Goal: Task Accomplishment & Management: Use online tool/utility

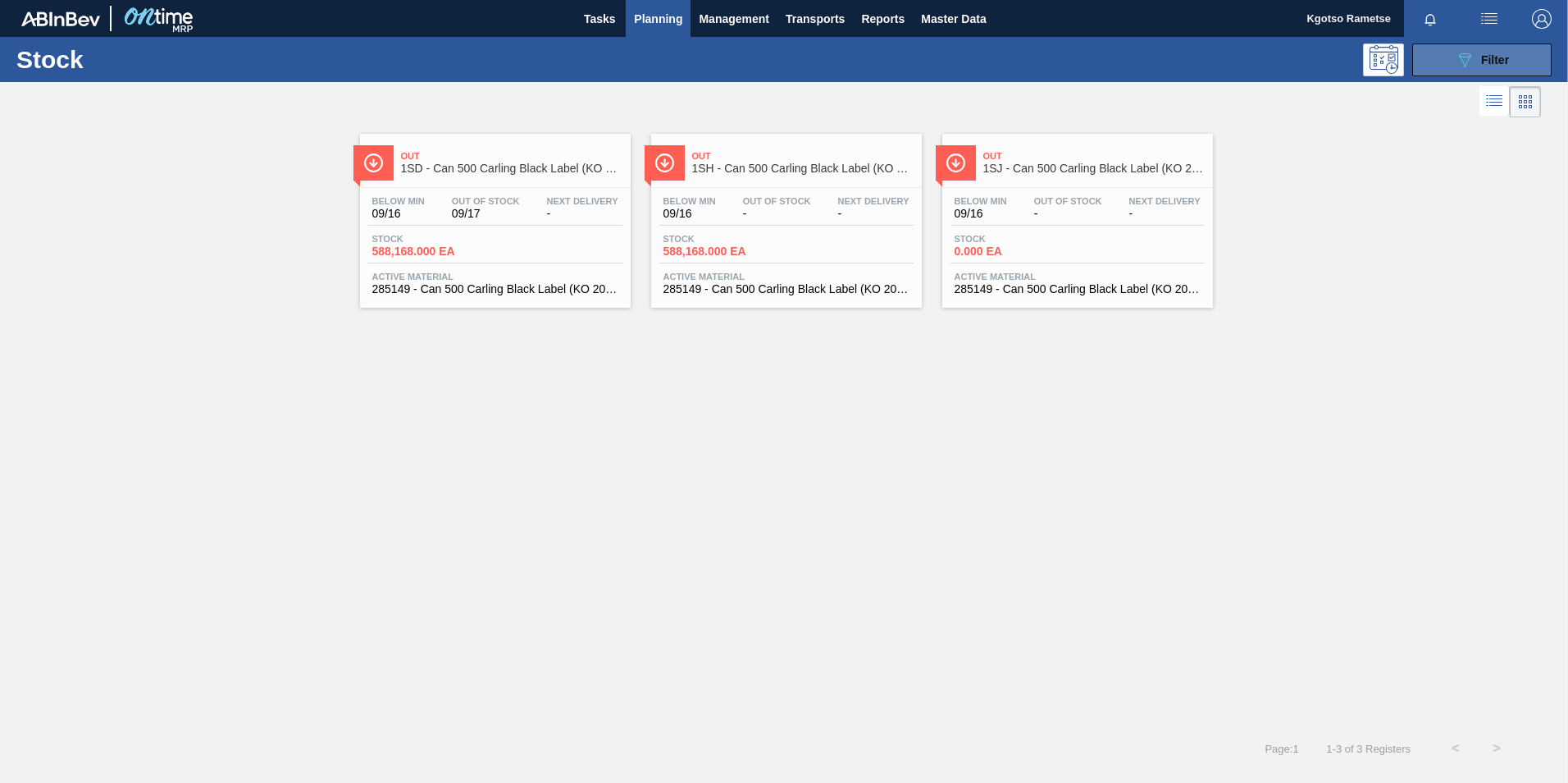
click at [510, 66] on button "089F7B8B-B2A5-4AFE-B5C0-19BA573D28AC Filter" at bounding box center [1481, 60] width 139 height 33
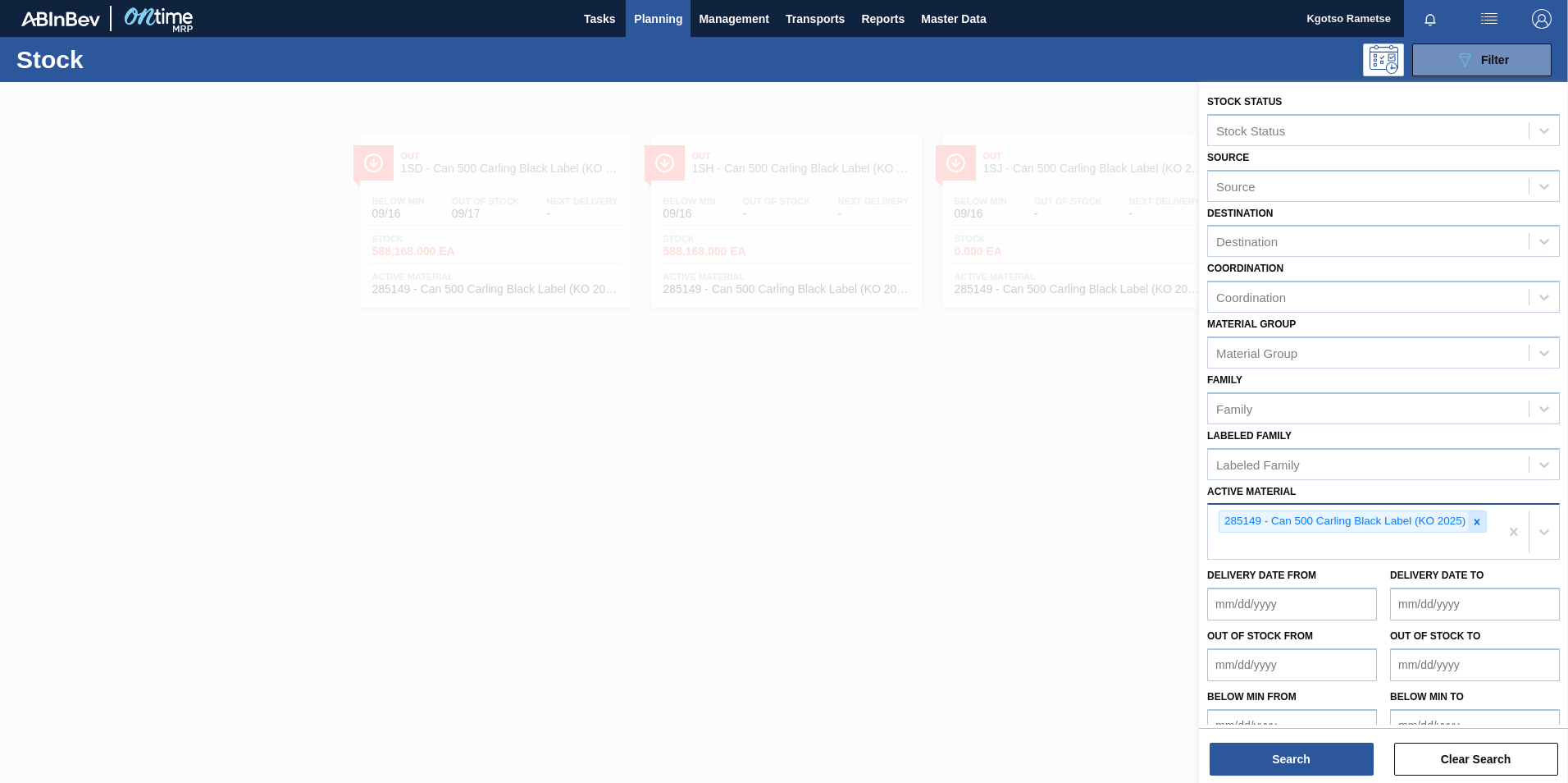
click at [510, 211] on icon at bounding box center [1478, 521] width 6 height 6
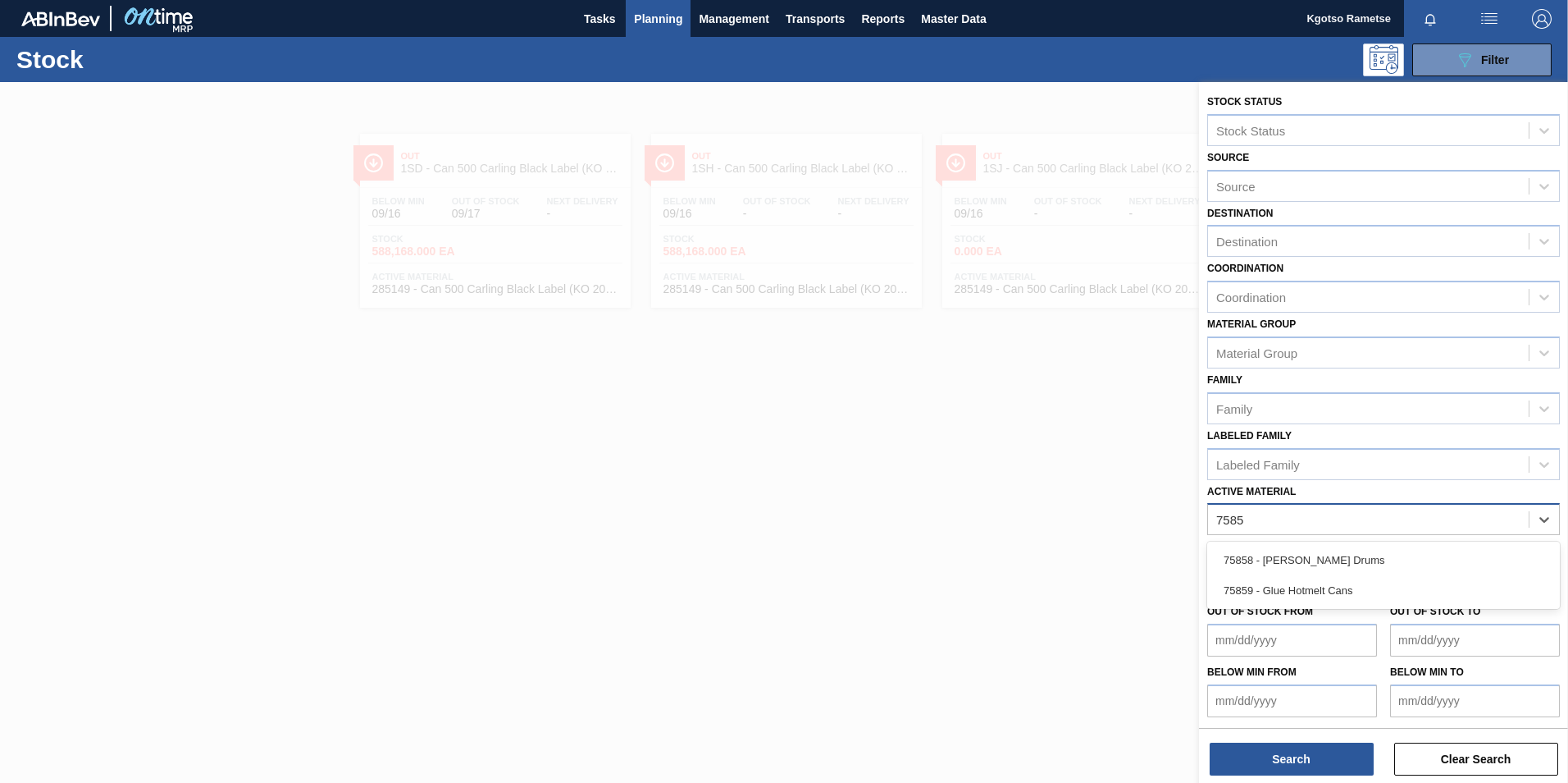
type Material "75858"
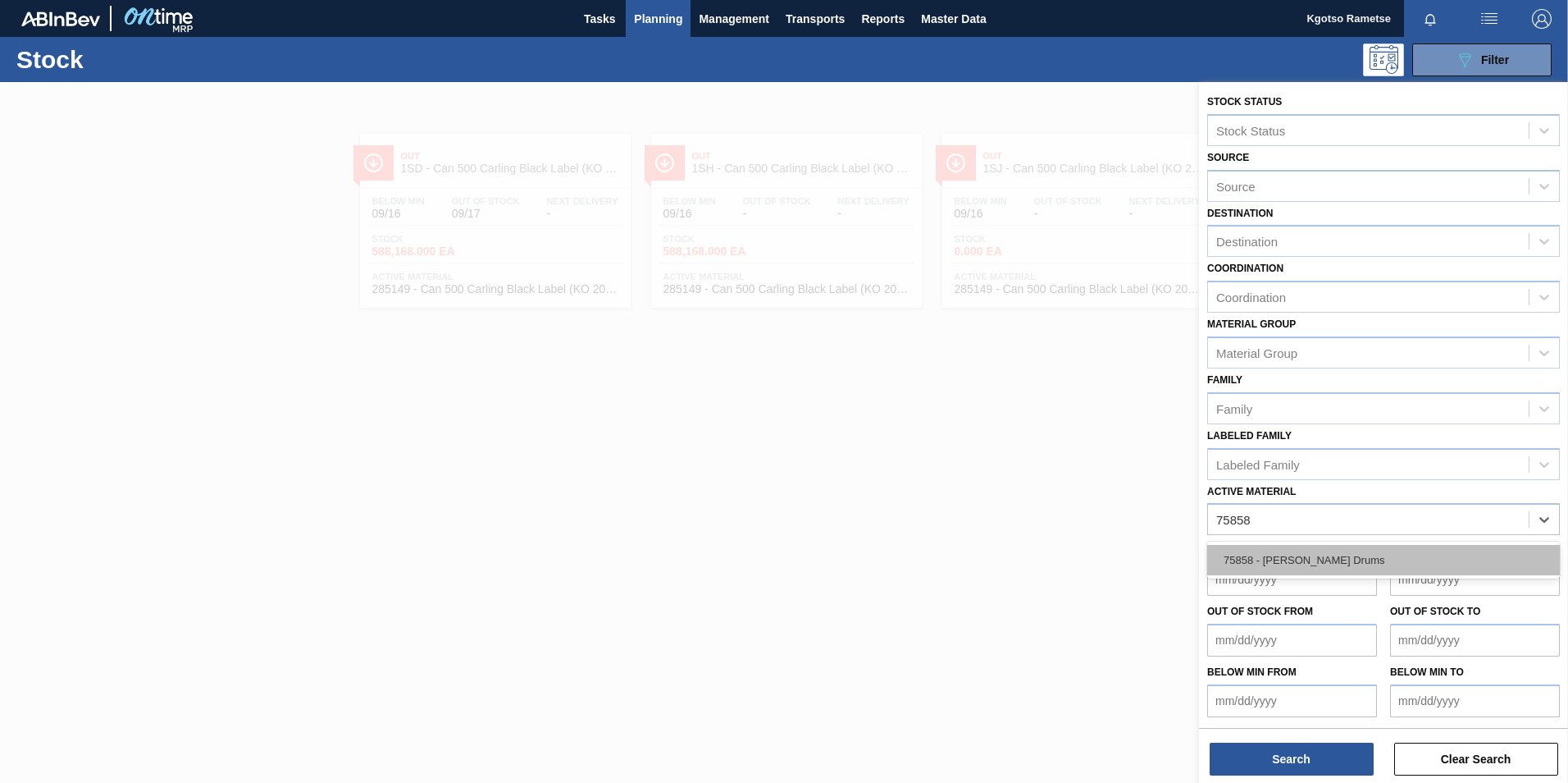
click at [510, 211] on div "75858 - [PERSON_NAME] Drums" at bounding box center [1383, 561] width 353 height 31
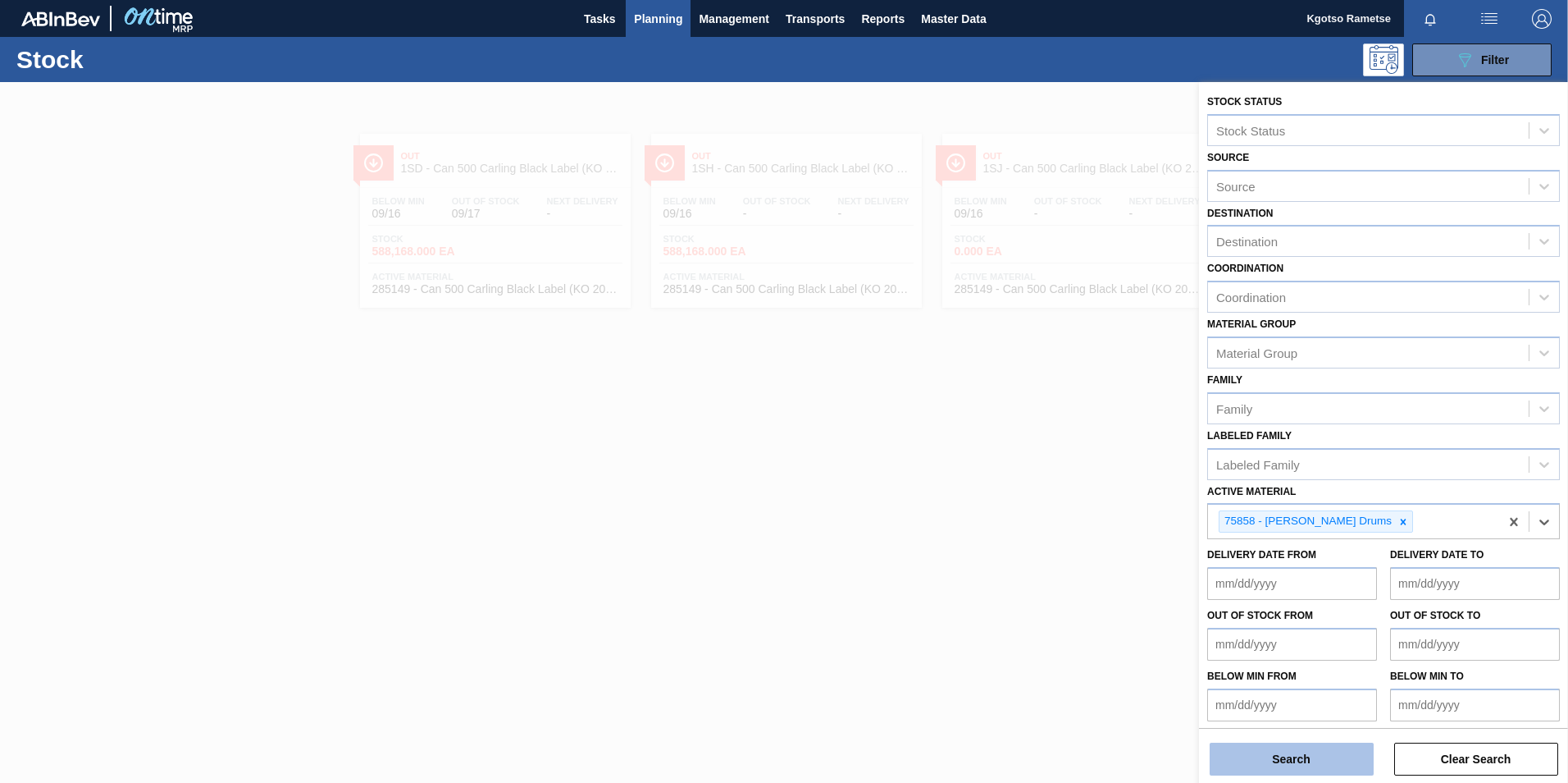
click at [510, 211] on button "Search" at bounding box center [1292, 759] width 164 height 33
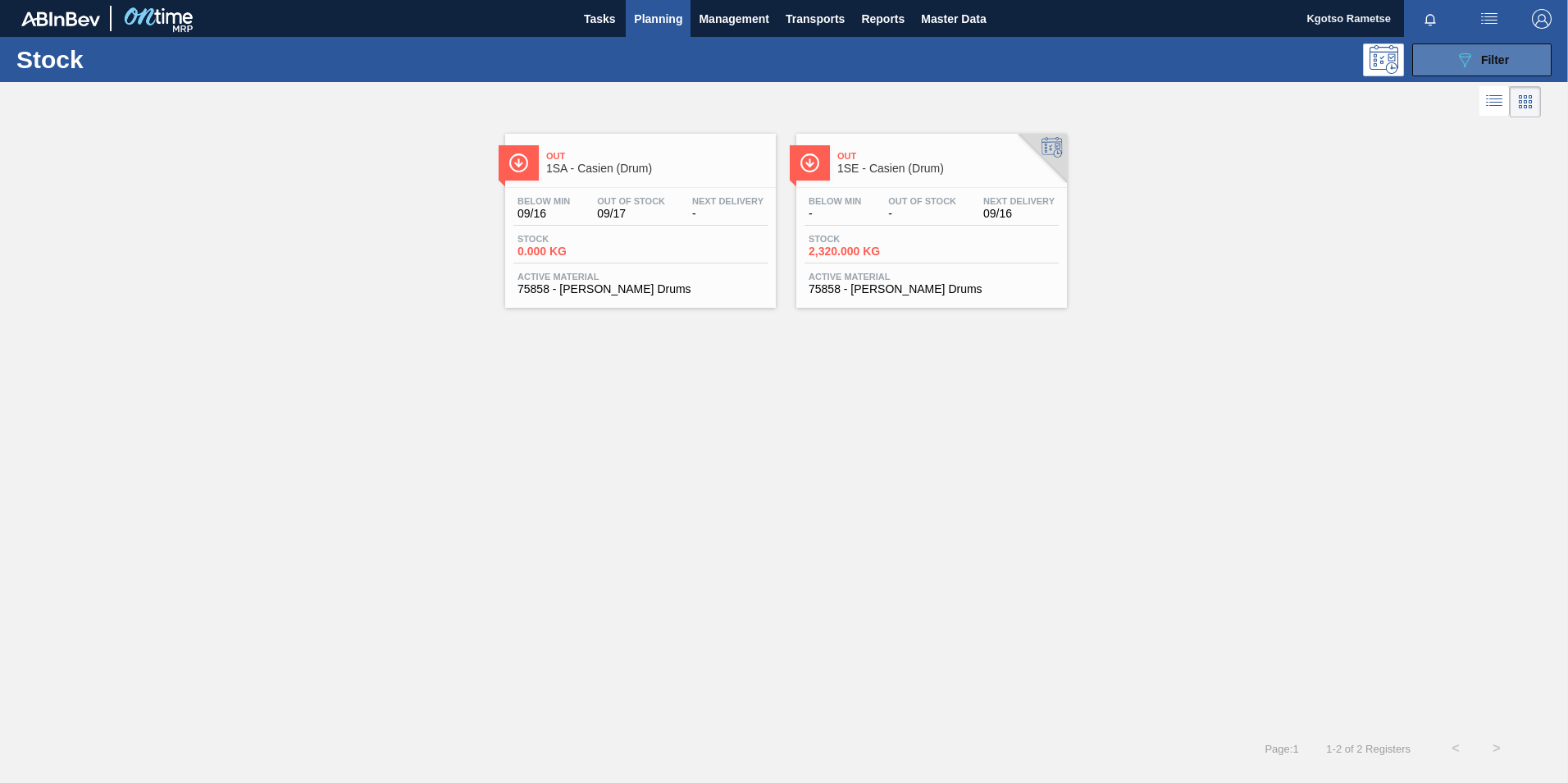
click at [510, 63] on span "Filter" at bounding box center [1495, 60] width 28 height 13
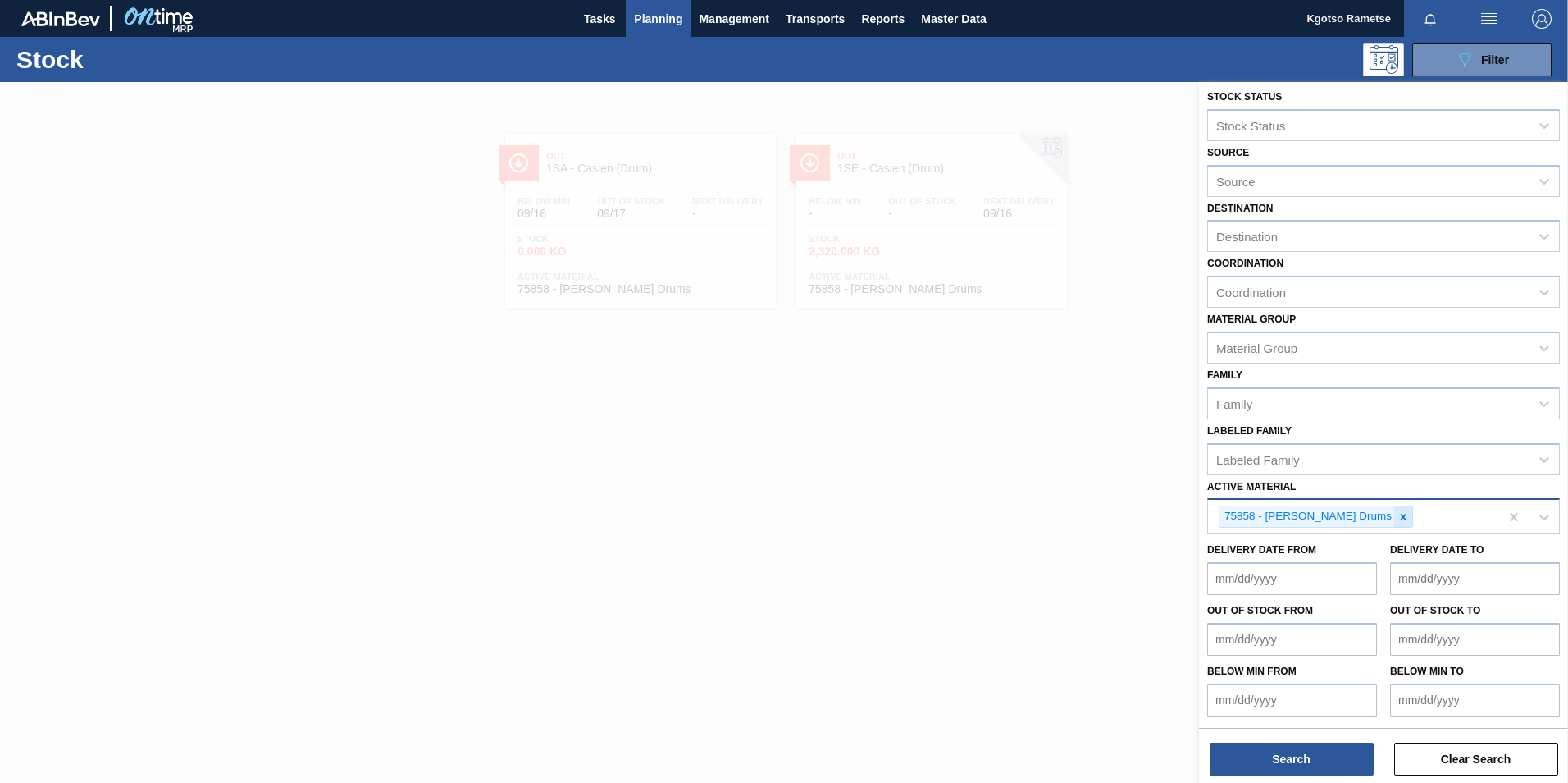
click at [510, 211] on icon at bounding box center [1404, 517] width 6 height 6
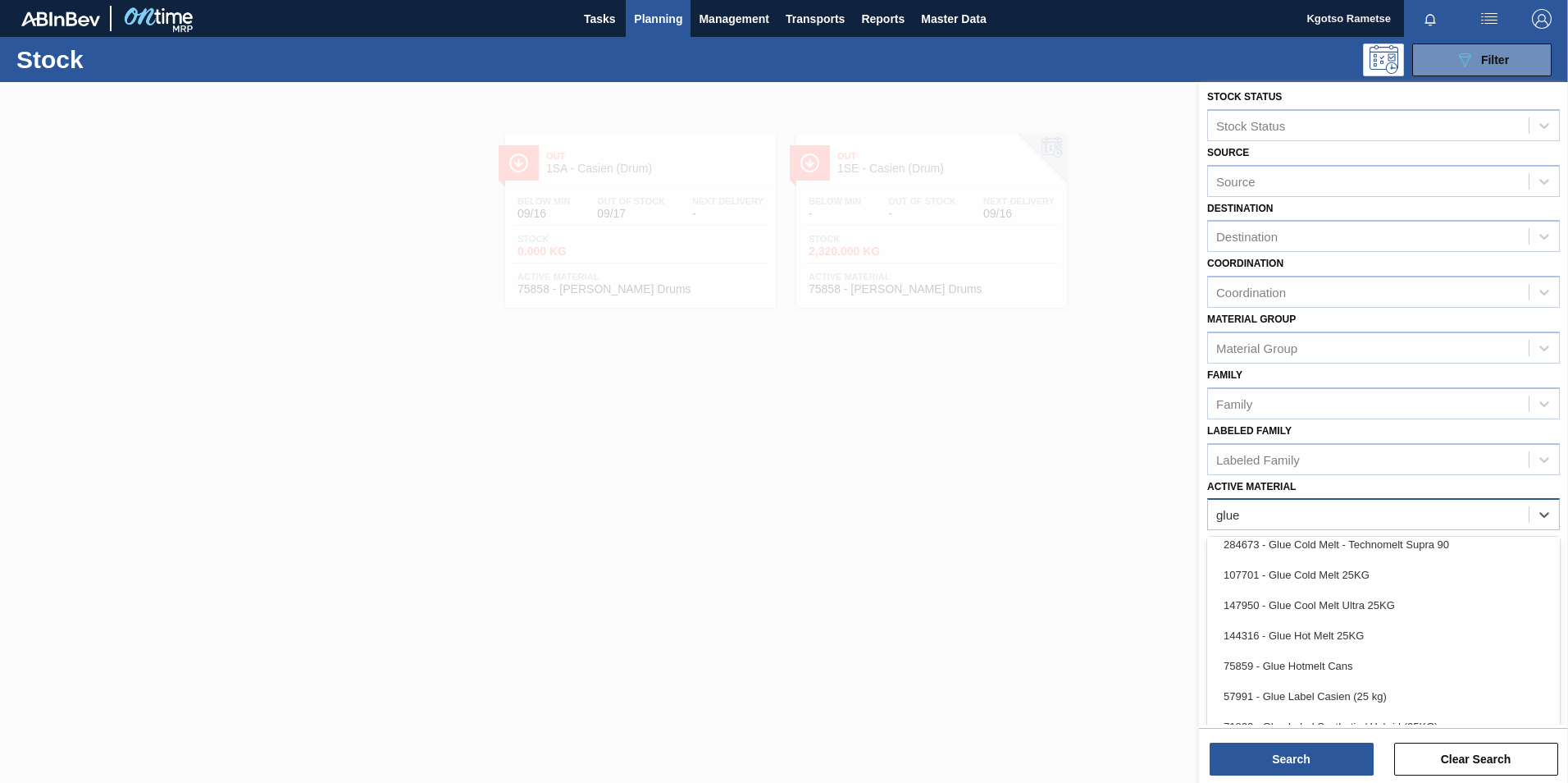
scroll to position [132, 0]
type Material "glue"
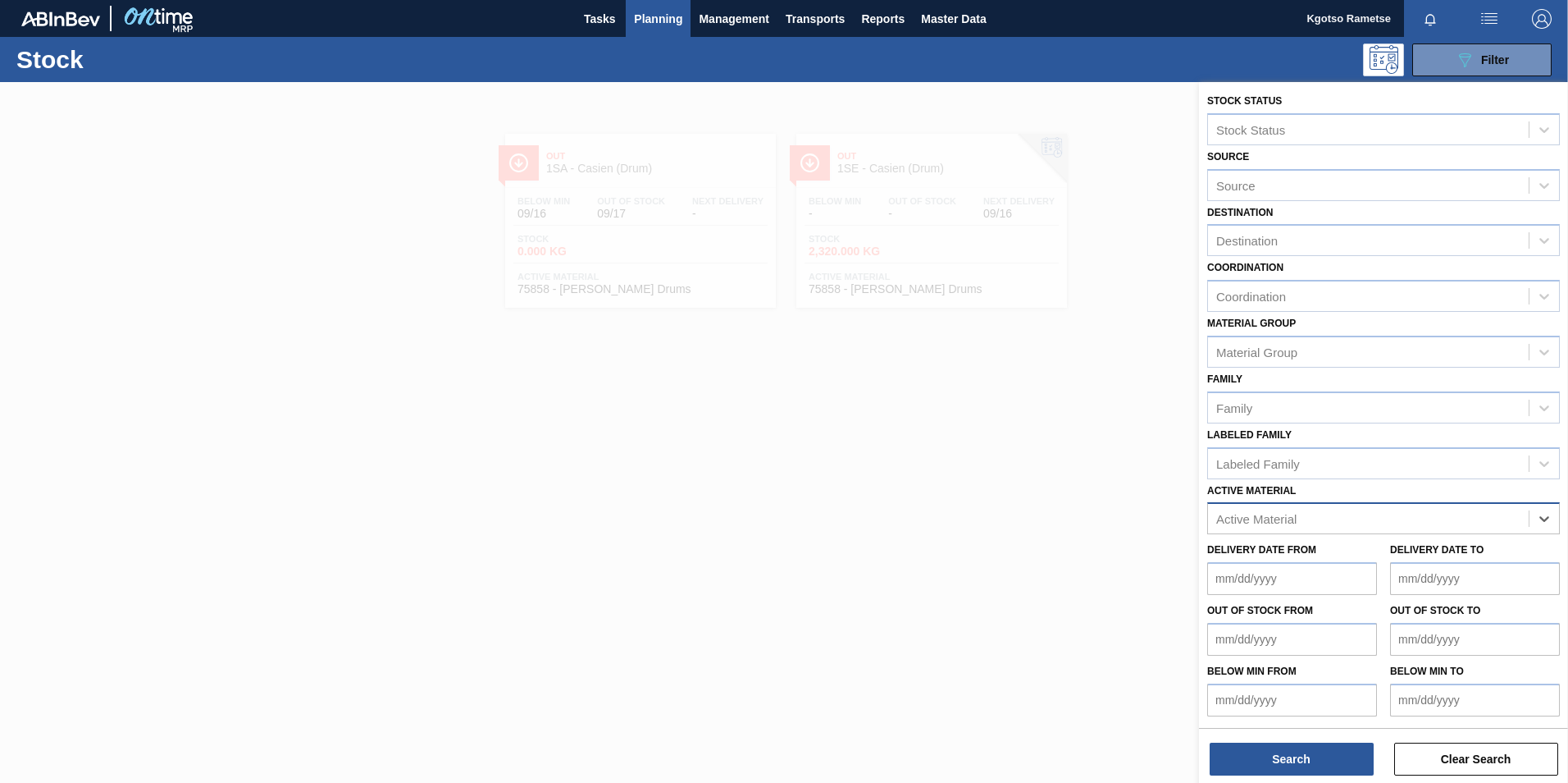
scroll to position [5, 0]
click at [510, 211] on div "Active Material" at bounding box center [1257, 518] width 81 height 14
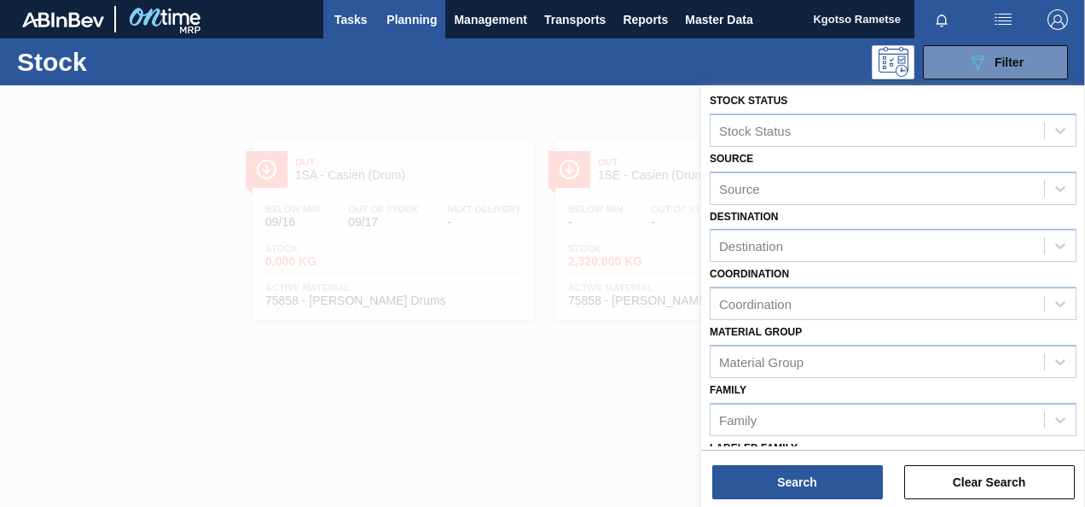
click at [348, 22] on span "Tasks" at bounding box center [351, 19] width 38 height 20
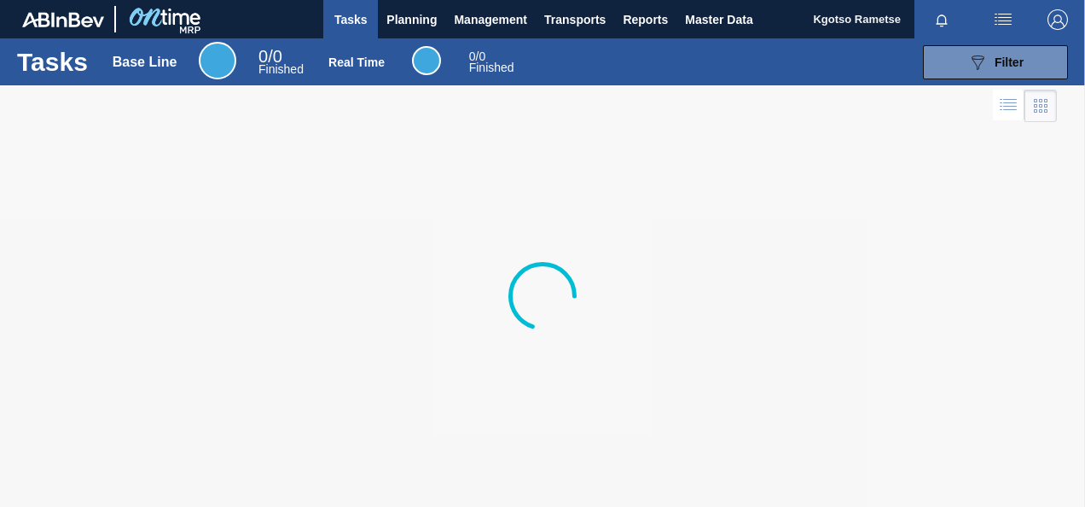
click at [155, 193] on div at bounding box center [542, 295] width 1085 height 421
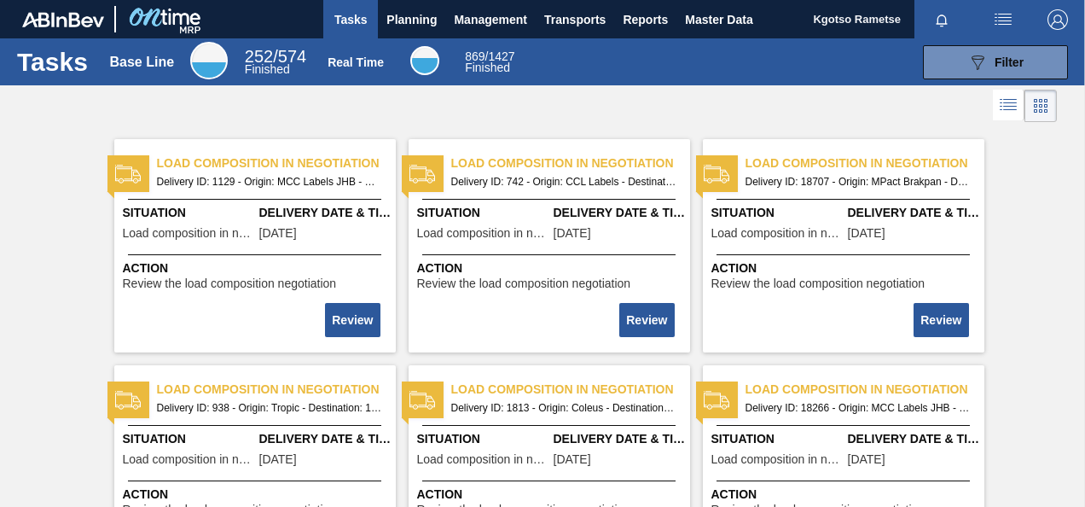
click at [232, 186] on span "Delivery ID: 1129 - Origin: MCC Labels JHB - Destination: 1SD" at bounding box center [269, 181] width 225 height 19
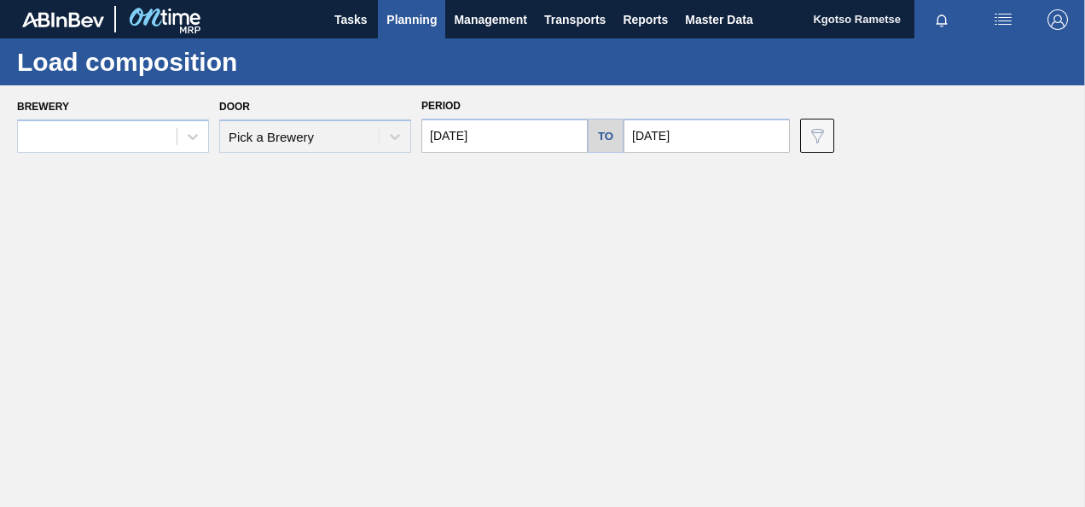
type input "03/31/2023"
type input "04/07/2023"
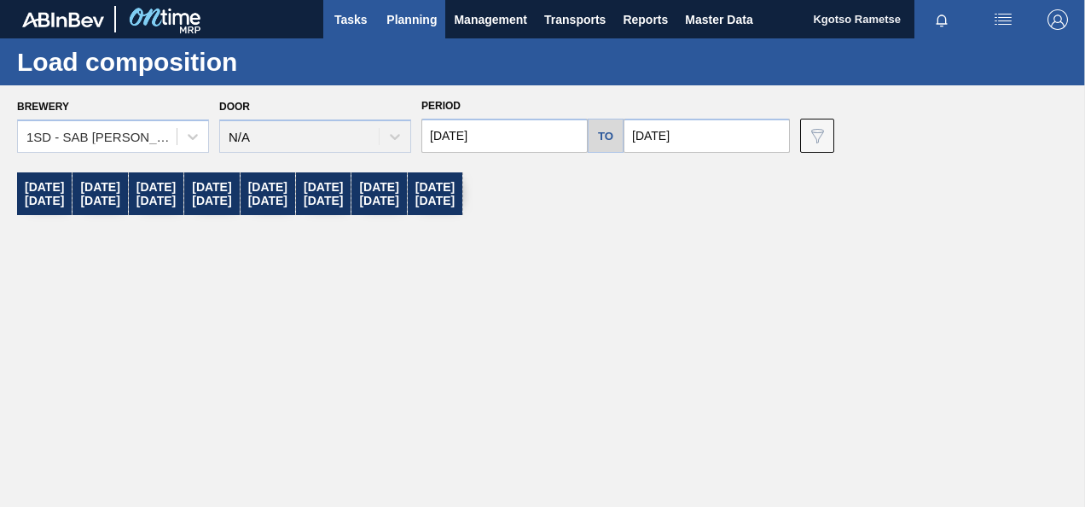
click at [355, 12] on span "Tasks" at bounding box center [351, 19] width 38 height 20
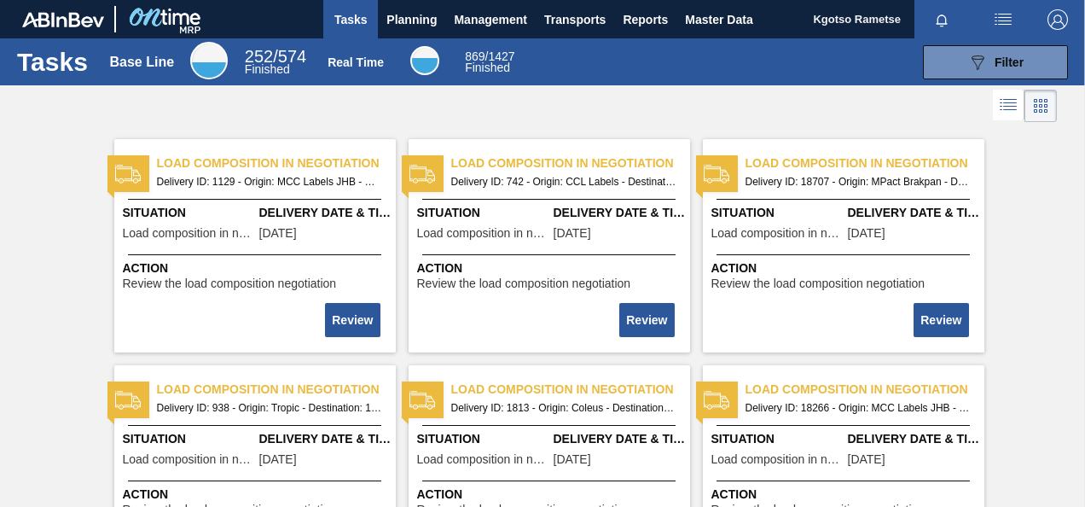
click at [263, 174] on span "Delivery ID: 1129 - Origin: MCC Labels JHB - Destination: 1SD" at bounding box center [269, 181] width 225 height 19
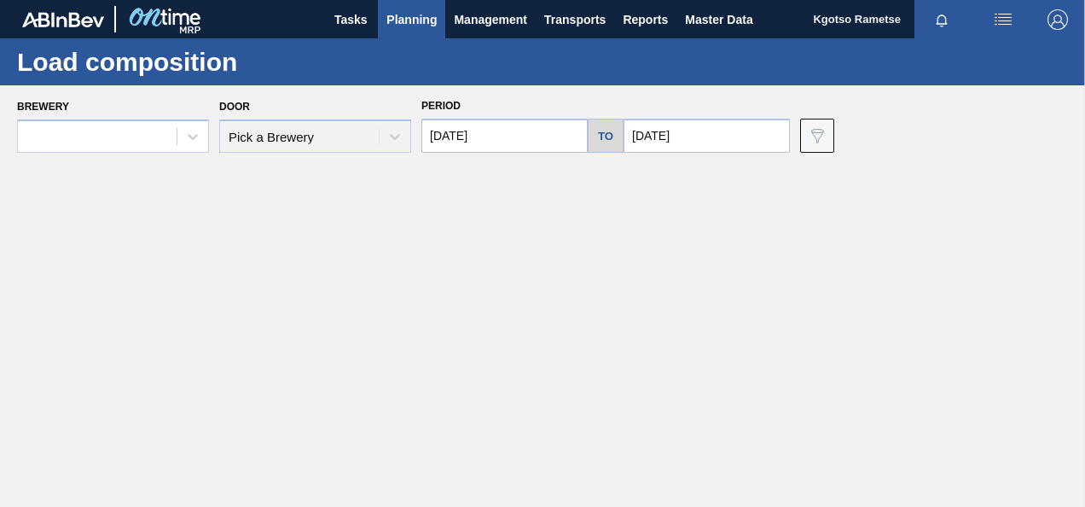
type input "03/31/2023"
type input "04/07/2023"
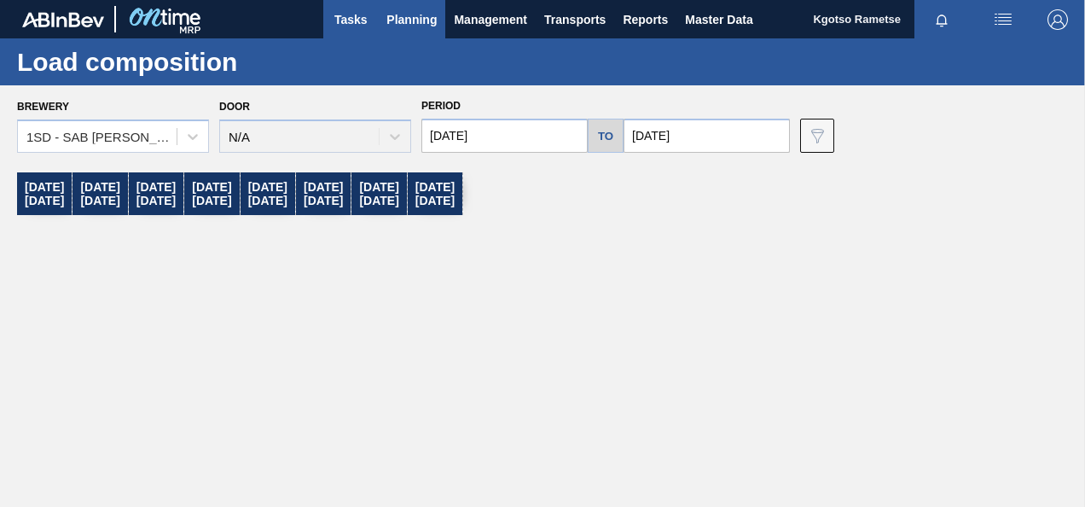
click at [351, 22] on span "Tasks" at bounding box center [351, 19] width 38 height 20
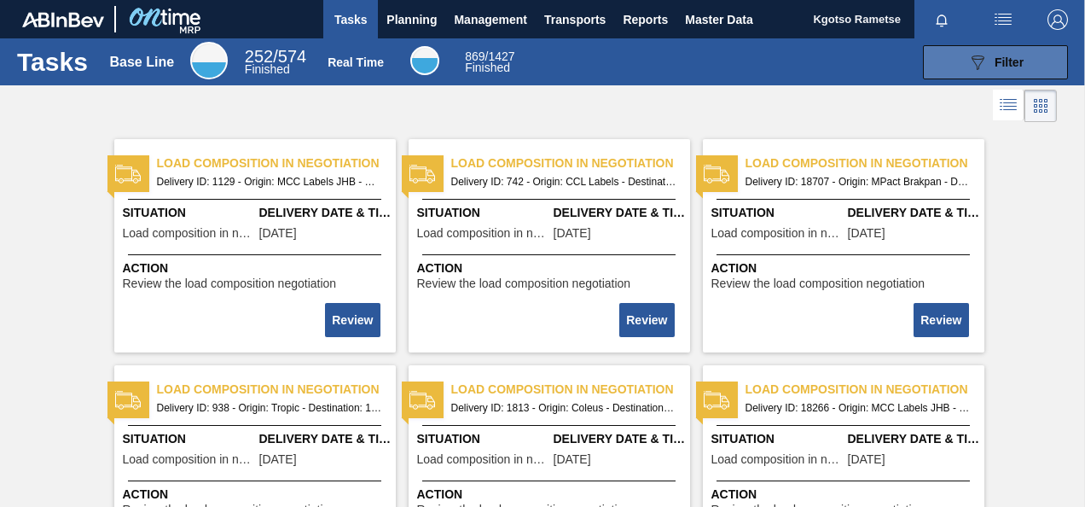
click at [531, 68] on div "089F7B8B-B2A5-4AFE-B5C0-19BA573D28AC Filter" at bounding box center [996, 62] width 56 height 20
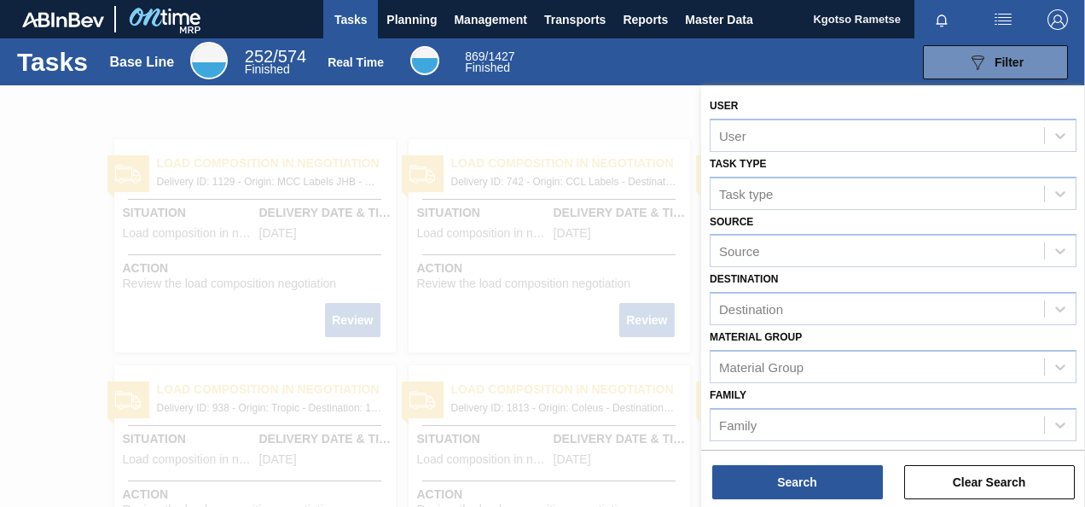
click at [531, 219] on div "Family Family" at bounding box center [893, 412] width 367 height 58
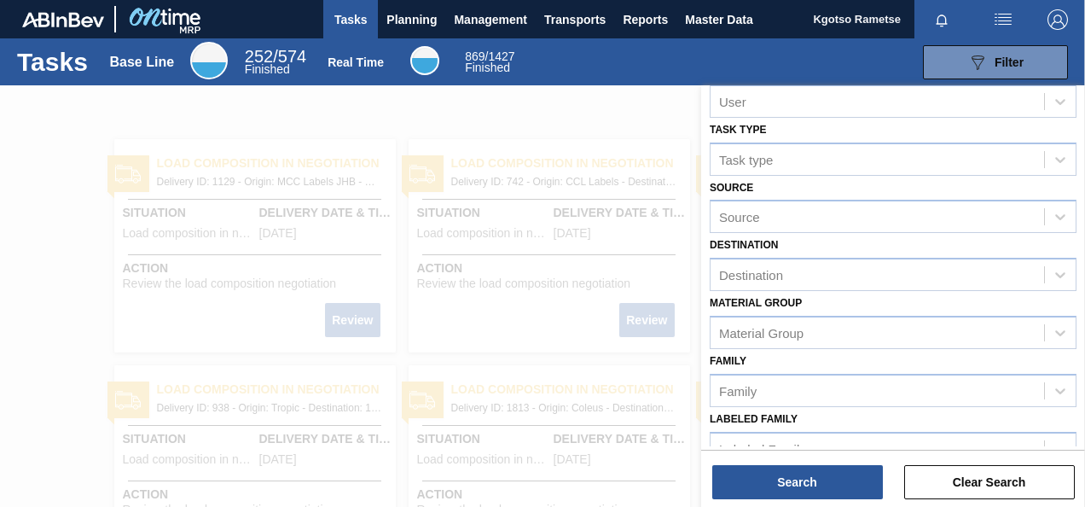
scroll to position [78, 0]
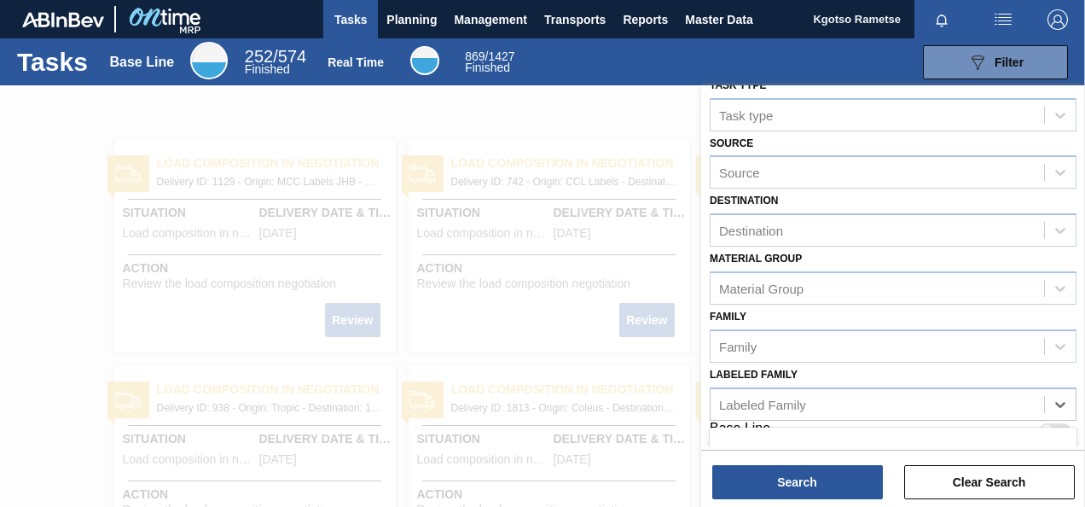
click at [531, 219] on div "Labeled Family" at bounding box center [762, 404] width 87 height 15
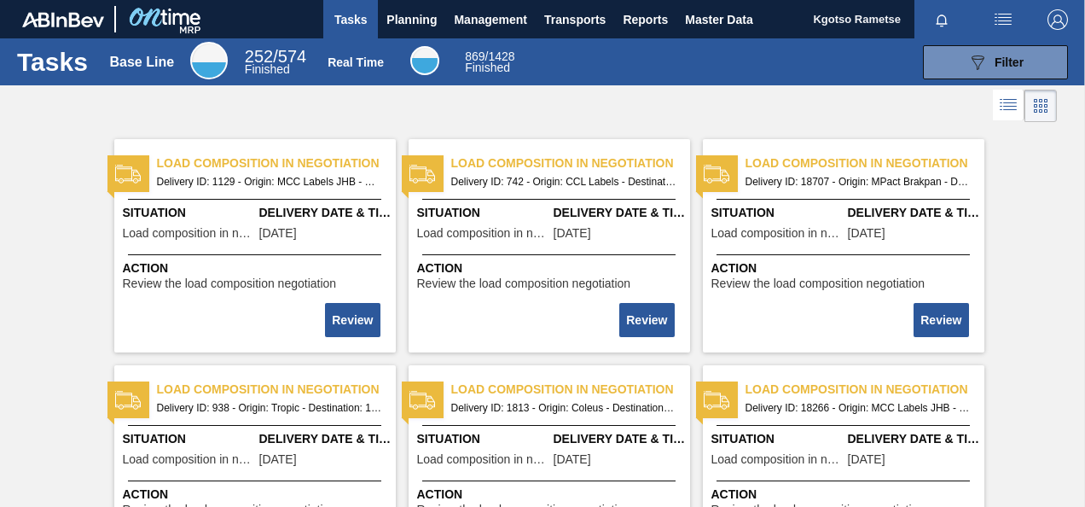
click at [695, 29] on span "Master Data" at bounding box center [718, 19] width 67 height 20
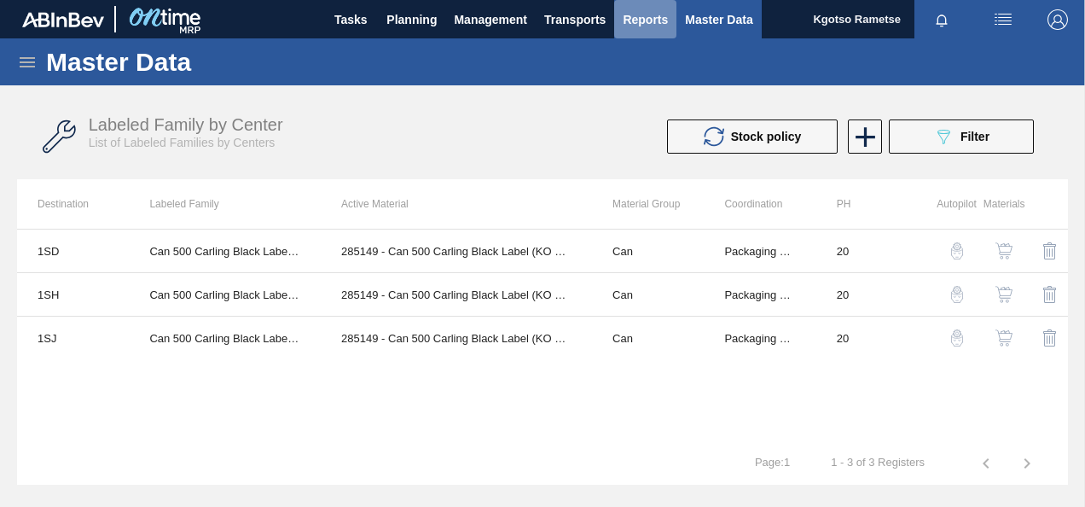
click at [645, 16] on span "Reports" at bounding box center [645, 19] width 45 height 20
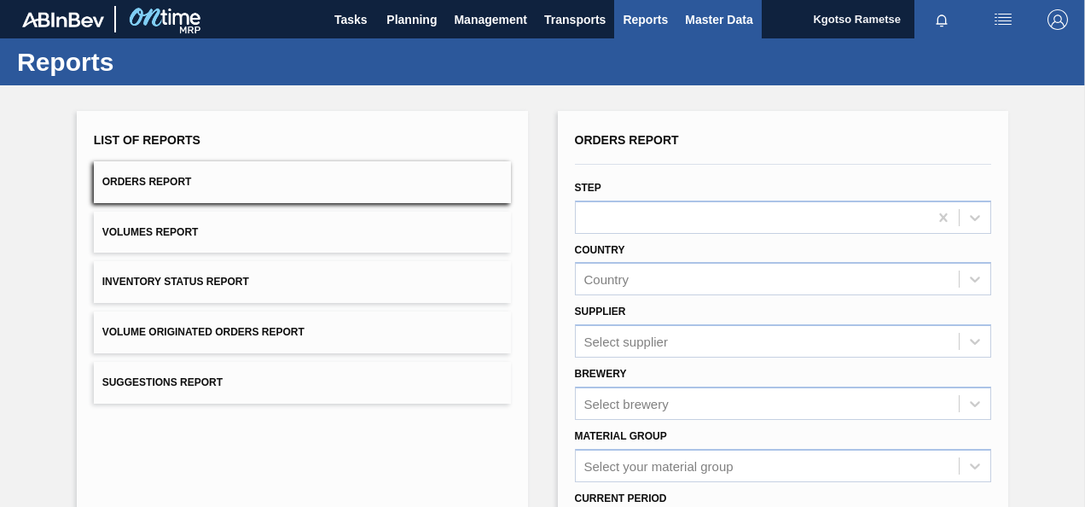
click at [697, 22] on span "Master Data" at bounding box center [718, 19] width 67 height 20
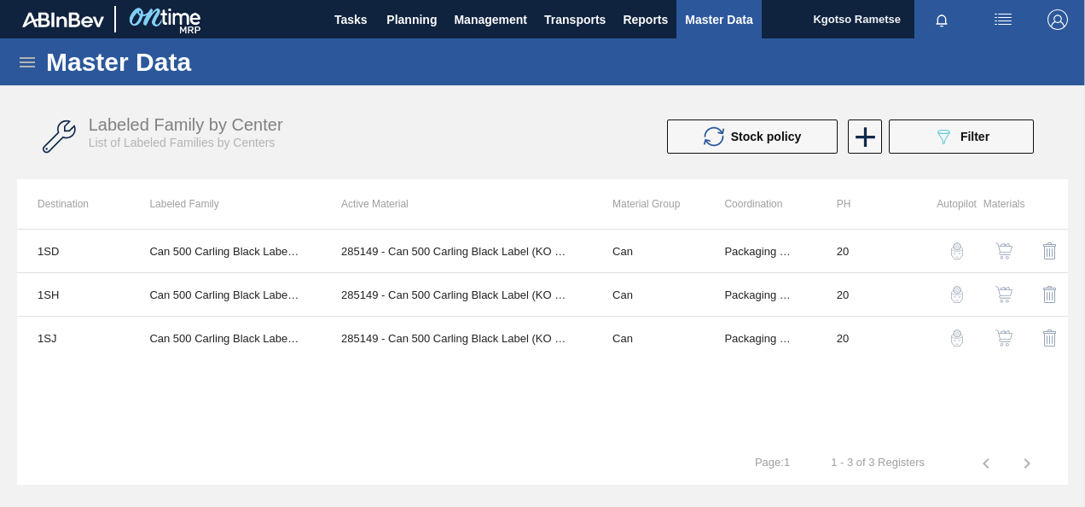
click at [25, 62] on icon at bounding box center [27, 62] width 15 height 10
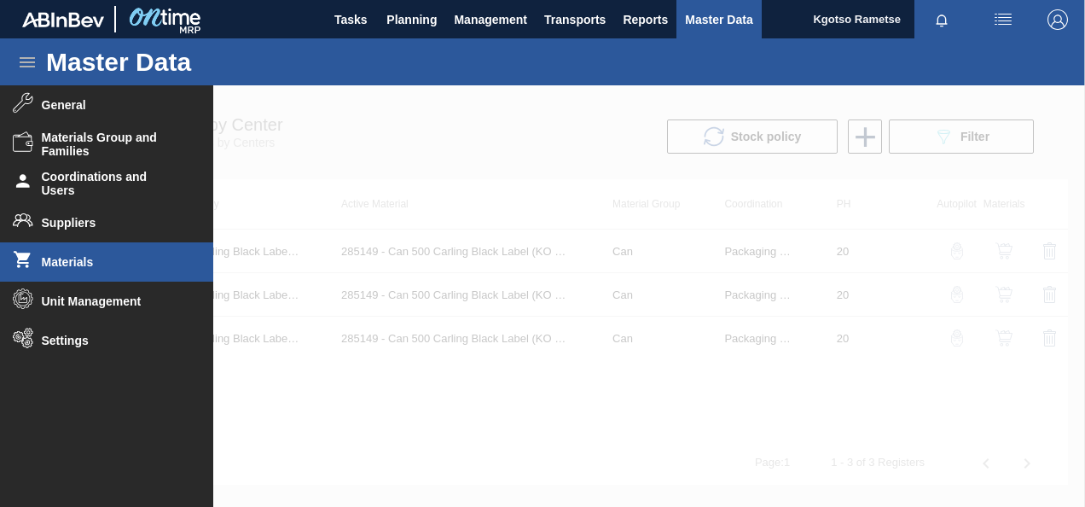
click at [82, 252] on li "Materials" at bounding box center [106, 261] width 213 height 39
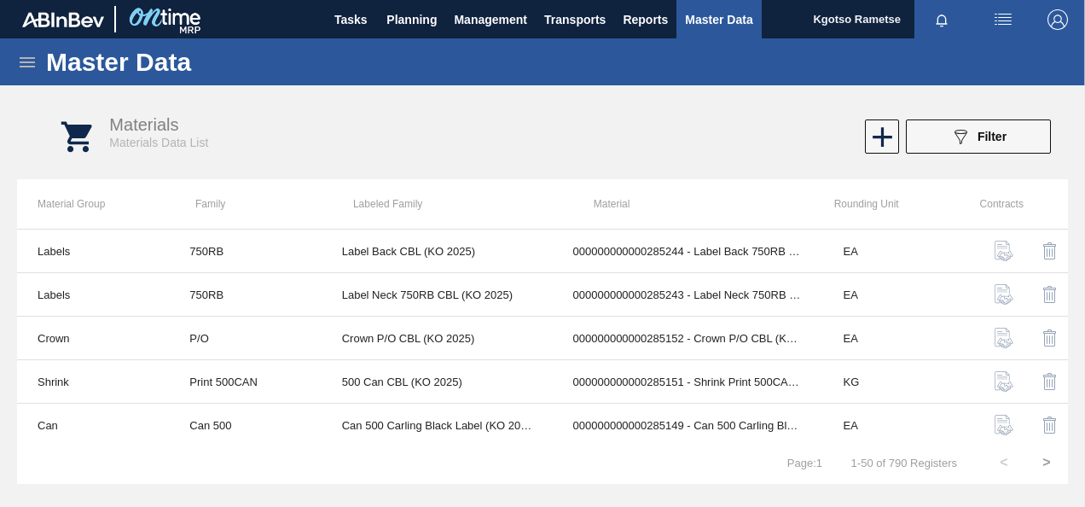
click at [38, 63] on div "Master Data" at bounding box center [542, 61] width 1085 height 47
click at [35, 63] on icon at bounding box center [27, 62] width 20 height 20
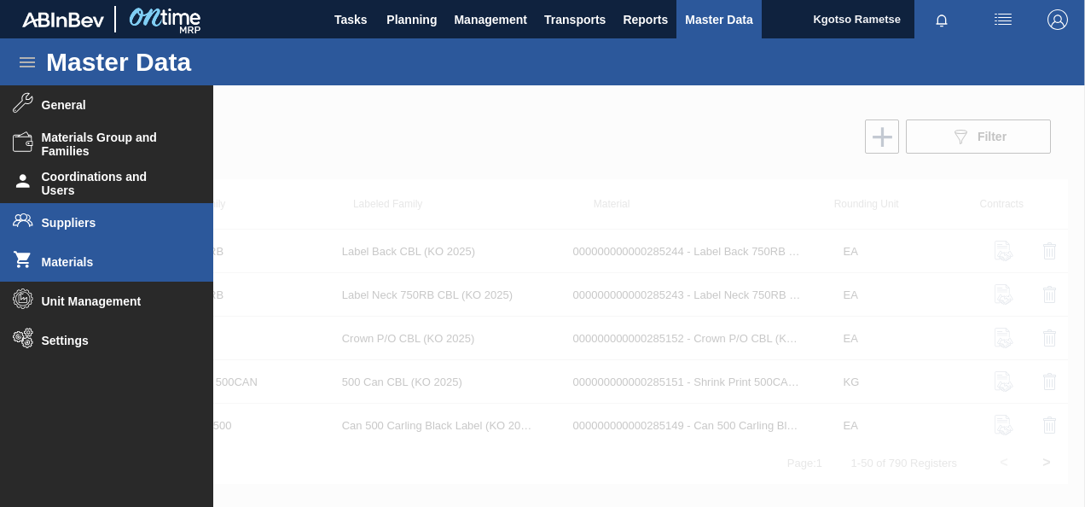
click at [75, 217] on span "Suppliers" at bounding box center [112, 223] width 141 height 14
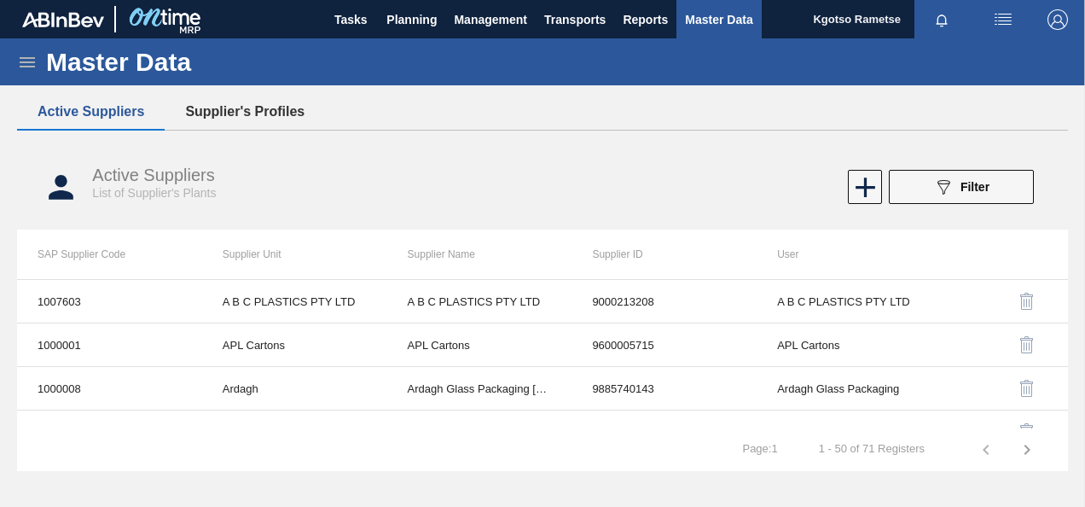
click at [242, 113] on button "Supplier's Profiles" at bounding box center [245, 112] width 160 height 36
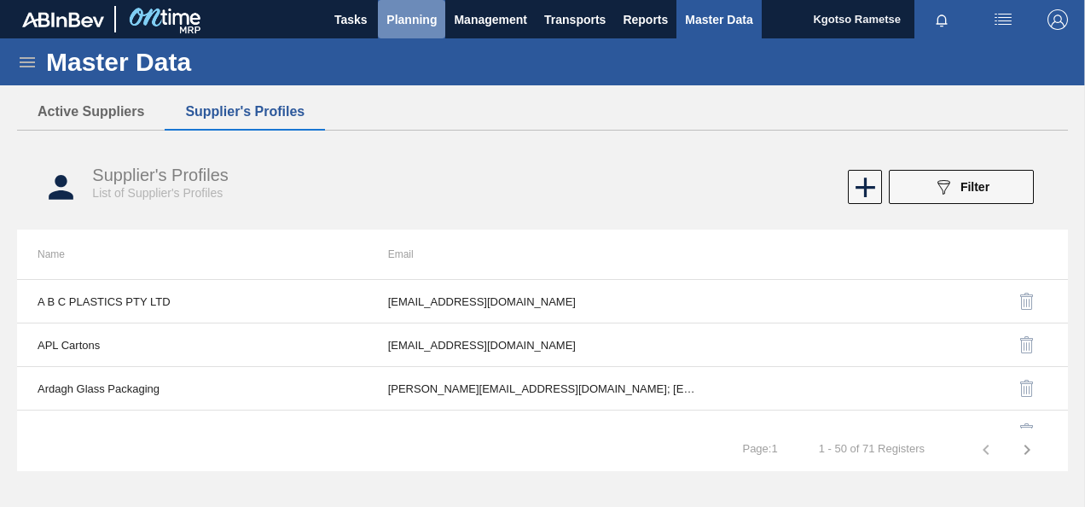
click at [404, 26] on span "Planning" at bounding box center [412, 19] width 50 height 20
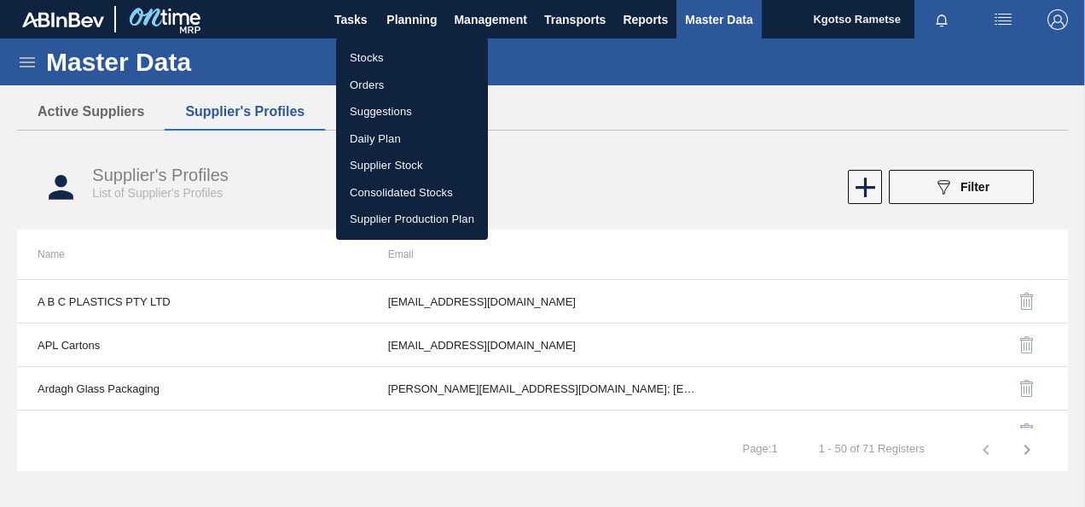
click at [370, 61] on li "Stocks" at bounding box center [412, 57] width 152 height 27
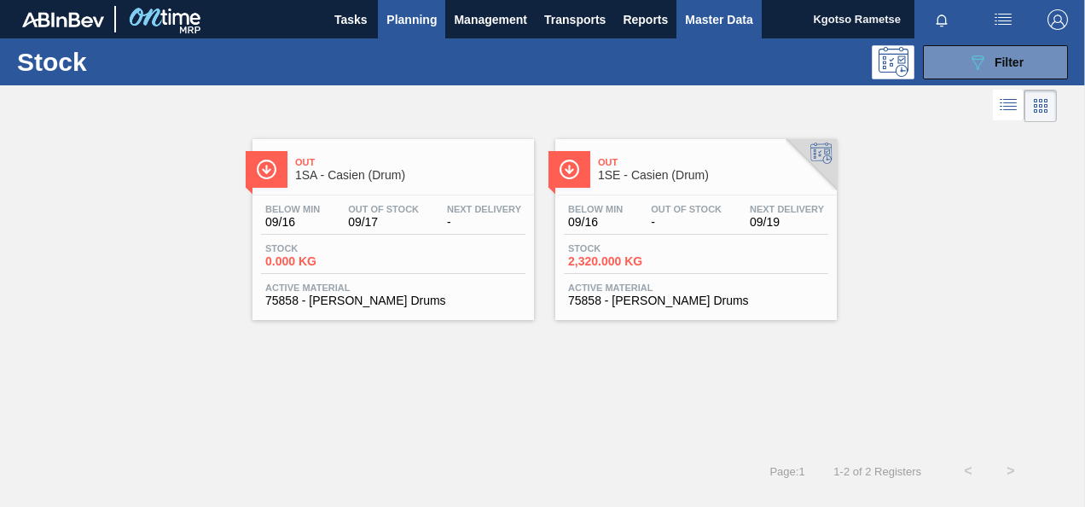
click at [689, 28] on span "Master Data" at bounding box center [718, 19] width 67 height 20
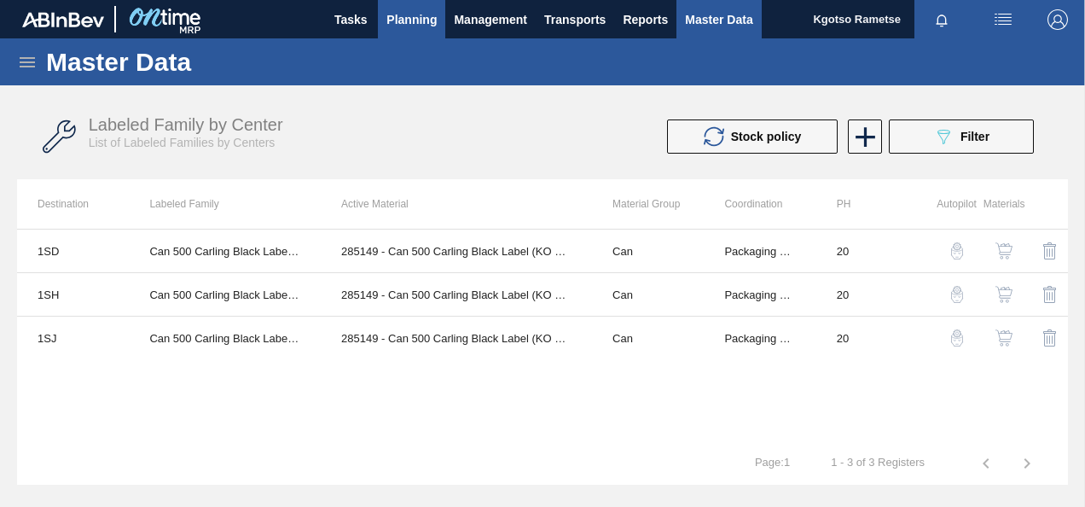
click at [413, 18] on span "Planning" at bounding box center [412, 19] width 50 height 20
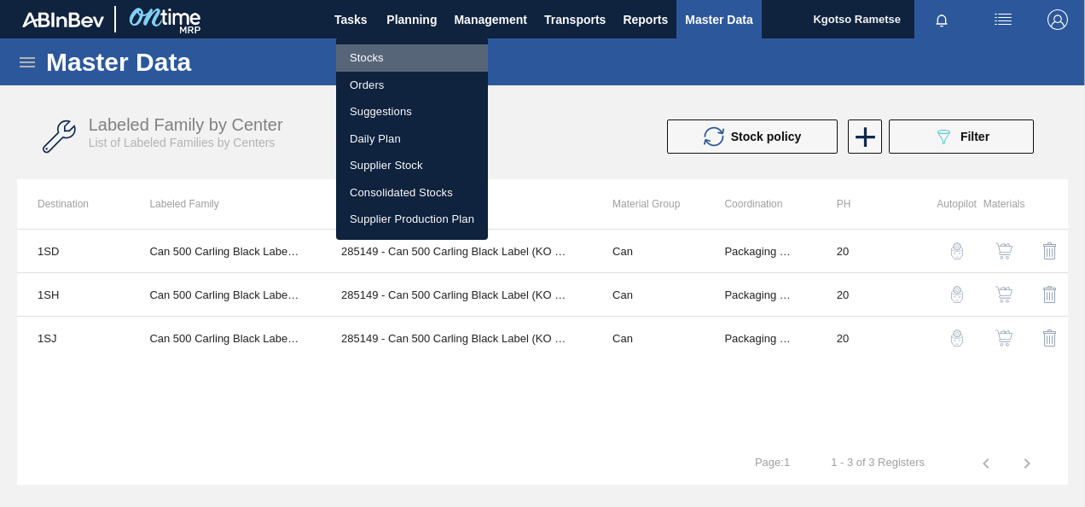
click at [363, 53] on li "Stocks" at bounding box center [412, 57] width 152 height 27
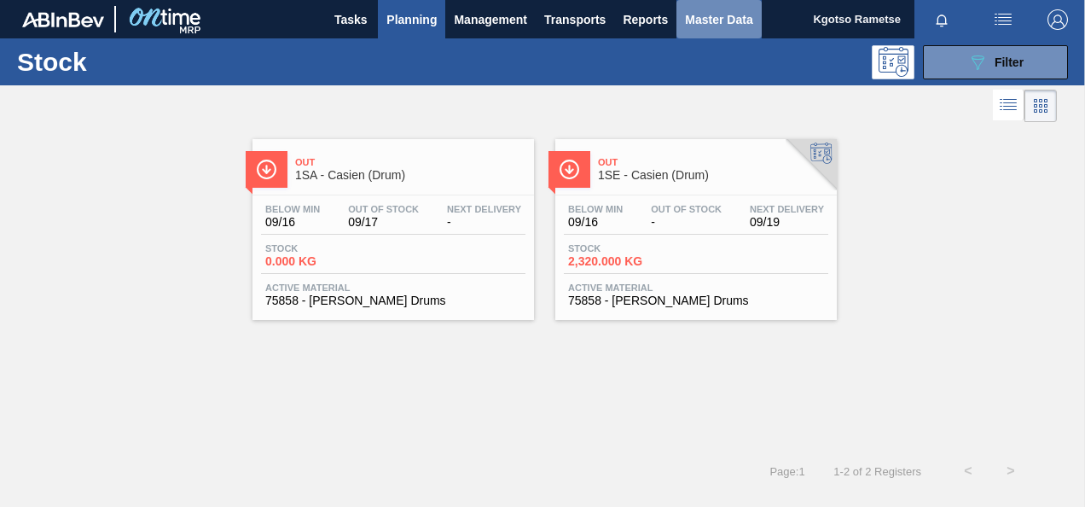
click at [729, 20] on span "Master Data" at bounding box center [718, 19] width 67 height 20
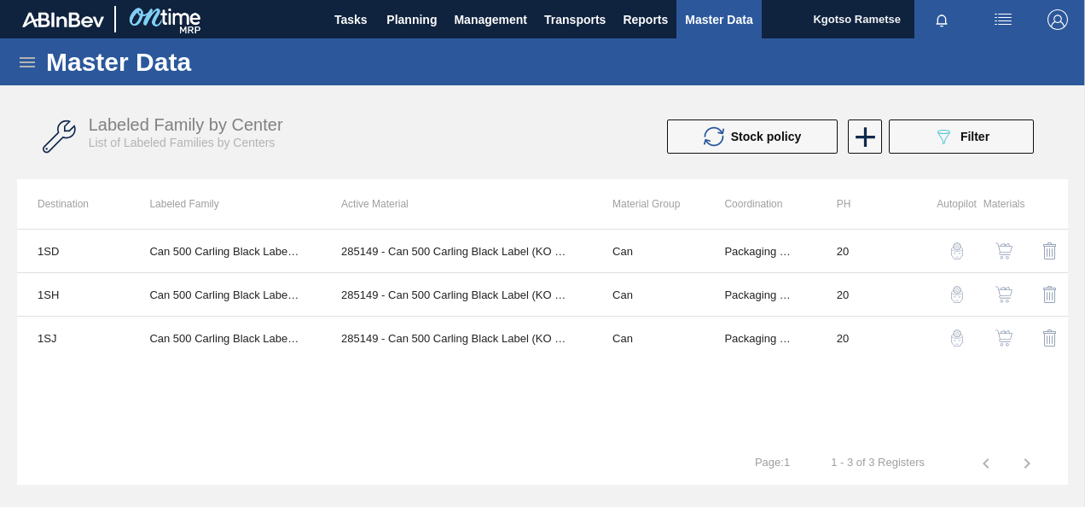
click at [20, 61] on icon at bounding box center [27, 62] width 15 height 10
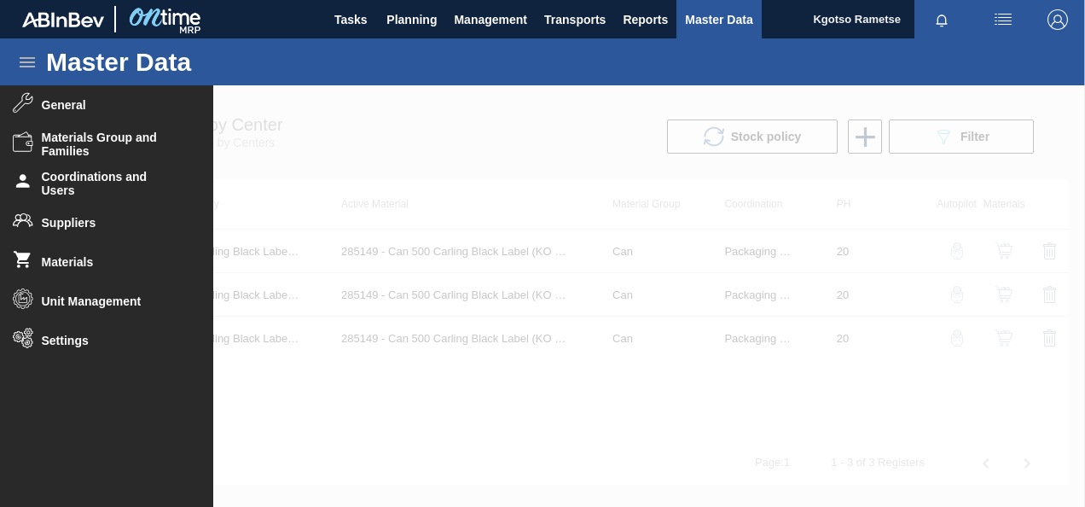
click at [410, 165] on div at bounding box center [542, 295] width 1085 height 421
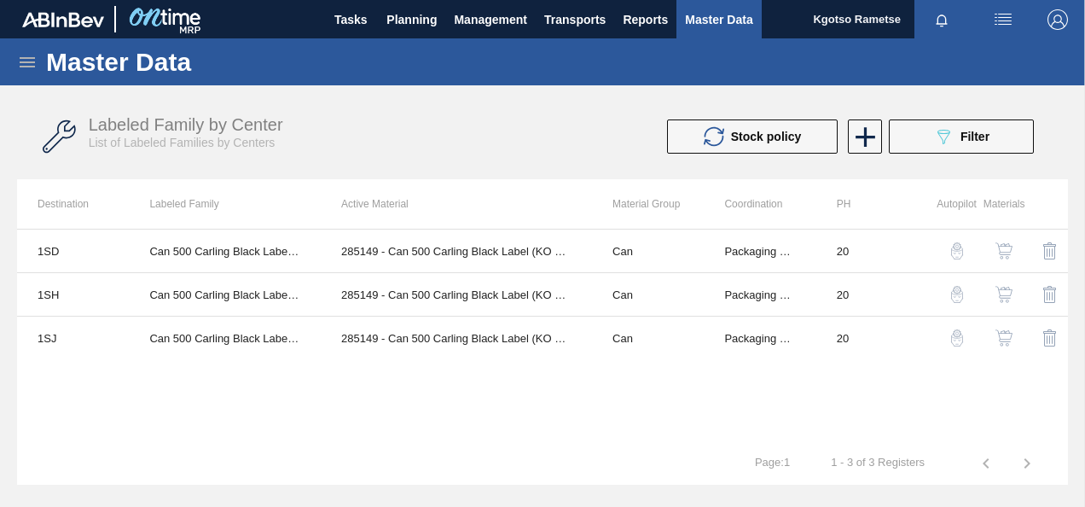
click at [435, 132] on div "Labeled Family by Center List of Labeled Families by Centers" at bounding box center [331, 132] width 484 height 35
click at [394, 156] on div "Labeled Family by Center List of Labeled Families by Centers Stock policy 089F7…" at bounding box center [542, 137] width 1051 height 64
click at [402, 34] on button "Planning" at bounding box center [411, 19] width 67 height 38
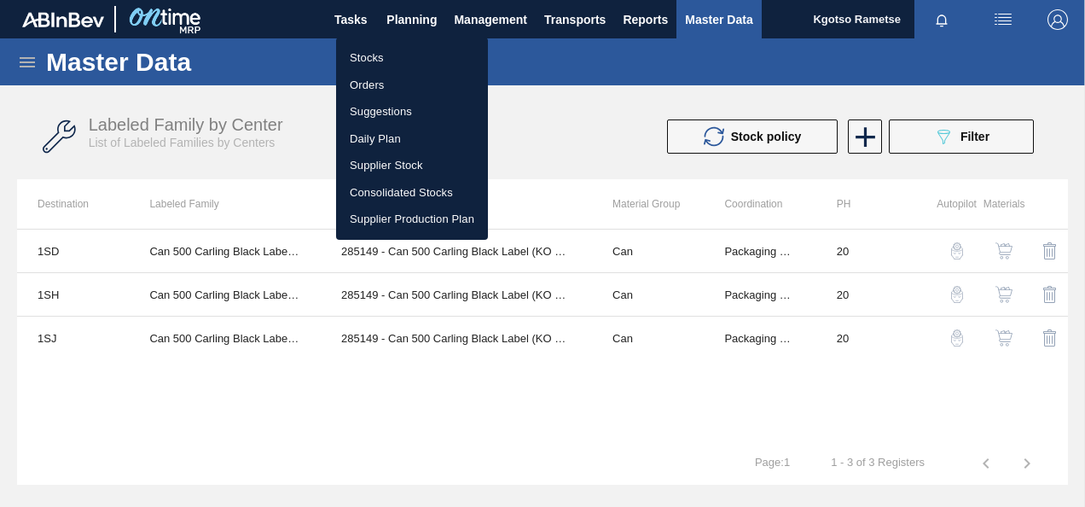
click at [534, 133] on div at bounding box center [542, 253] width 1085 height 507
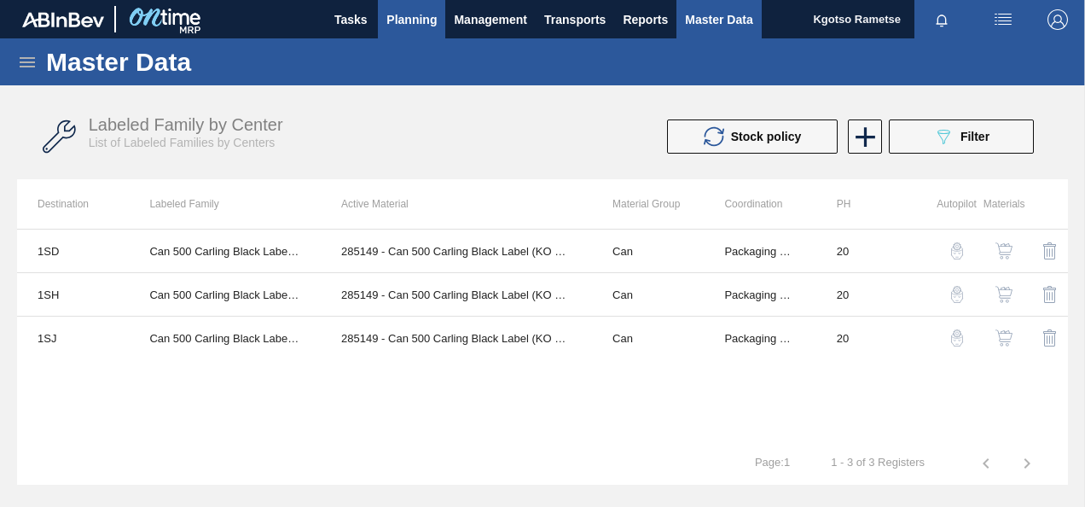
click at [396, 27] on span "Planning" at bounding box center [412, 19] width 50 height 20
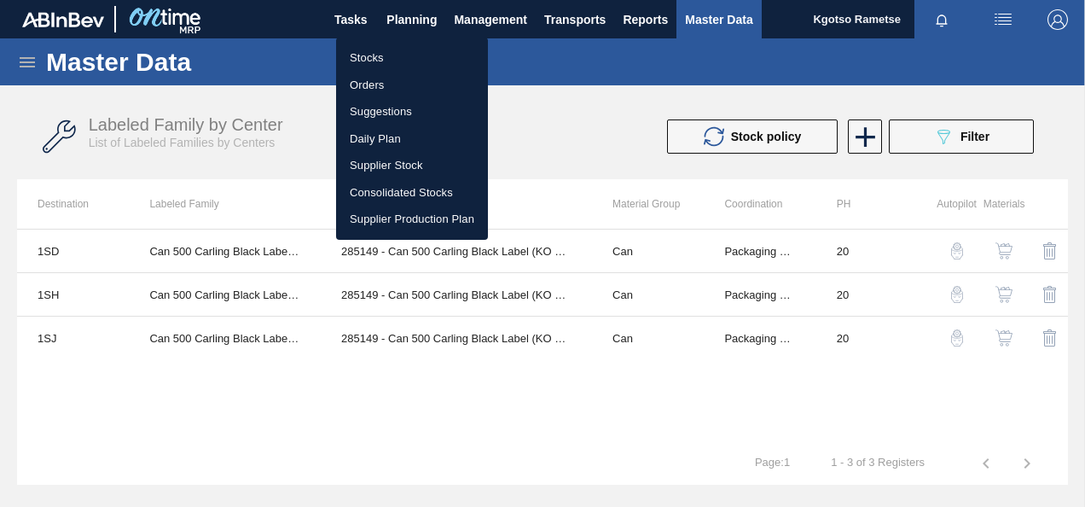
click at [376, 55] on li "Stocks" at bounding box center [412, 57] width 152 height 27
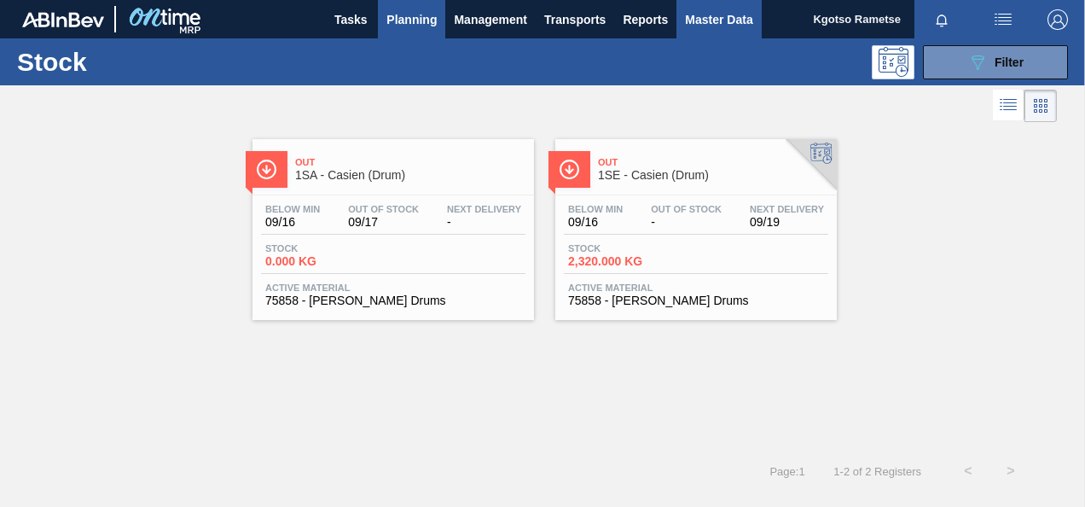
click at [710, 19] on span "Master Data" at bounding box center [718, 19] width 67 height 20
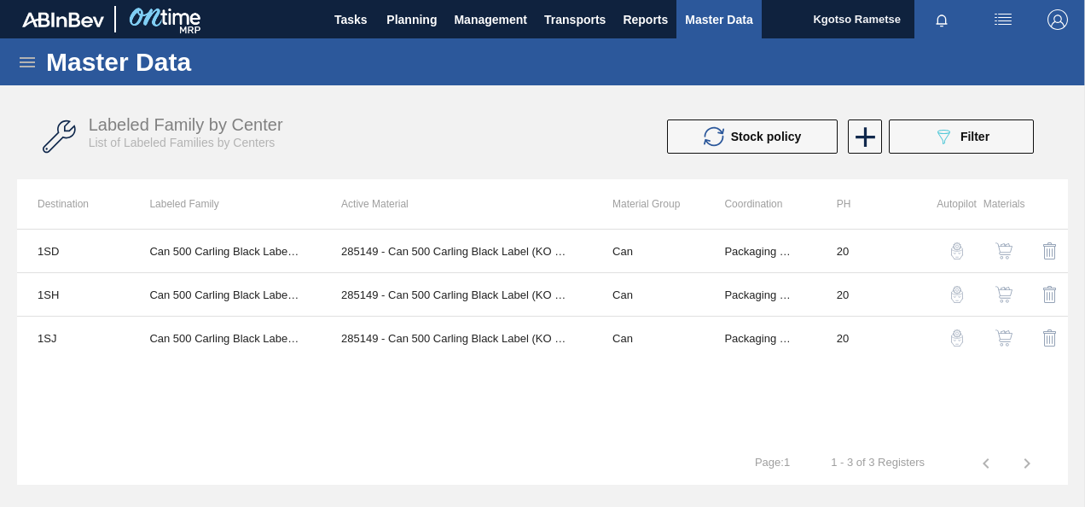
click at [22, 67] on icon at bounding box center [27, 62] width 15 height 10
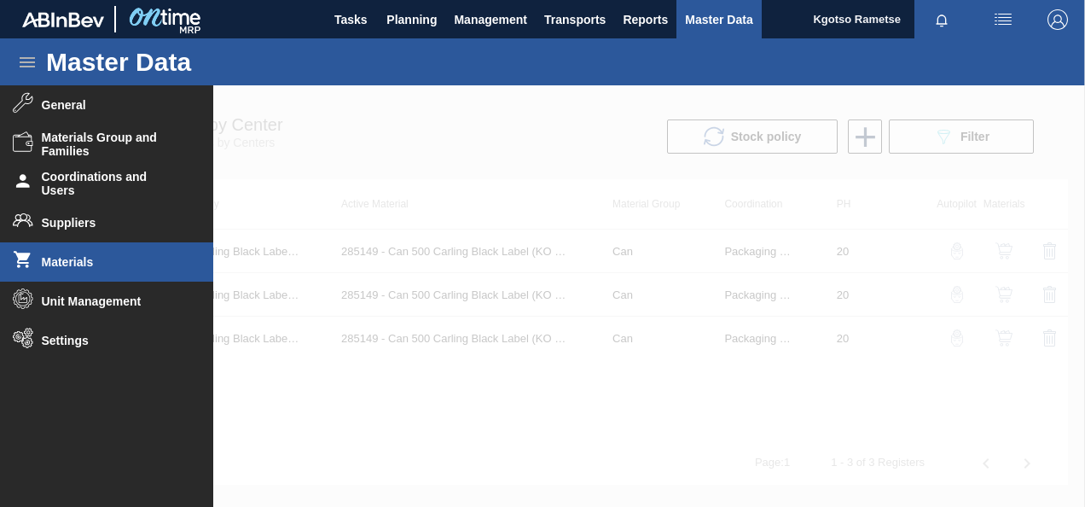
click at [84, 263] on span "Materials" at bounding box center [112, 262] width 141 height 14
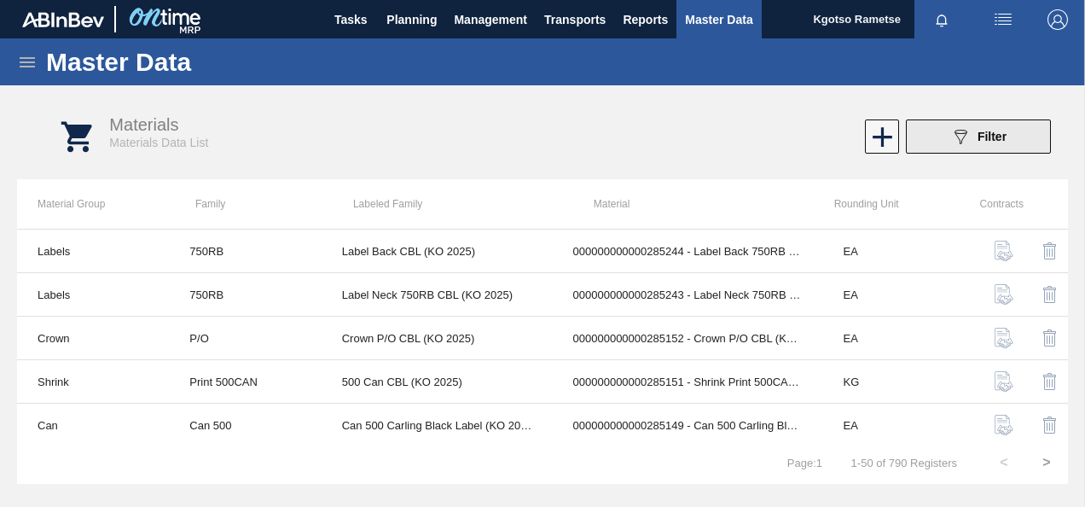
click at [960, 148] on button "089F7B8B-B2A5-4AFE-B5C0-19BA573D28AC Filter" at bounding box center [978, 136] width 145 height 34
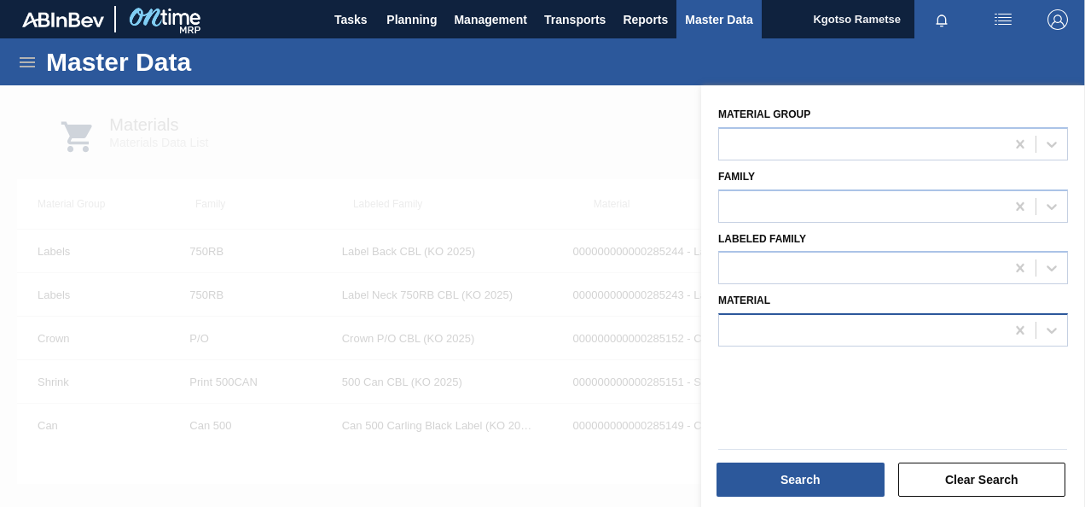
click at [794, 340] on div at bounding box center [862, 330] width 286 height 25
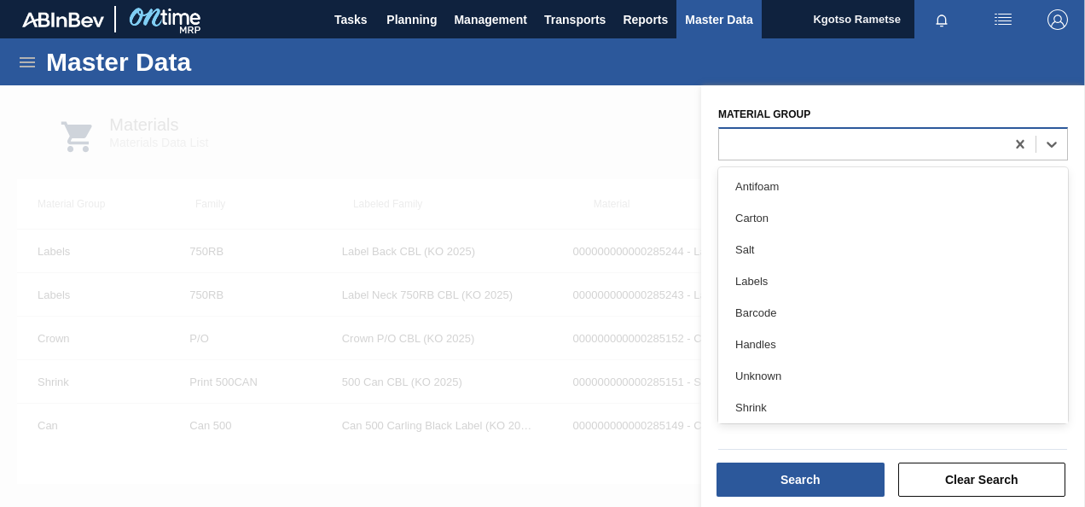
click at [754, 133] on div at bounding box center [862, 143] width 286 height 25
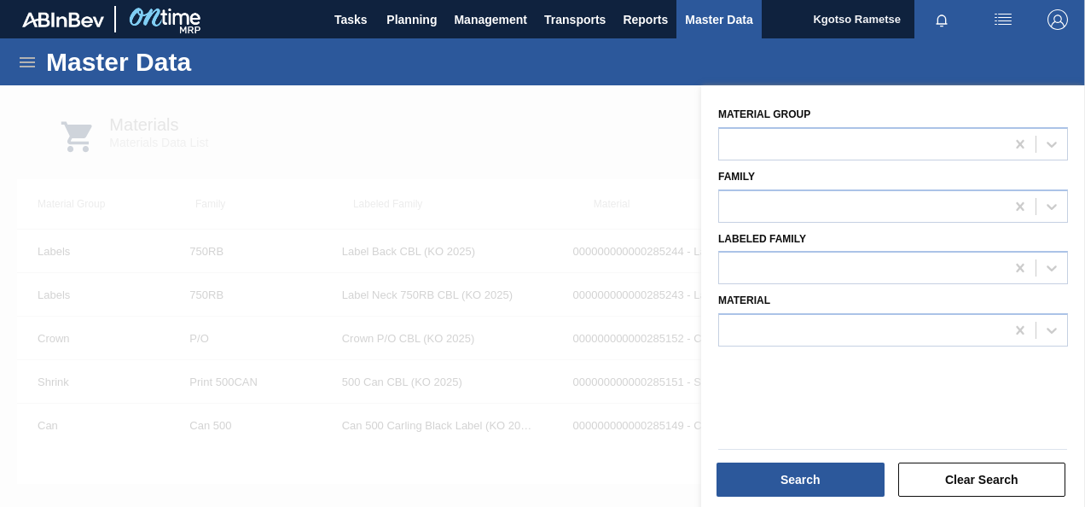
click at [720, 85] on div "Material Group Family Labeled Family Material" at bounding box center [893, 298] width 384 height 426
click at [26, 58] on icon at bounding box center [27, 62] width 15 height 10
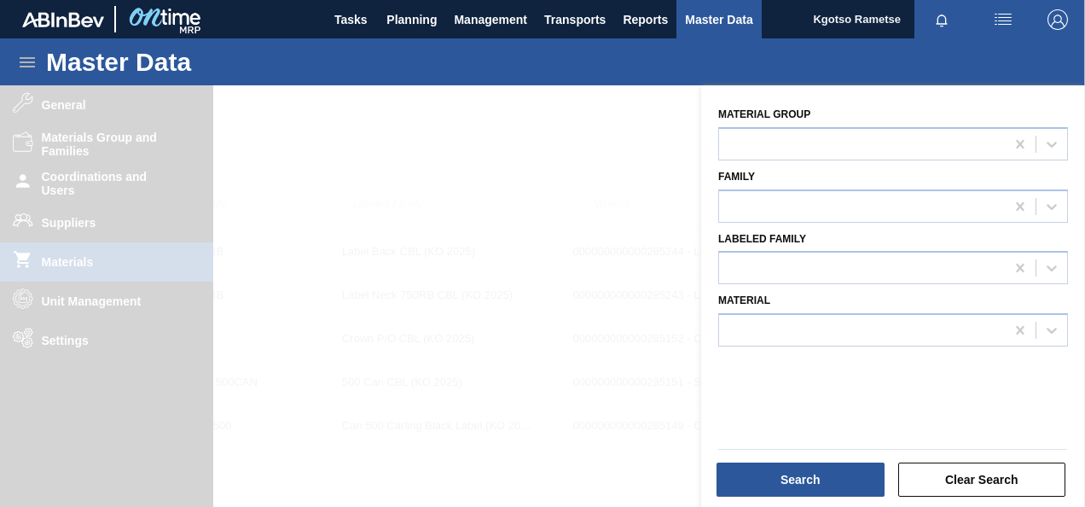
click at [78, 224] on div at bounding box center [542, 338] width 1085 height 507
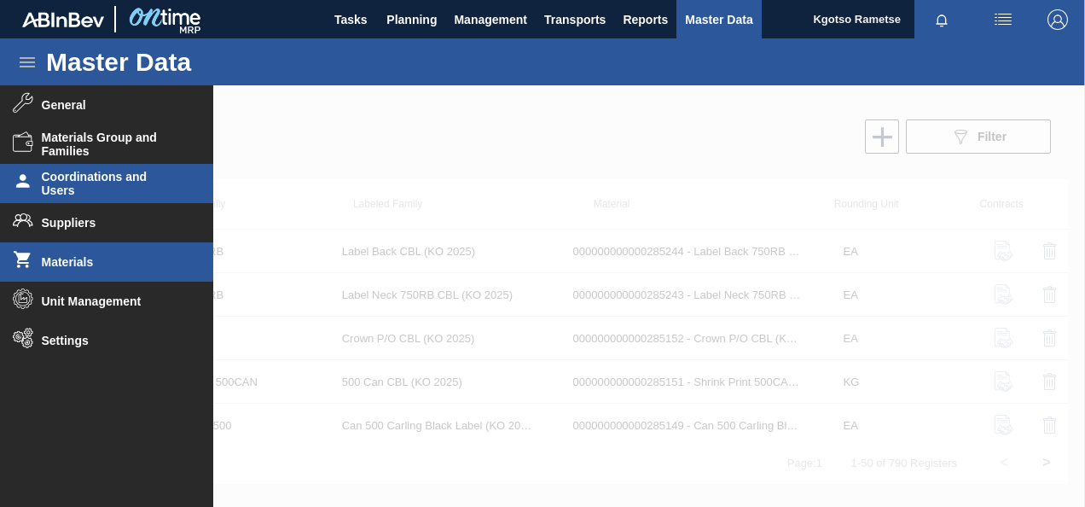
click at [90, 176] on span "Coordinations and Users" at bounding box center [112, 183] width 141 height 27
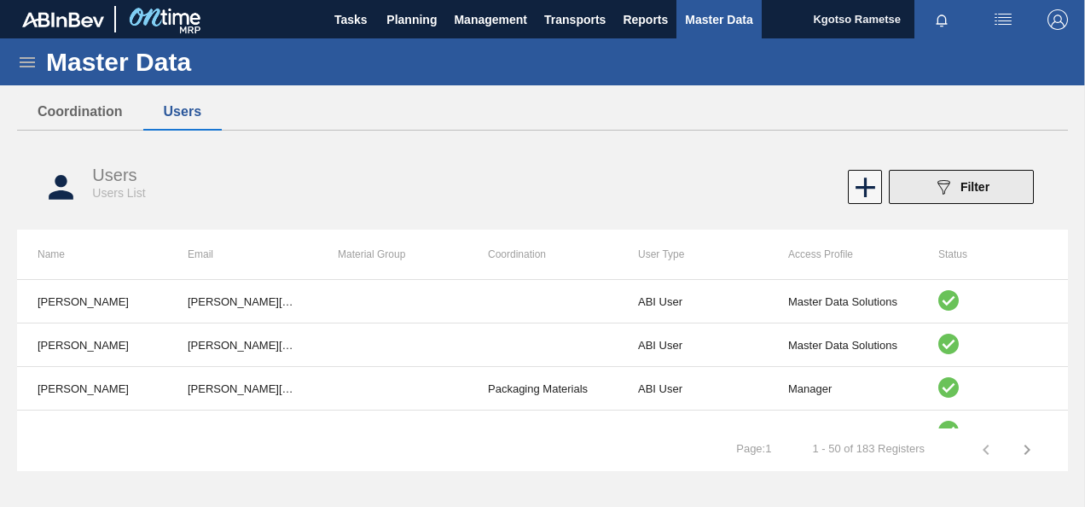
click at [971, 182] on span "Filter" at bounding box center [975, 187] width 29 height 14
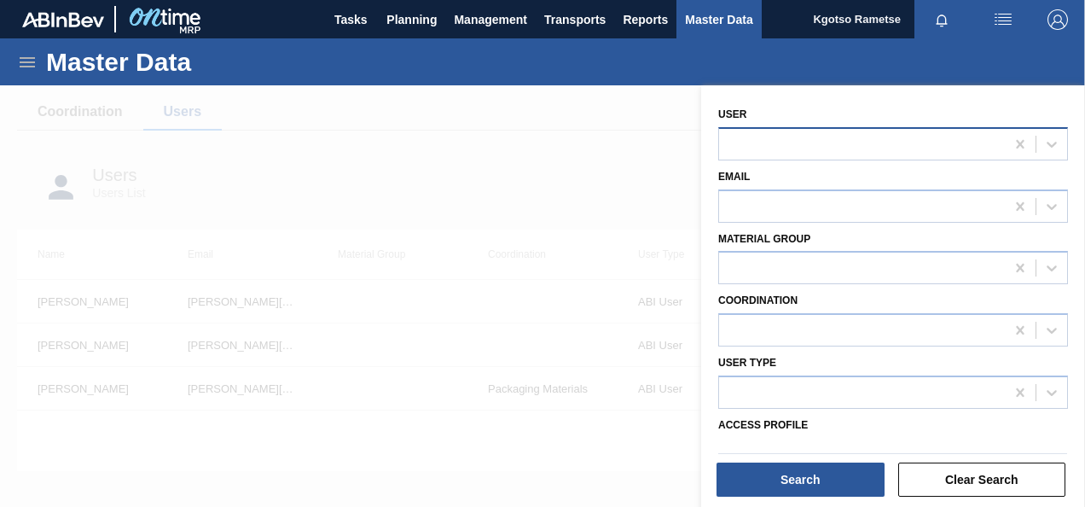
click at [829, 148] on div at bounding box center [862, 143] width 286 height 25
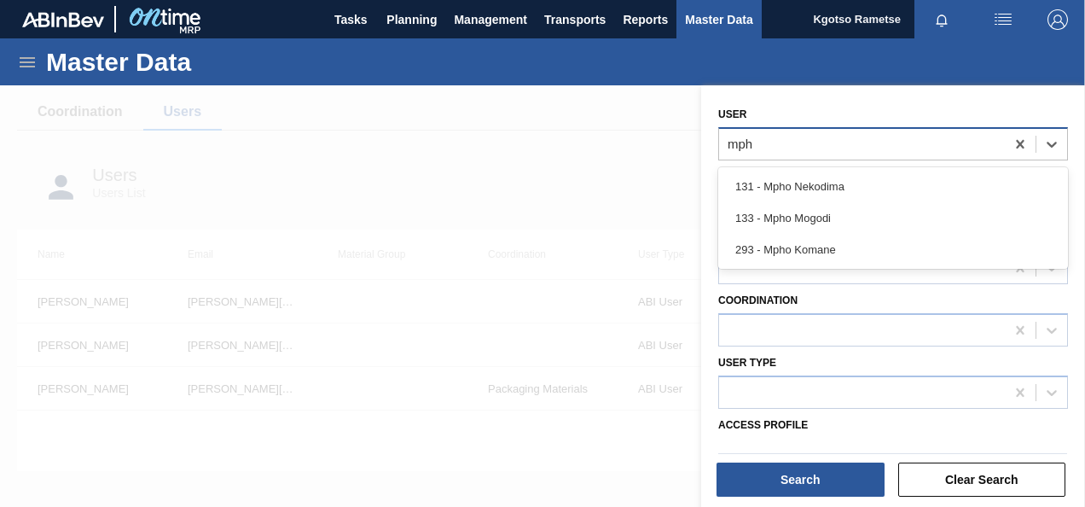
type input "mpho"
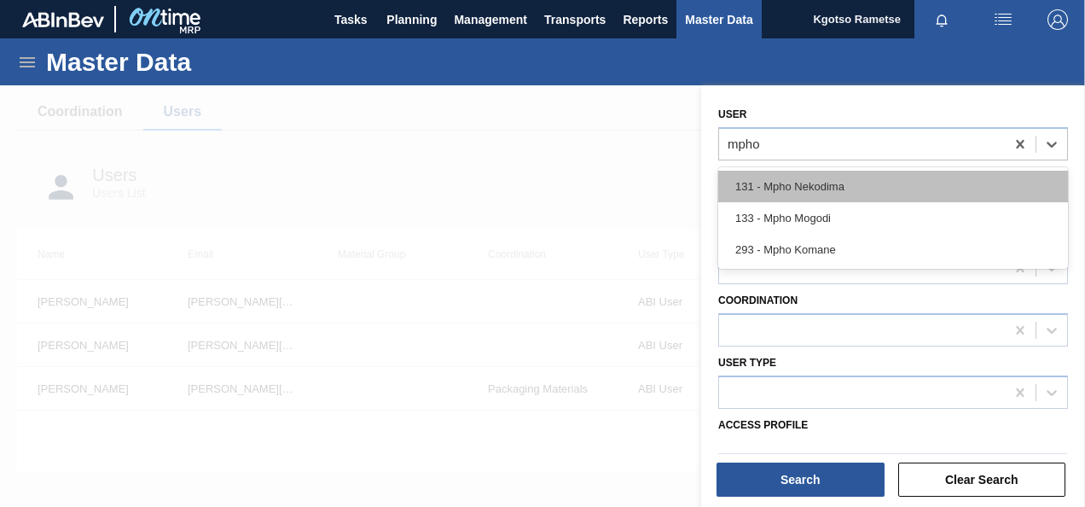
click at [819, 177] on div "131 - Mpho Nekodima" at bounding box center [893, 187] width 350 height 32
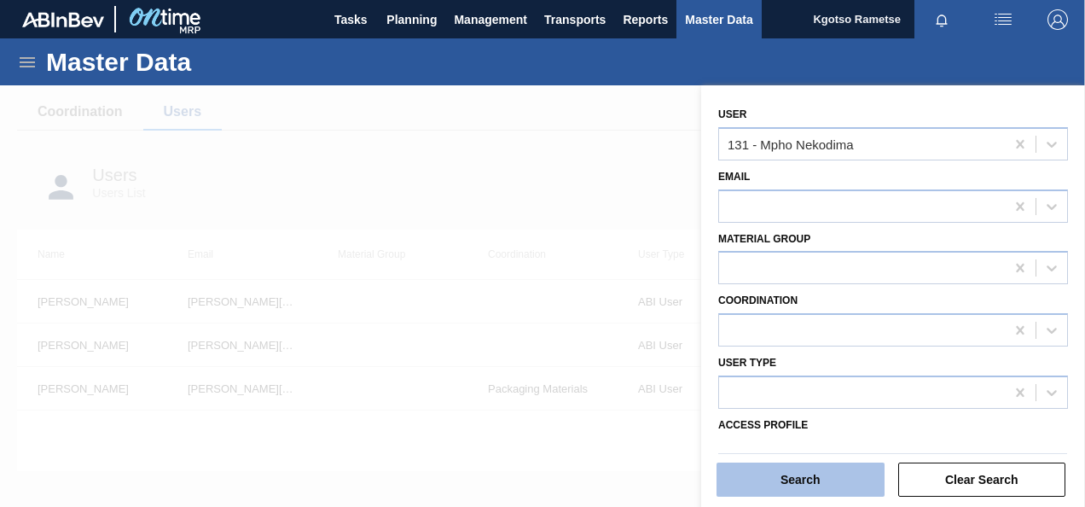
click at [804, 481] on button "Search" at bounding box center [801, 479] width 168 height 34
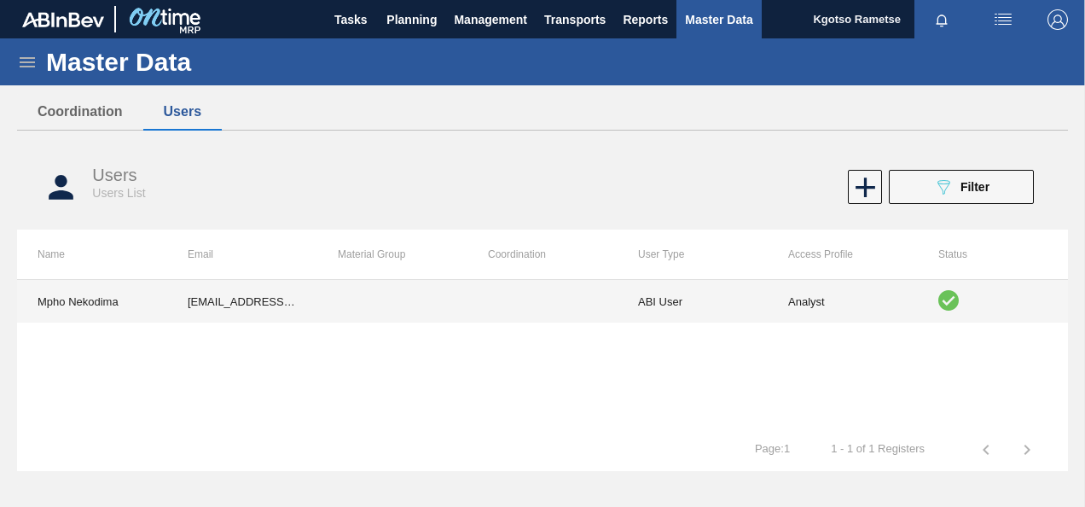
click at [242, 285] on td "Mpho.Nekodima@za.ab-inbev.com" at bounding box center [242, 301] width 150 height 43
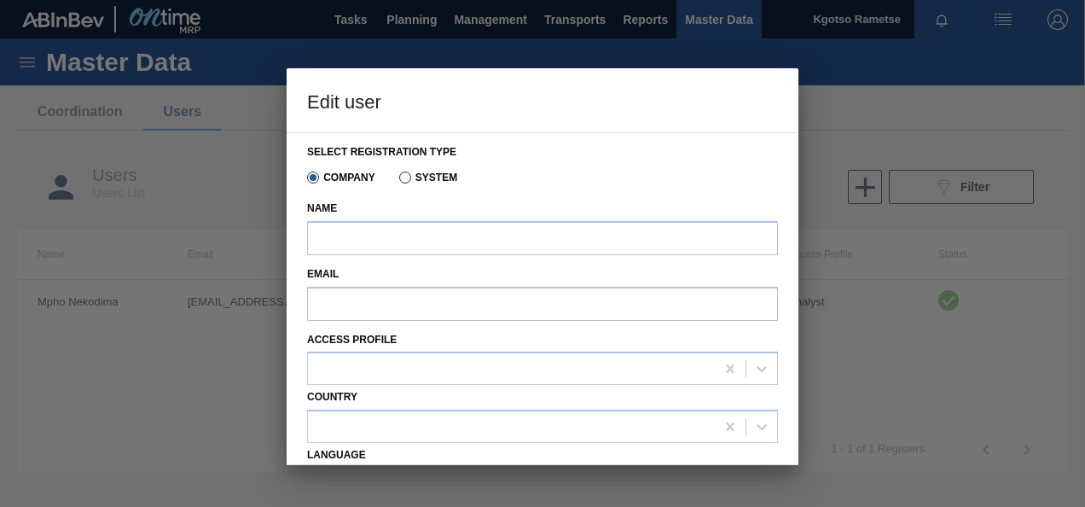
type input "Mpho Nekodima"
type input "Mpho.Nekodima@za.ab-inbev.com"
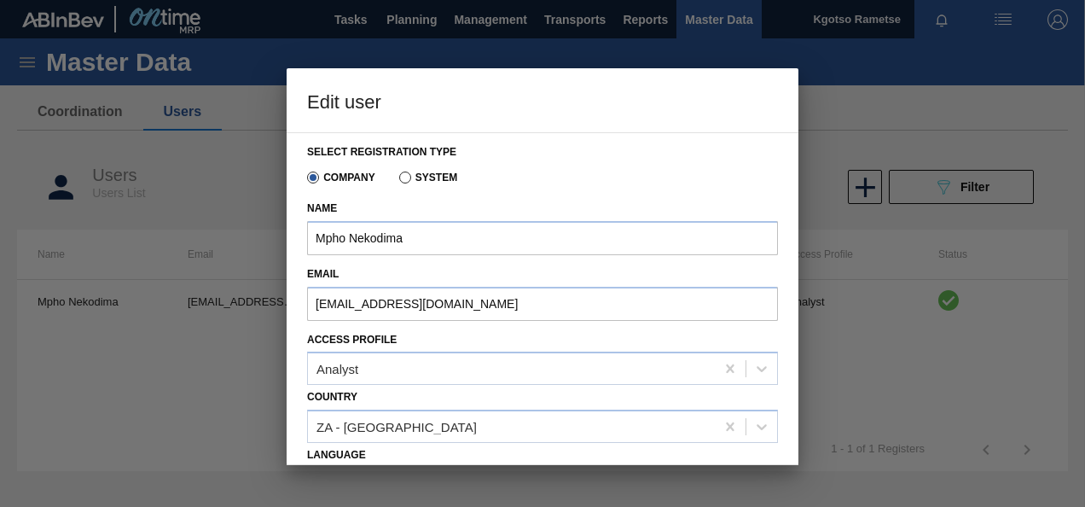
click at [602, 201] on label "Name" at bounding box center [542, 208] width 471 height 25
click at [602, 221] on input "Mpho Nekodima" at bounding box center [542, 238] width 471 height 34
click at [294, 312] on div "Select registration type Company System Name Mpho Nekodima Email Mpho.Nekodima@…" at bounding box center [543, 298] width 512 height 333
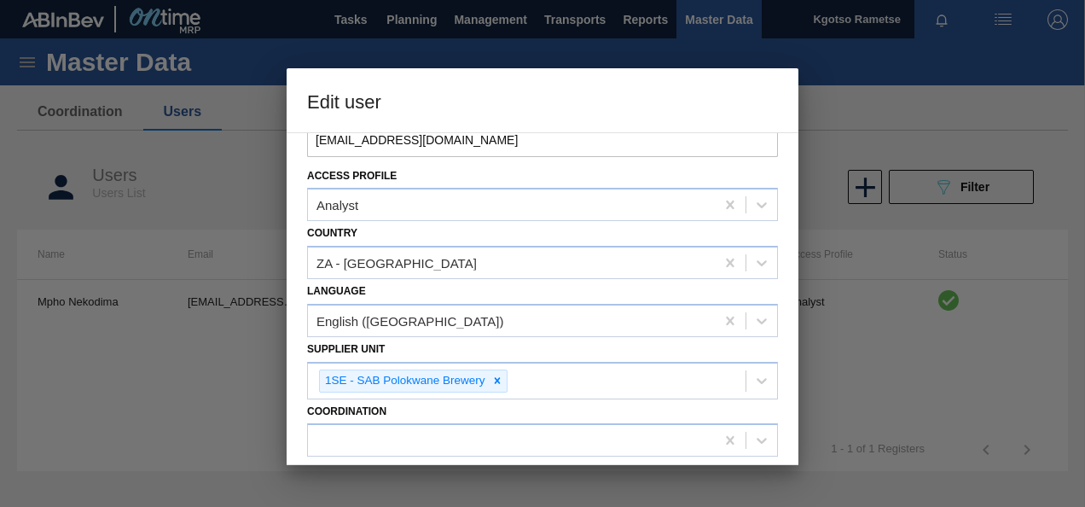
scroll to position [137, 0]
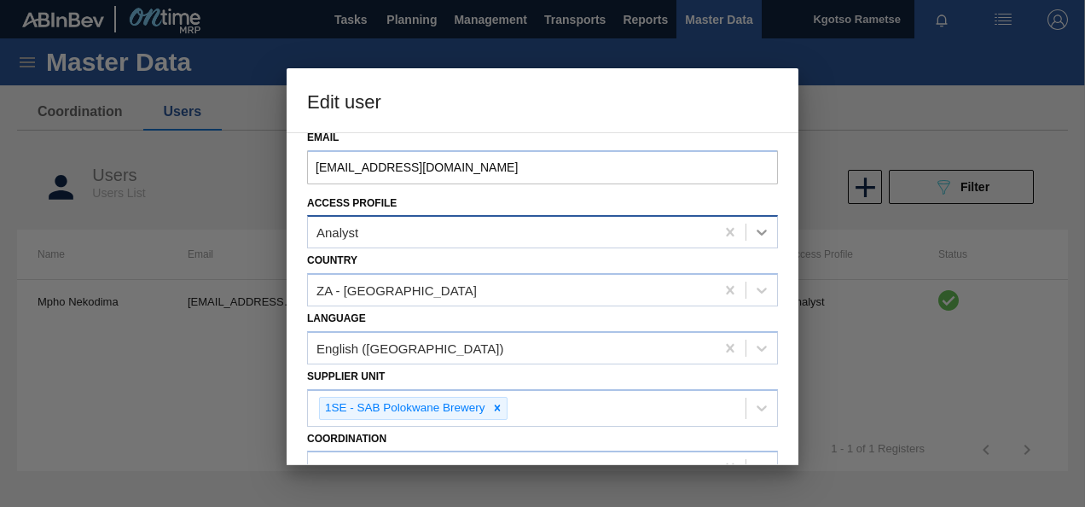
click at [761, 235] on icon at bounding box center [762, 233] width 10 height 6
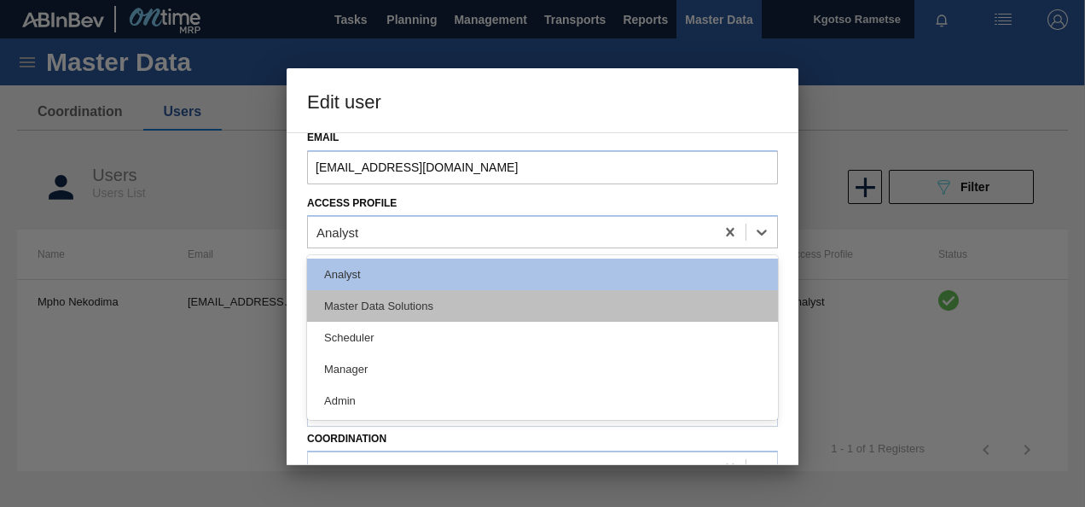
click at [560, 302] on div "Master Data Solutions" at bounding box center [542, 306] width 471 height 32
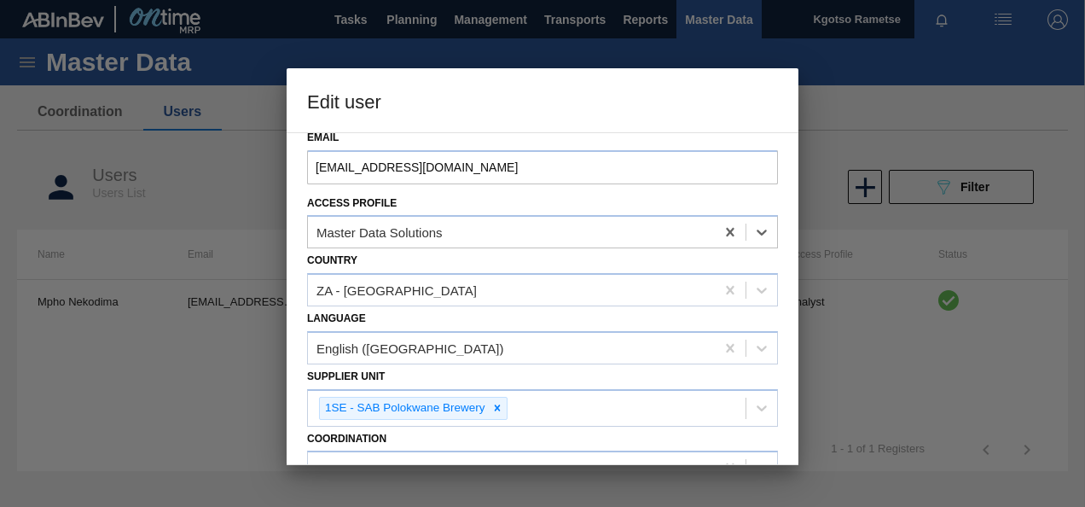
click at [294, 273] on div "Select registration type Company System Name Mpho Nekodima Email Mpho.Nekodima@…" at bounding box center [543, 298] width 512 height 333
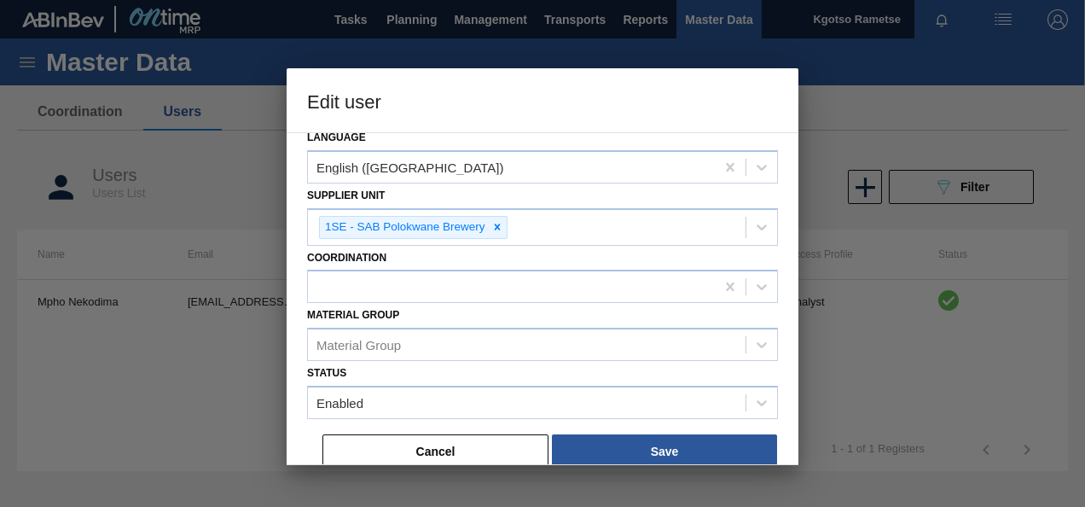
scroll to position [328, 0]
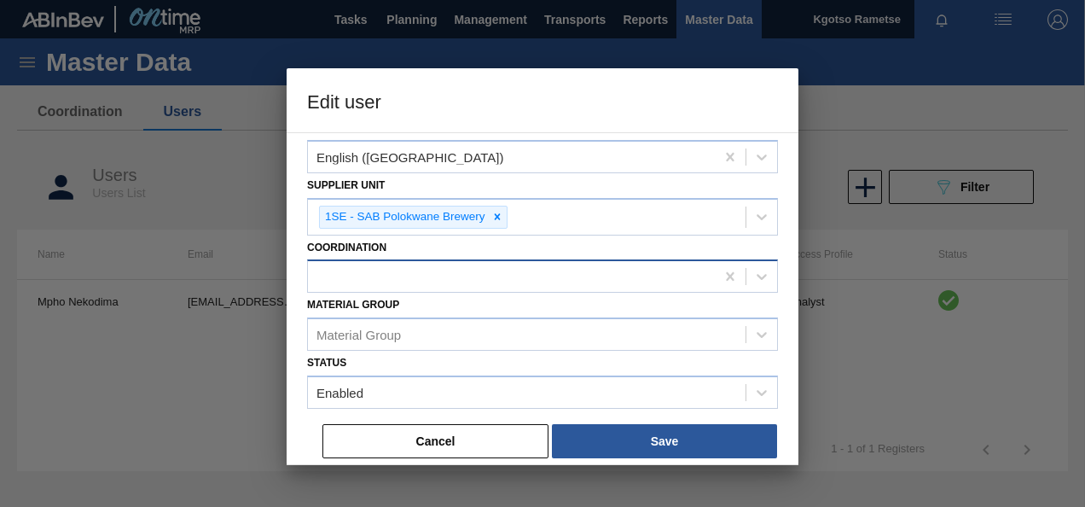
click at [374, 282] on div at bounding box center [511, 277] width 407 height 25
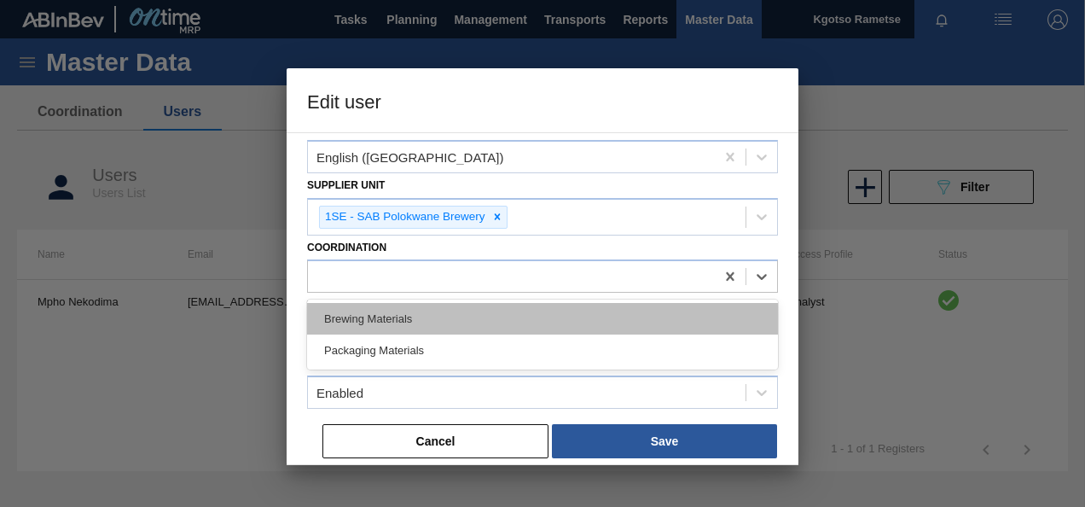
click at [369, 314] on div "Brewing Materials" at bounding box center [542, 319] width 471 height 32
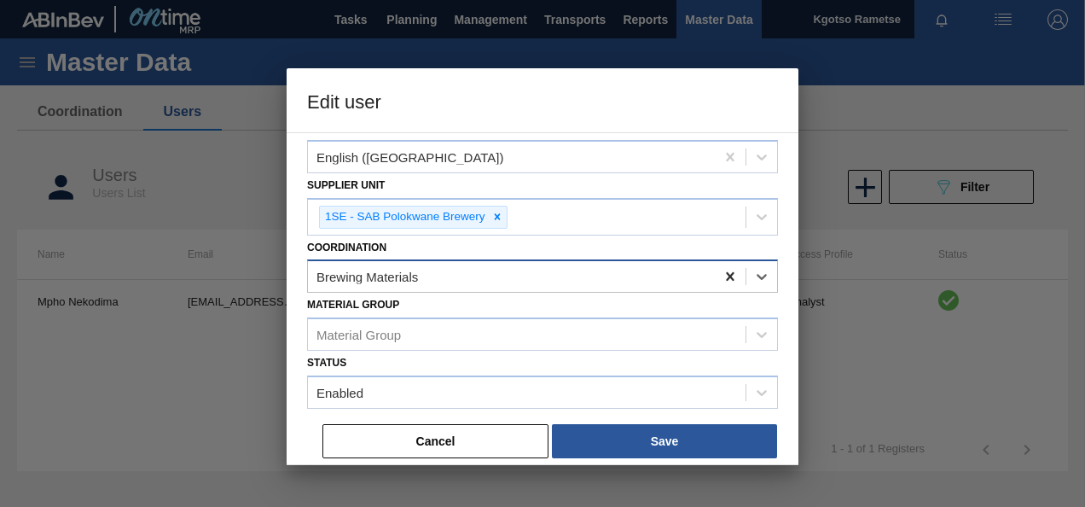
click at [731, 276] on icon at bounding box center [730, 276] width 17 height 17
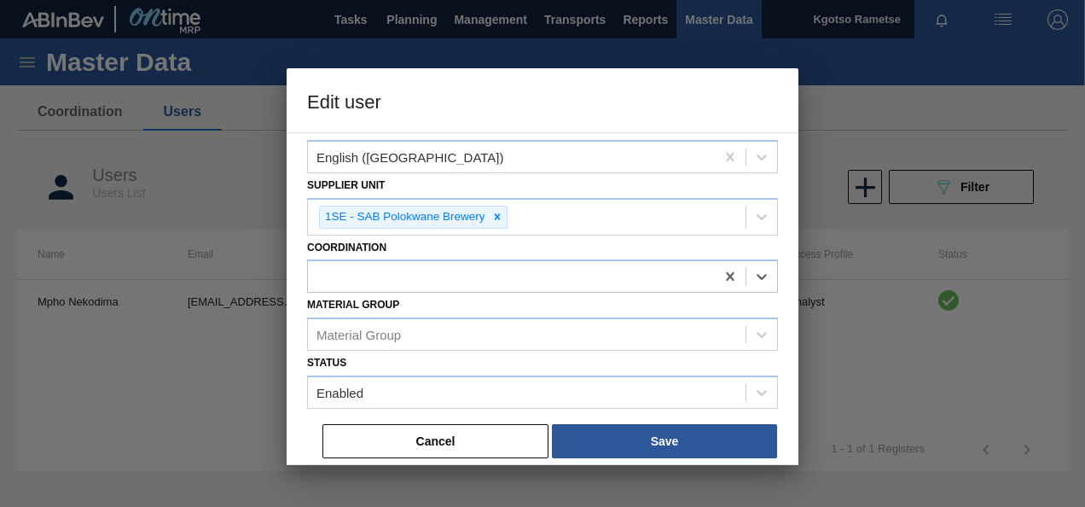
click at [294, 334] on div "Select registration type Company System Name Mpho Nekodima Email Mpho.Nekodima@…" at bounding box center [543, 298] width 512 height 333
click at [299, 280] on div "Select registration type Company System Name Mpho Nekodima Email Mpho.Nekodima@…" at bounding box center [543, 298] width 512 height 333
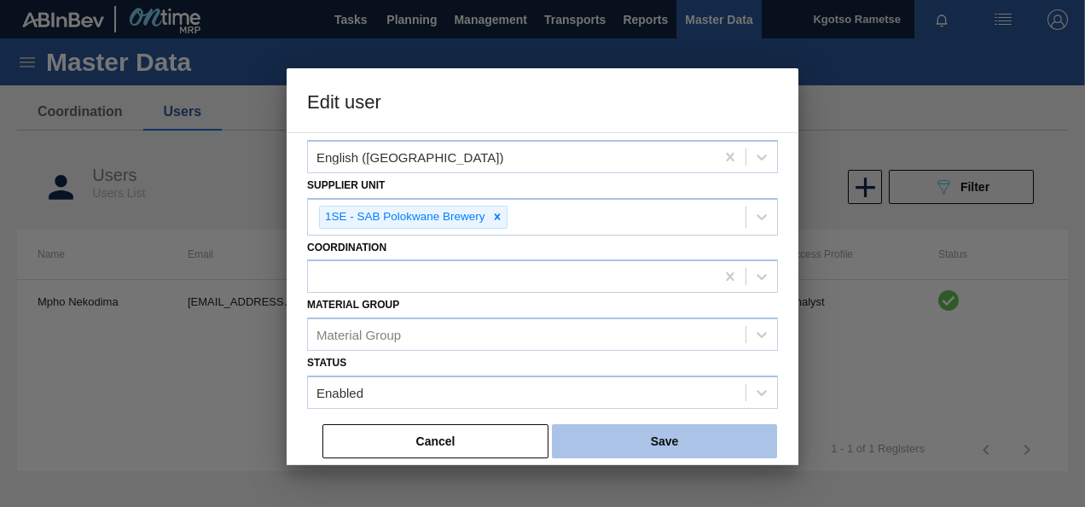
click at [619, 451] on button "Save" at bounding box center [664, 441] width 225 height 34
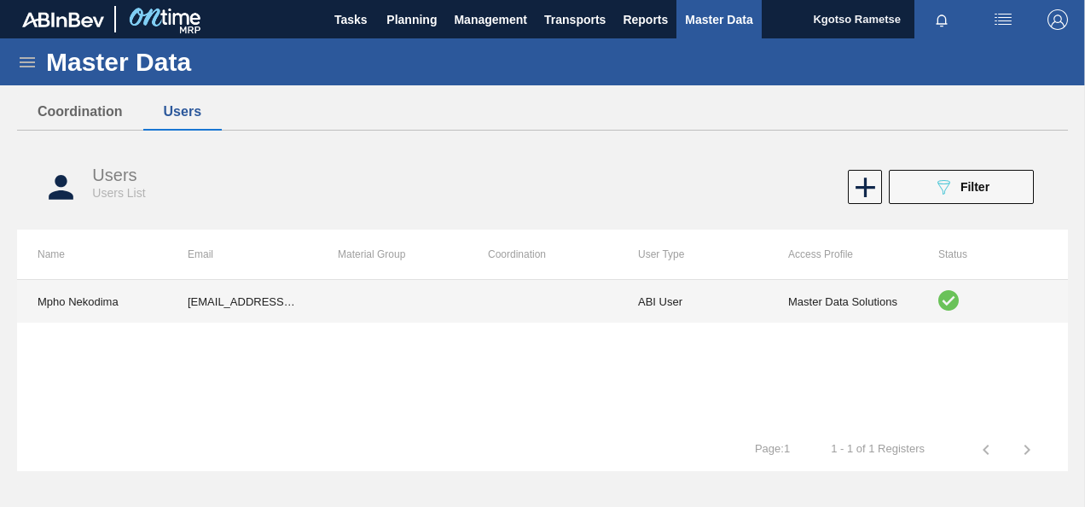
click at [843, 302] on td "Master Data Solutions" at bounding box center [843, 301] width 150 height 43
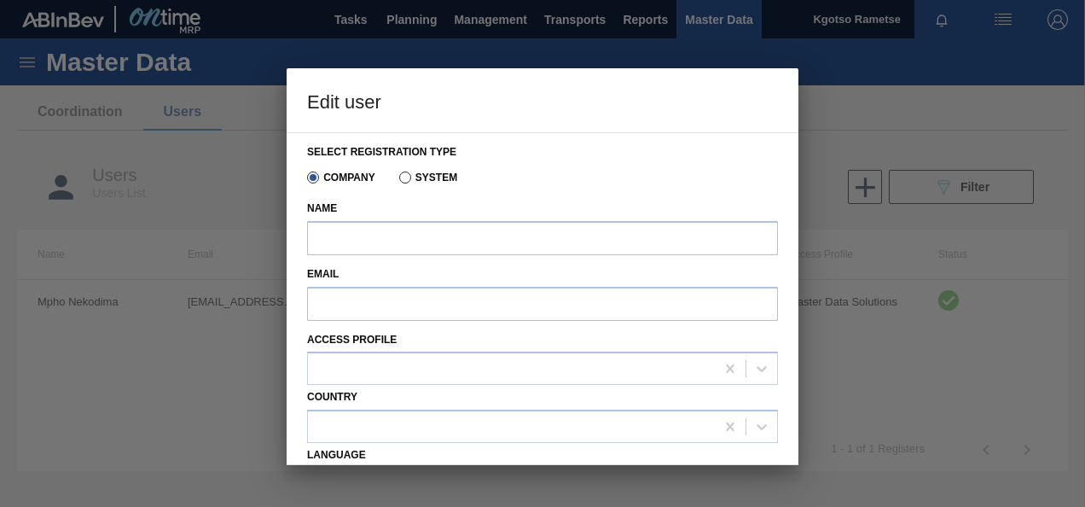
type input "Mpho Nekodima"
type input "Mpho.Nekodima@za.ab-inbev.com"
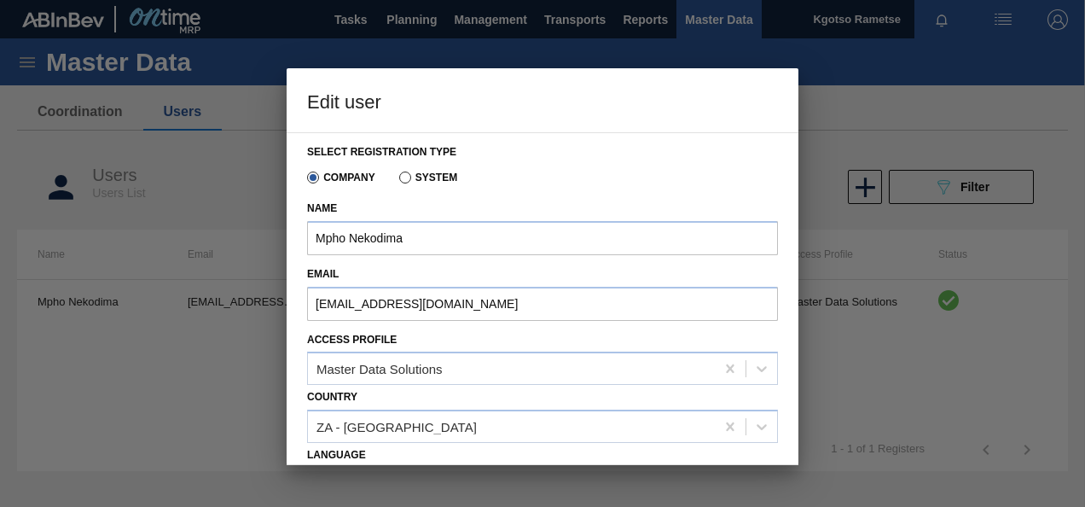
click at [300, 336] on div "Select registration type Company System Name Mpho Nekodima Email Mpho.Nekodima@…" at bounding box center [543, 298] width 512 height 333
click at [764, 366] on icon at bounding box center [761, 368] width 17 height 17
click at [299, 402] on div "Select registration type Company System Name Mpho Nekodima Email Mpho.Nekodima@…" at bounding box center [543, 298] width 512 height 333
click at [350, 369] on div "Master Data Solutions" at bounding box center [380, 369] width 126 height 15
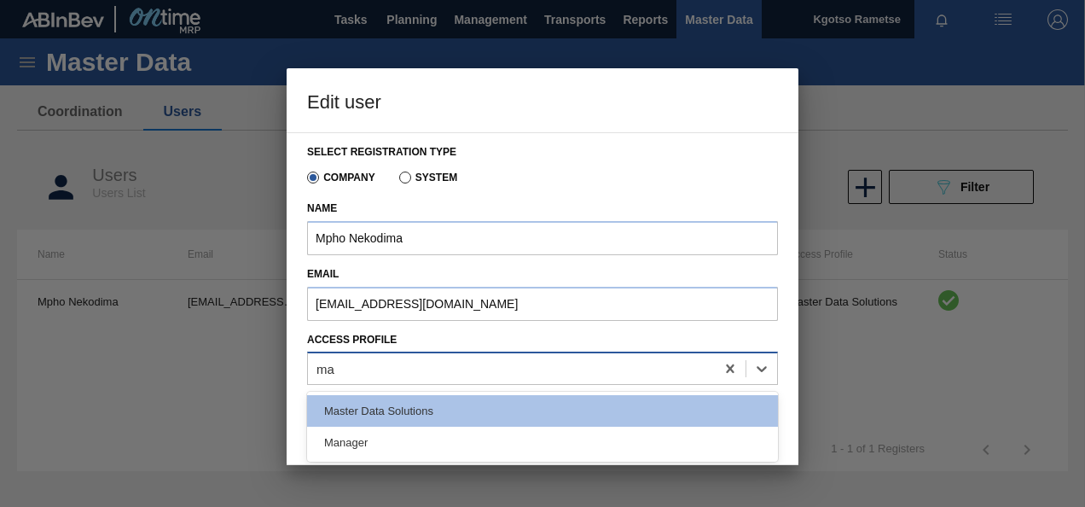
type Profile "man"
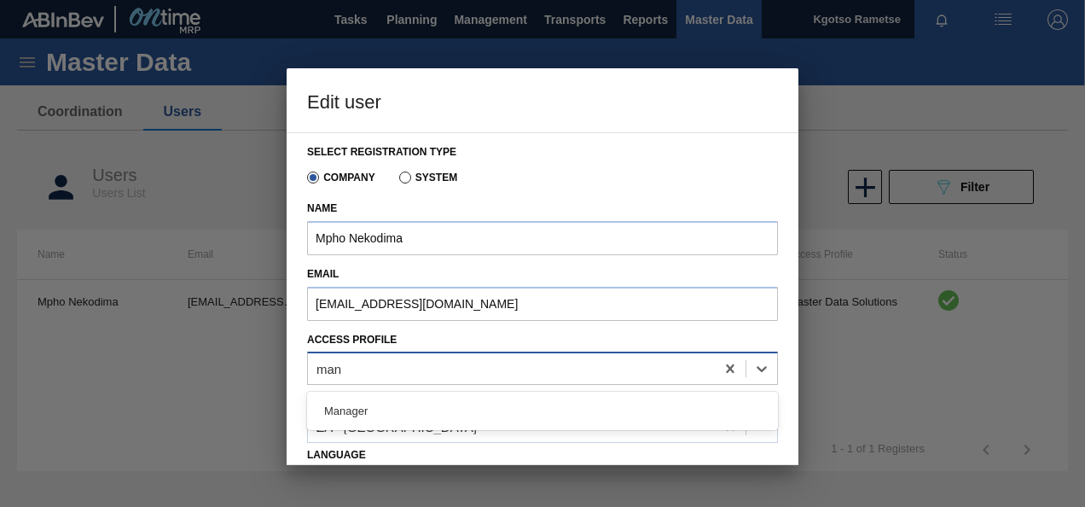
click at [338, 427] on div "Manager" at bounding box center [542, 411] width 471 height 38
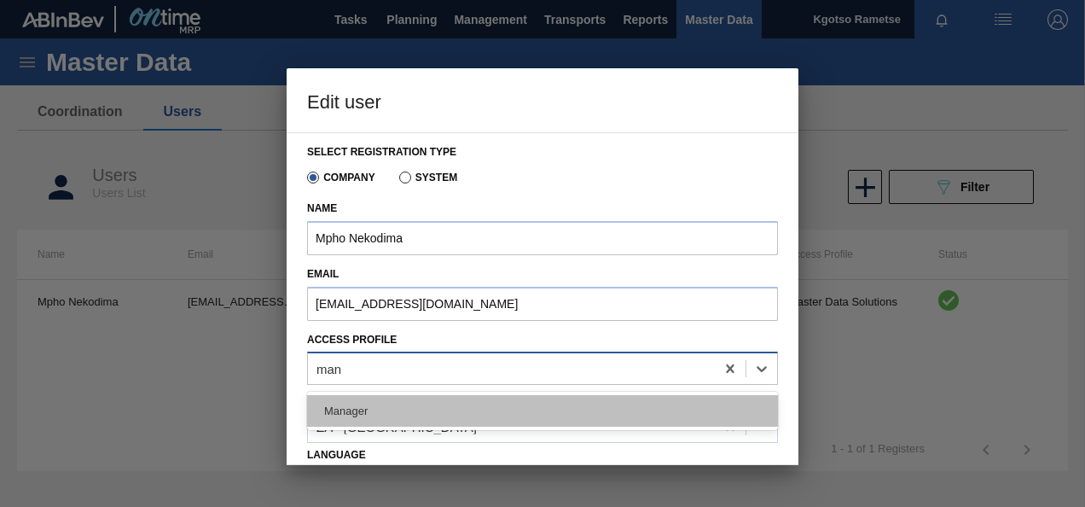
click at [340, 418] on div "Manager" at bounding box center [542, 411] width 471 height 32
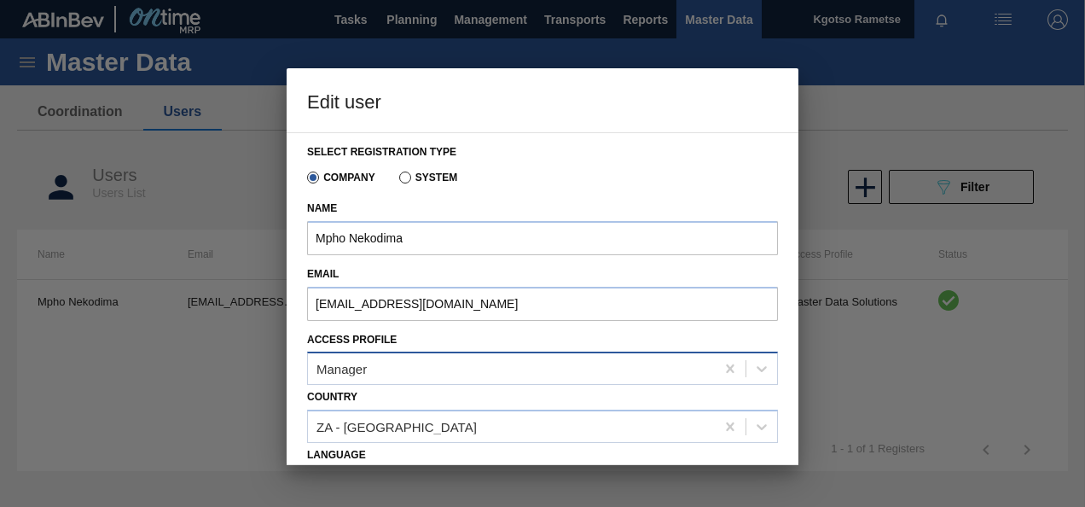
click at [295, 381] on div "Select registration type Company System Name Mpho Nekodima Email Mpho.Nekodima@…" at bounding box center [543, 298] width 512 height 333
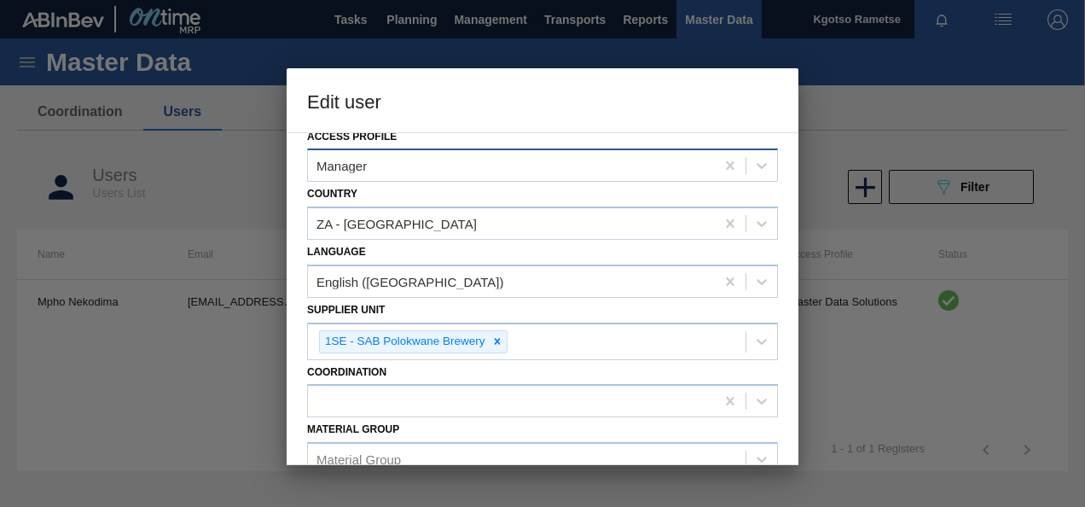
scroll to position [328, 0]
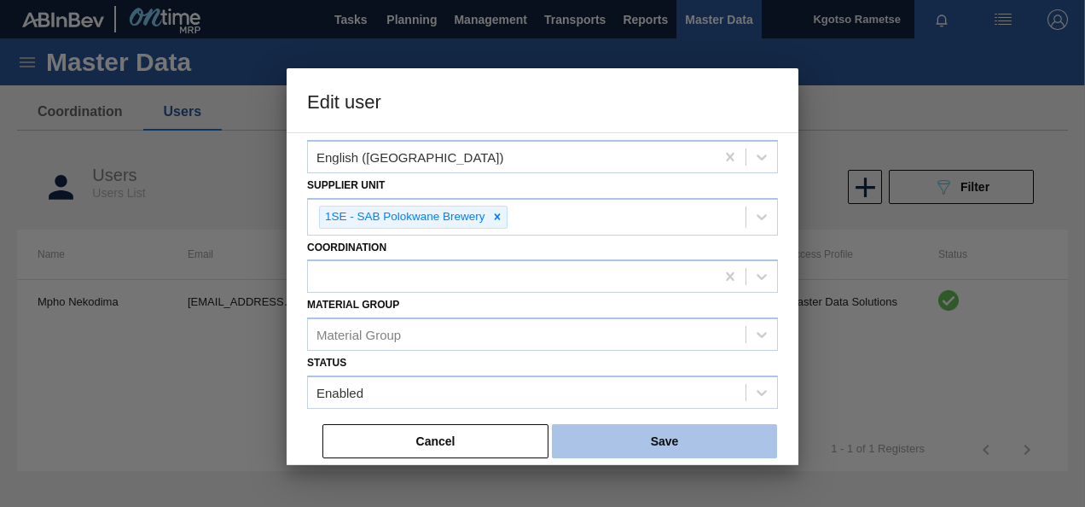
click at [710, 446] on button "Save" at bounding box center [664, 441] width 225 height 34
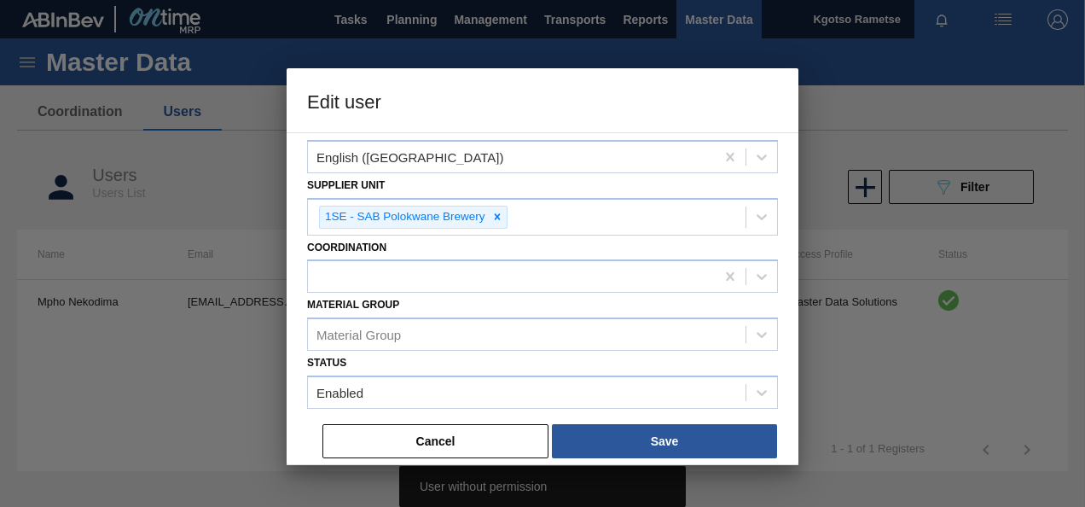
click at [294, 358] on div "Select registration type Company System Name Mpho Nekodima Email Mpho.Nekodima@…" at bounding box center [543, 298] width 512 height 333
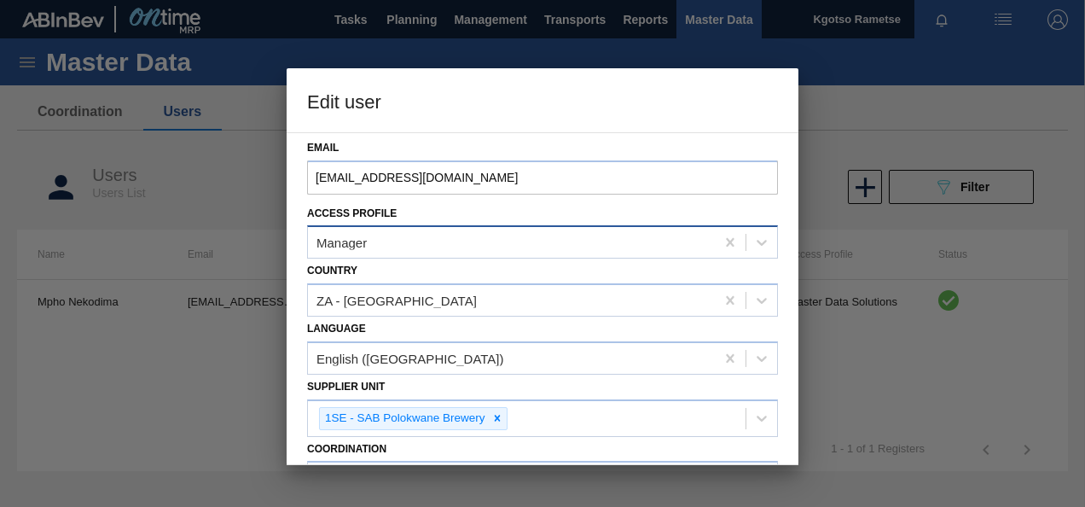
scroll to position [89, 0]
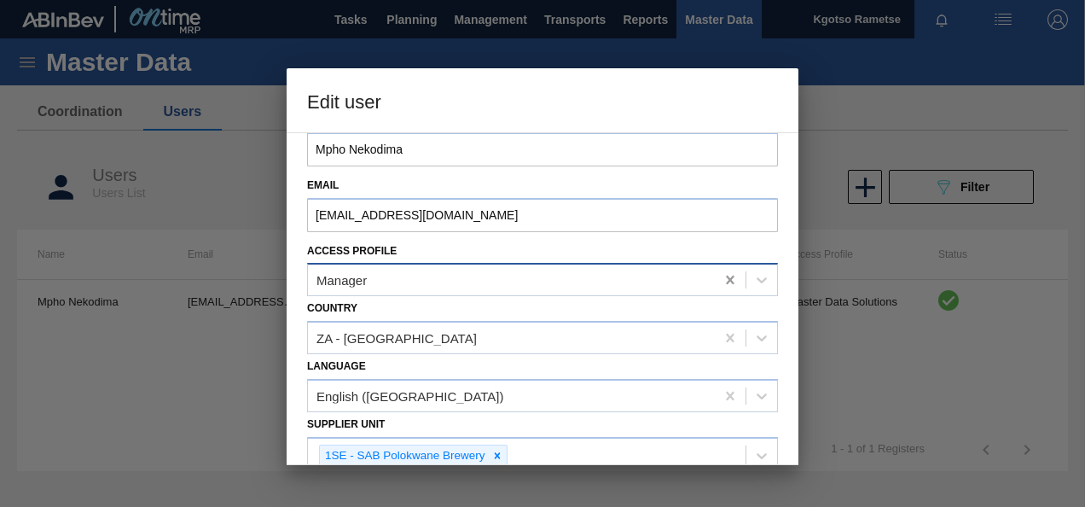
click at [727, 281] on icon at bounding box center [730, 280] width 8 height 9
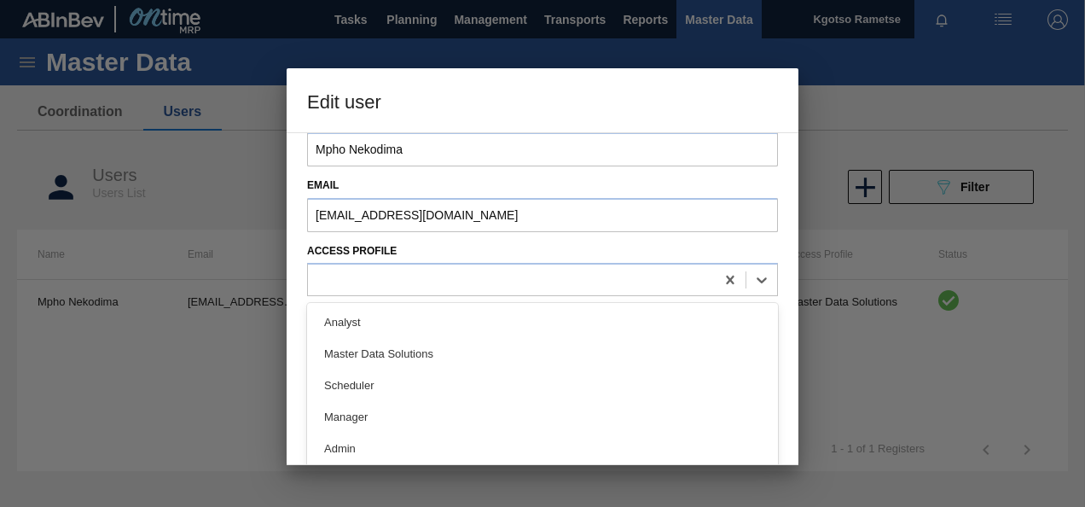
click at [695, 283] on div at bounding box center [511, 280] width 407 height 25
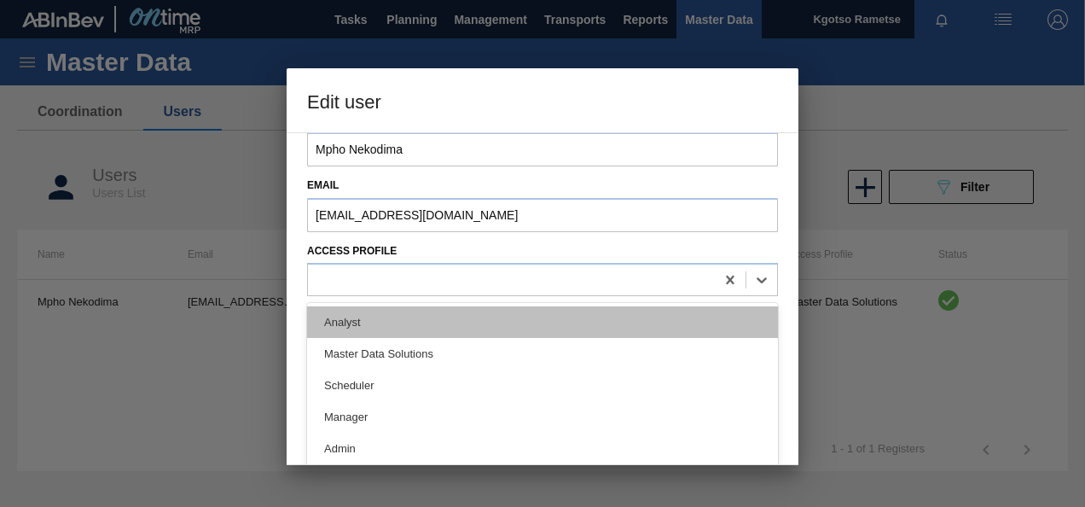
click at [380, 323] on div "Analyst" at bounding box center [542, 322] width 471 height 32
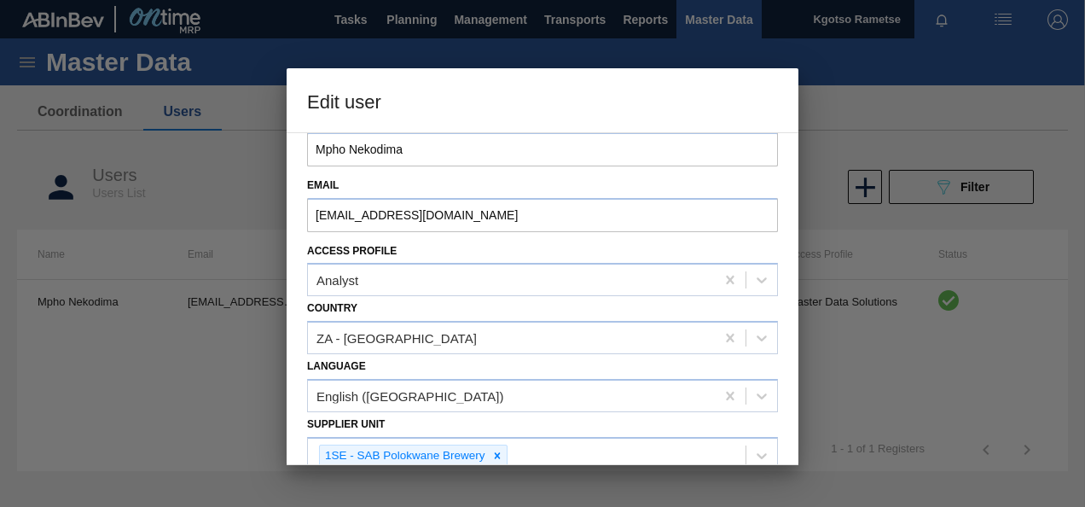
click at [290, 298] on div "Select registration type Company System Name Mpho Nekodima Email Mpho.Nekodima@…" at bounding box center [543, 298] width 512 height 333
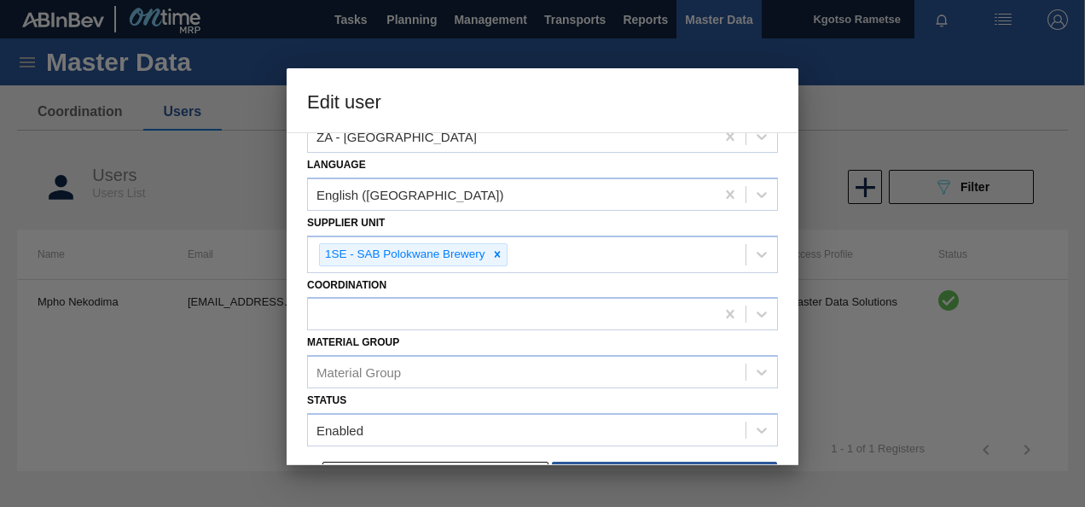
scroll to position [328, 0]
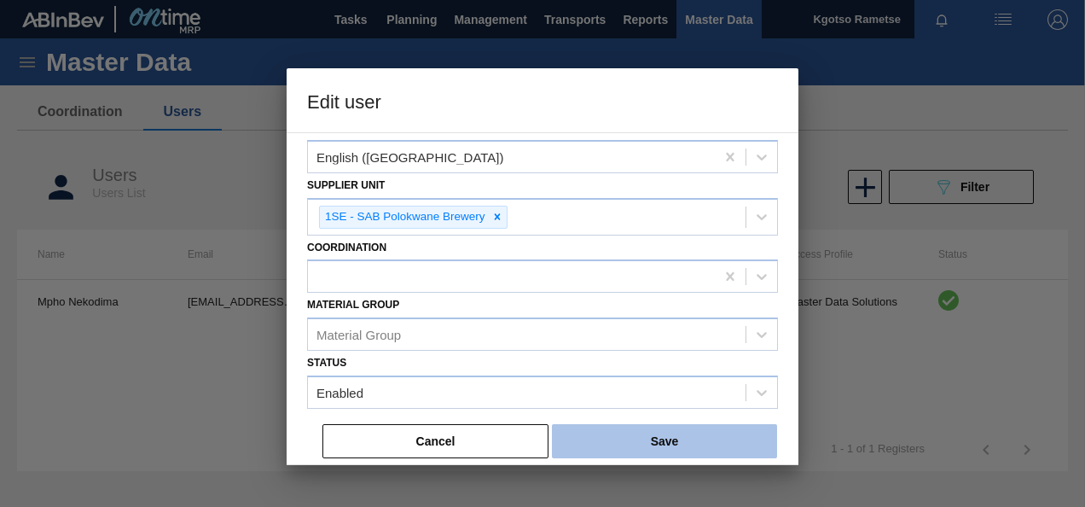
click at [712, 433] on button "Save" at bounding box center [664, 441] width 225 height 34
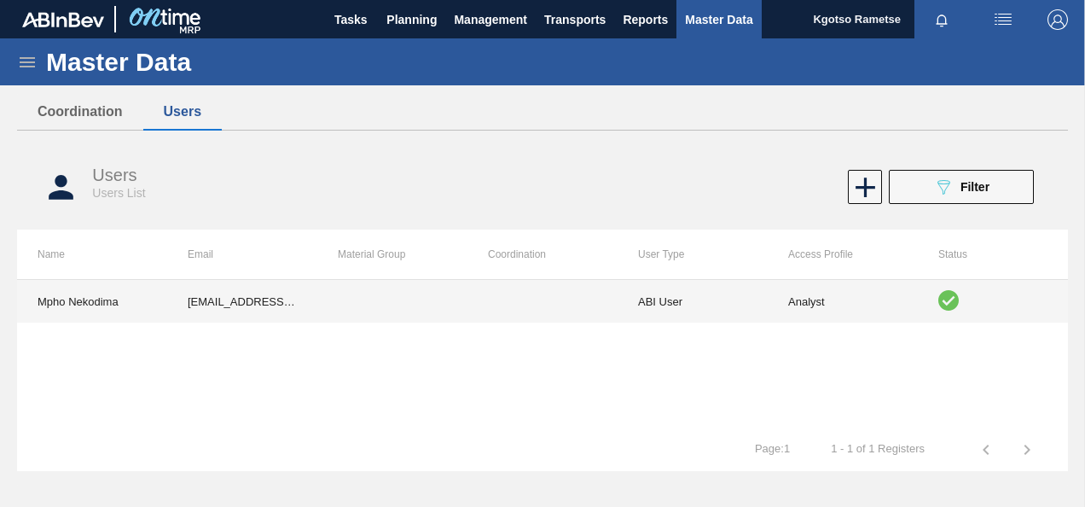
click at [747, 305] on td "ABI User" at bounding box center [693, 301] width 150 height 43
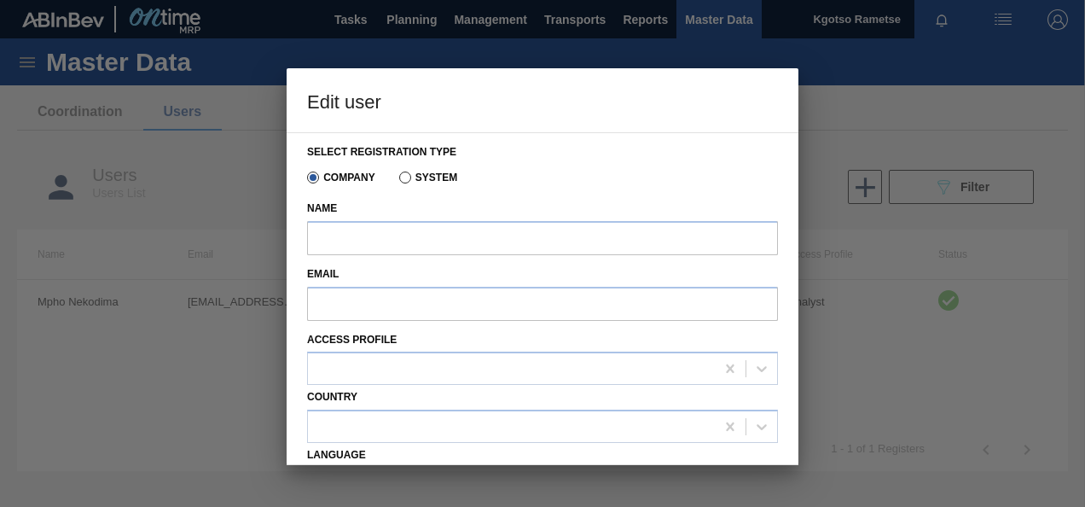
type input "Mpho Nekodima"
type input "[EMAIL_ADDRESS][DOMAIN_NAME]"
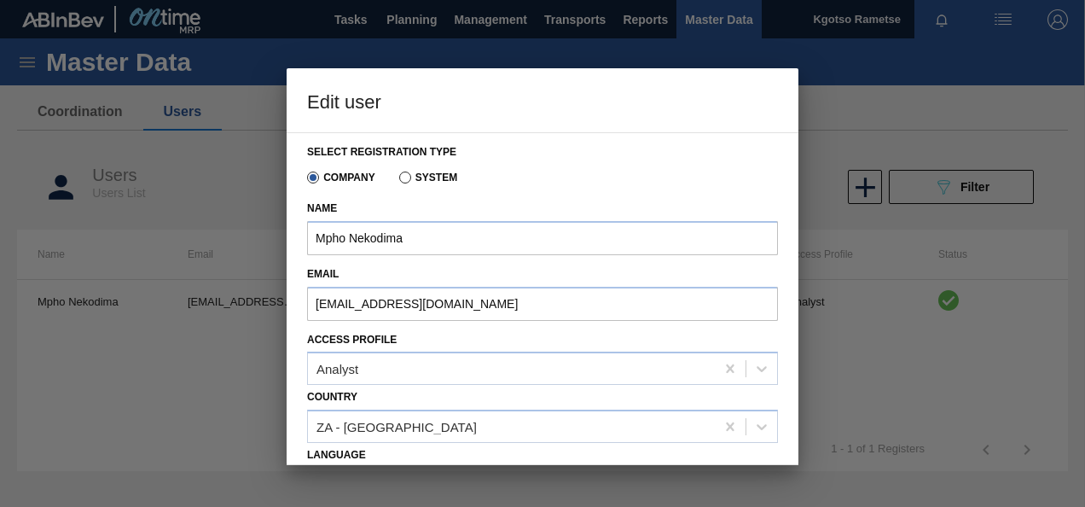
click at [297, 282] on div "Select registration type Company System Name Mpho Nekodima Email Mpho.Nekodima@…" at bounding box center [543, 298] width 512 height 333
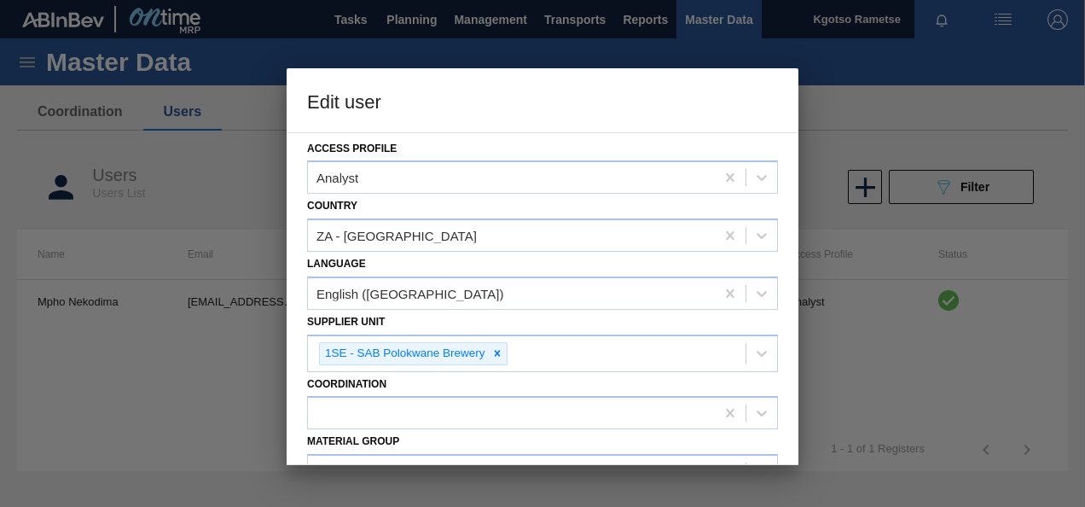
scroll to position [205, 0]
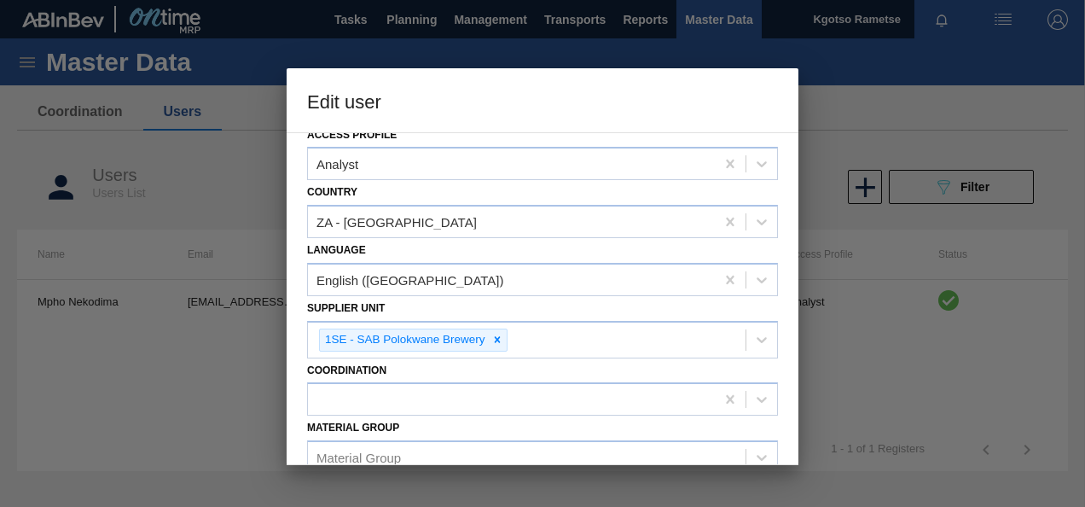
click at [294, 282] on div "Select registration type Company System Name Mpho Nekodima Email Mpho.Nekodima@…" at bounding box center [543, 298] width 512 height 333
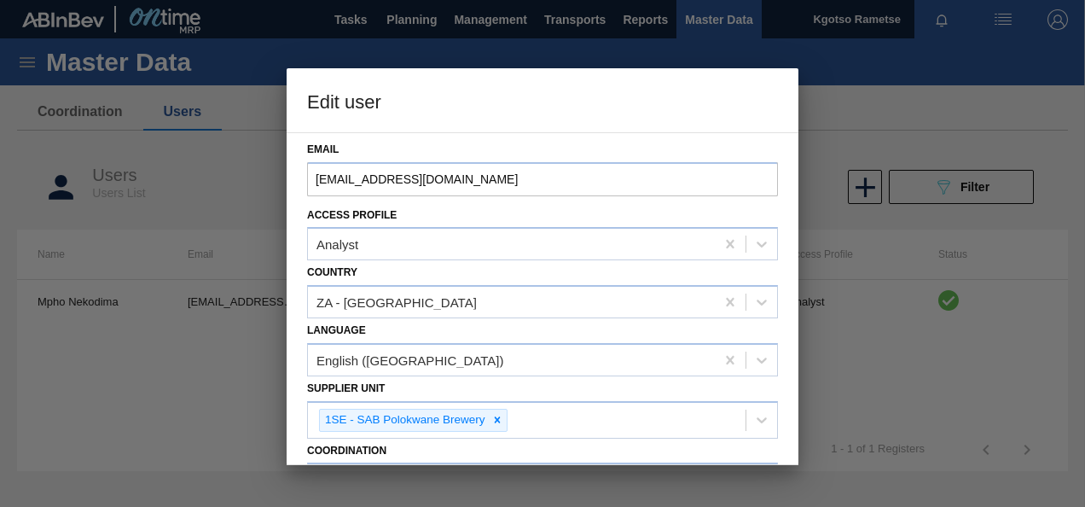
scroll to position [55, 0]
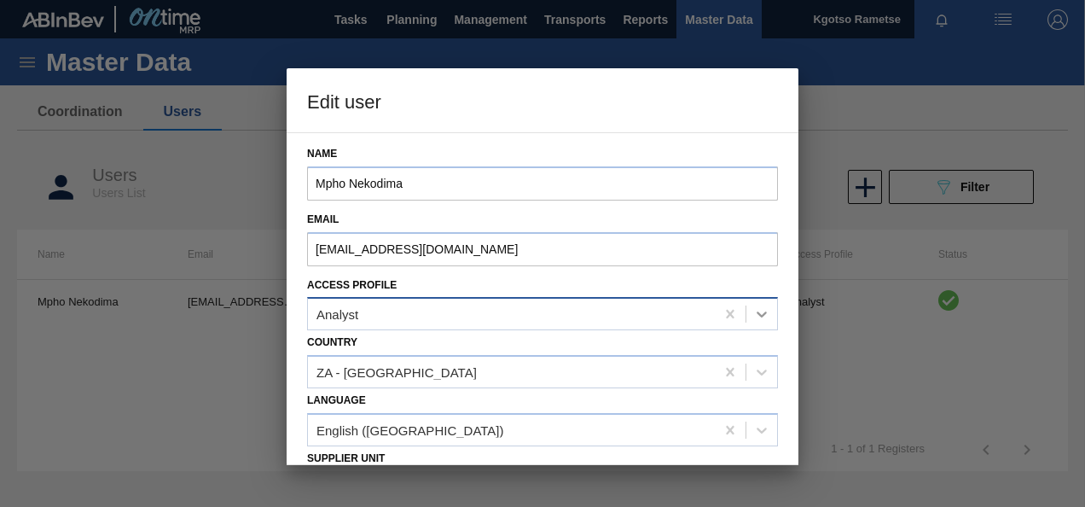
click at [761, 313] on icon at bounding box center [761, 313] width 17 height 17
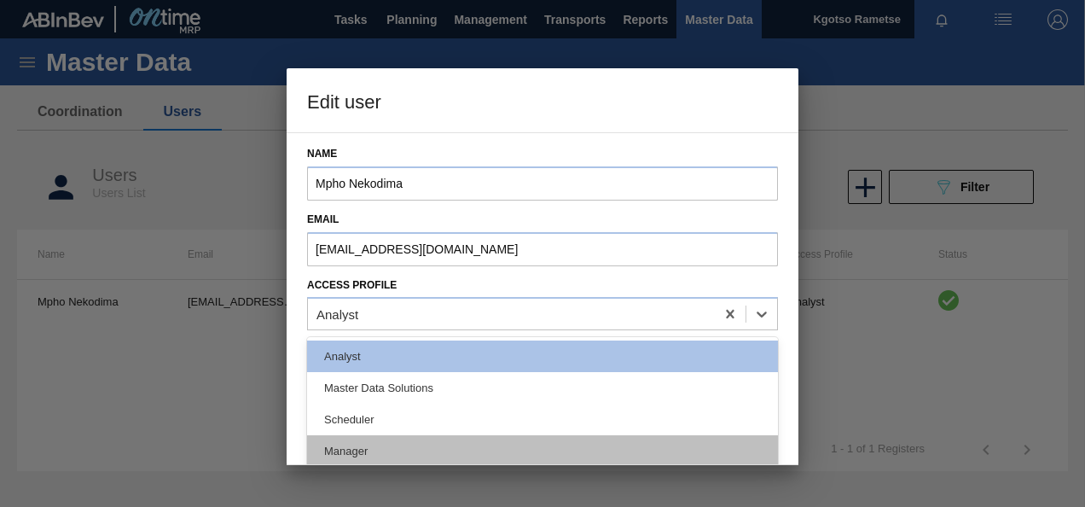
click at [353, 445] on div "Manager" at bounding box center [542, 451] width 471 height 32
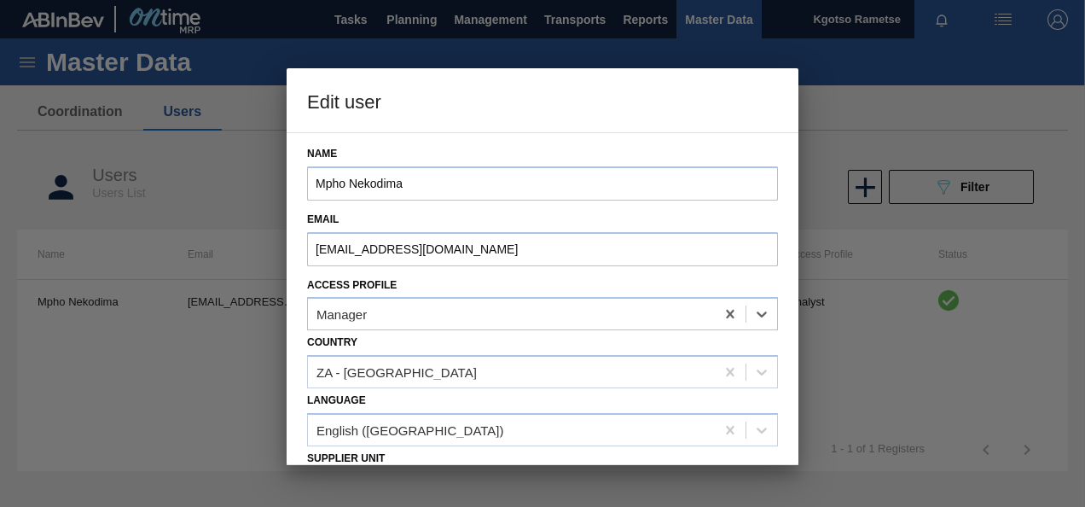
click at [294, 350] on div "Select registration type Company System Name Mpho Nekodima Email Mpho.Nekodima@…" at bounding box center [543, 298] width 512 height 333
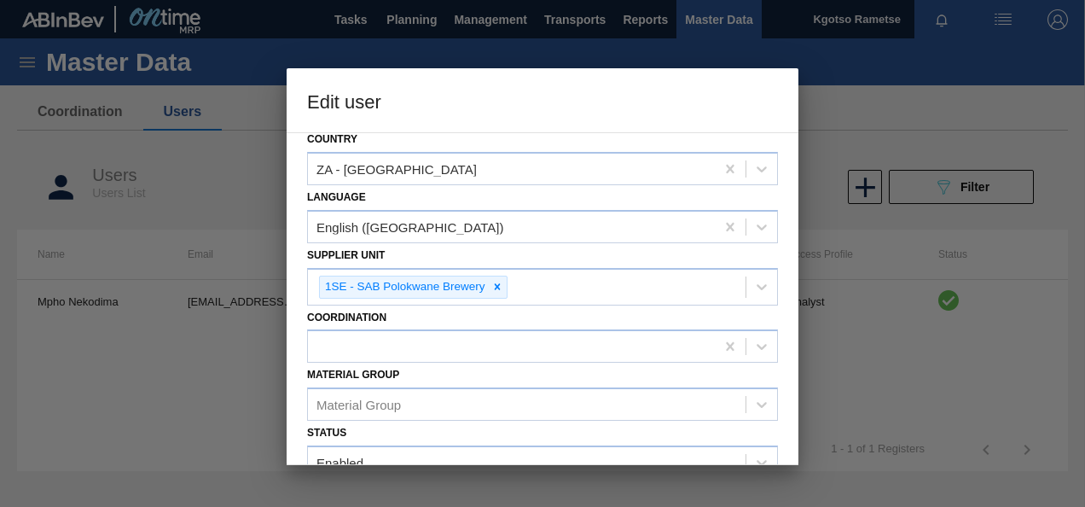
scroll to position [328, 0]
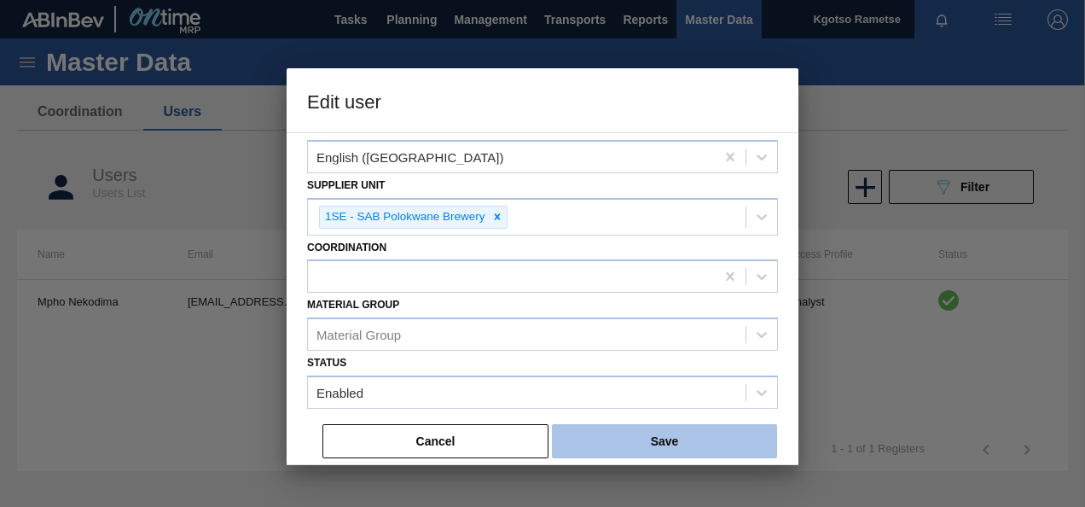
click at [624, 434] on button "Save" at bounding box center [664, 441] width 225 height 34
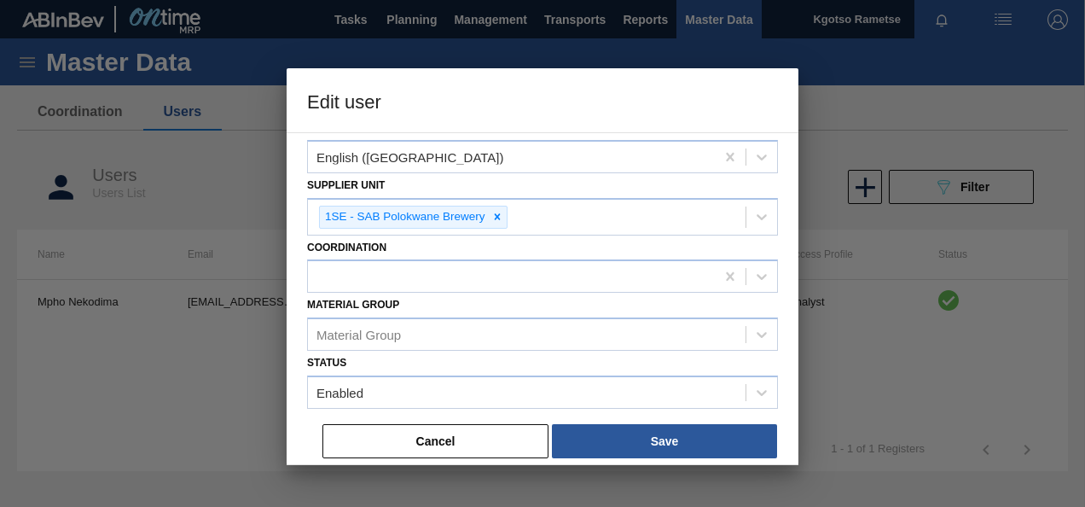
click at [297, 314] on div "Select registration type Company System Name Mpho Nekodima Email Mpho.Nekodima@…" at bounding box center [543, 298] width 512 height 333
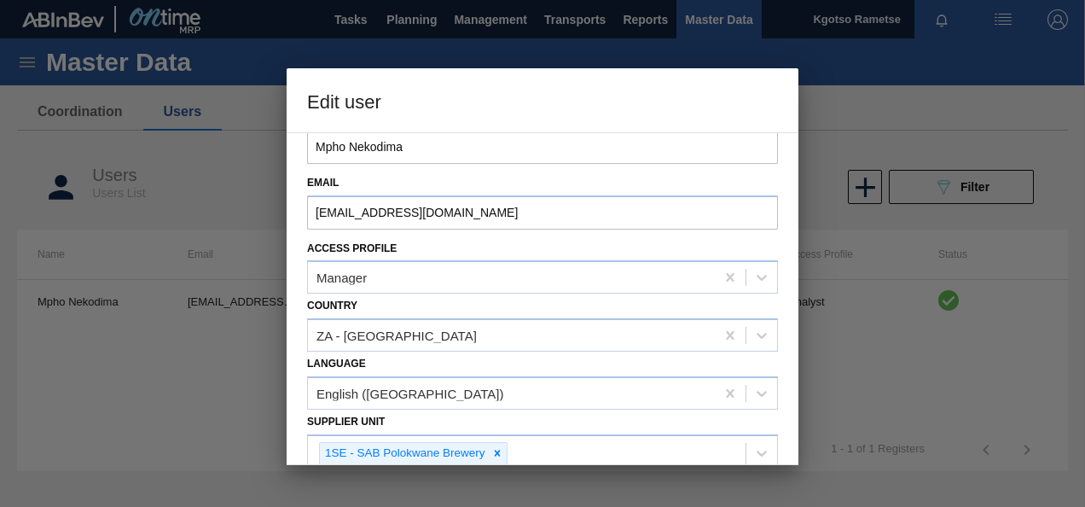
scroll to position [89, 0]
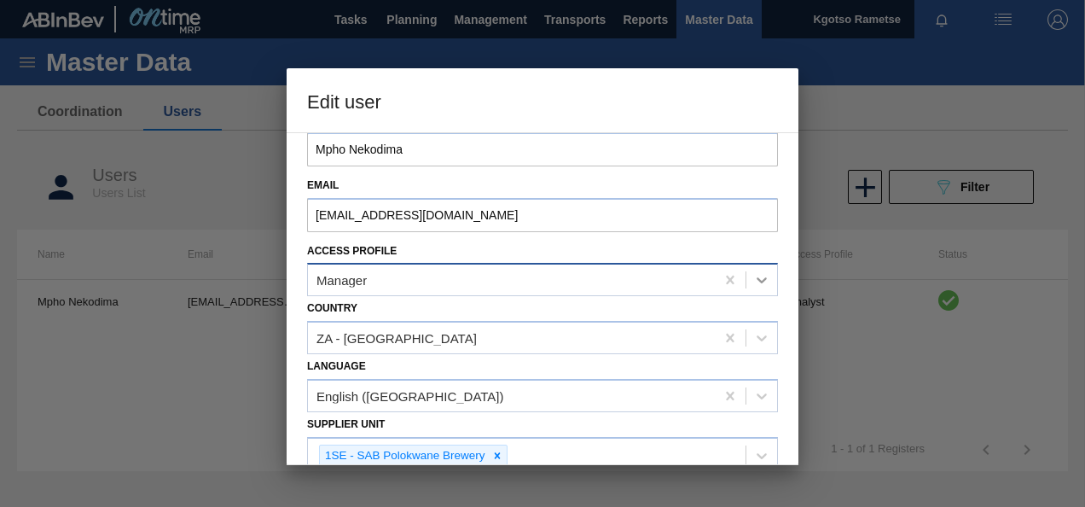
click at [758, 282] on icon at bounding box center [761, 279] width 17 height 17
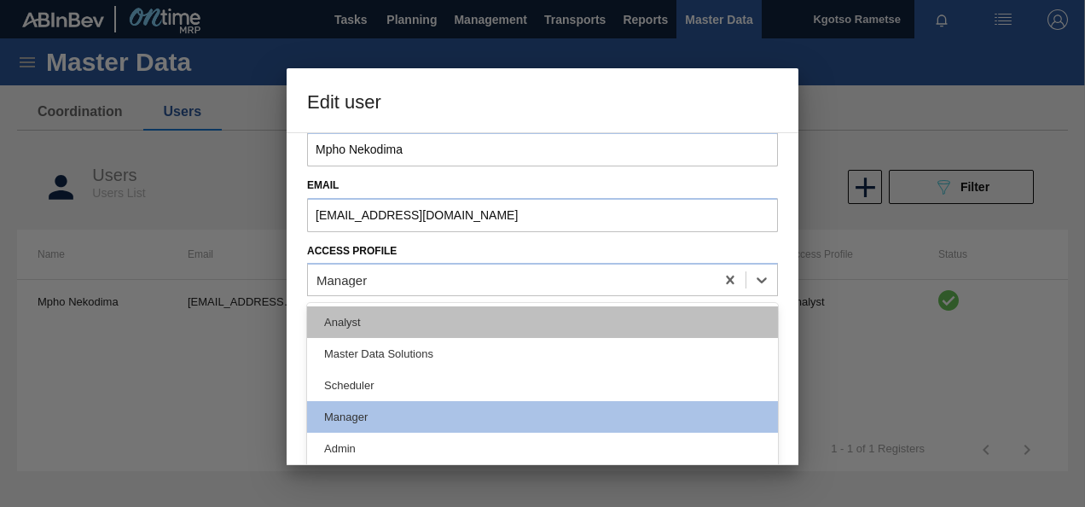
click at [338, 315] on div "Analyst" at bounding box center [542, 322] width 471 height 32
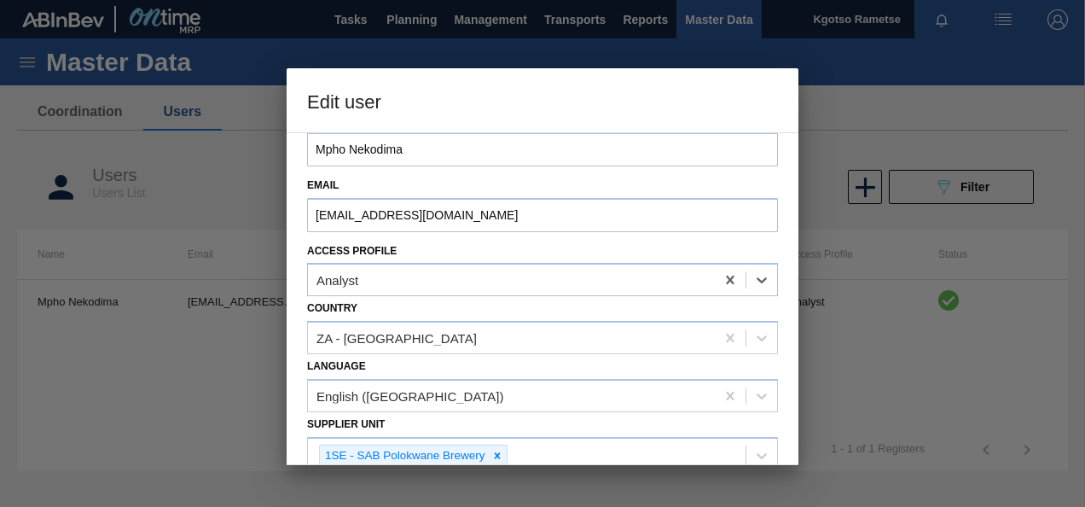
click at [292, 305] on div "Select registration type Company System Name Mpho Nekodima Email Mpho.Nekodima@…" at bounding box center [543, 298] width 512 height 333
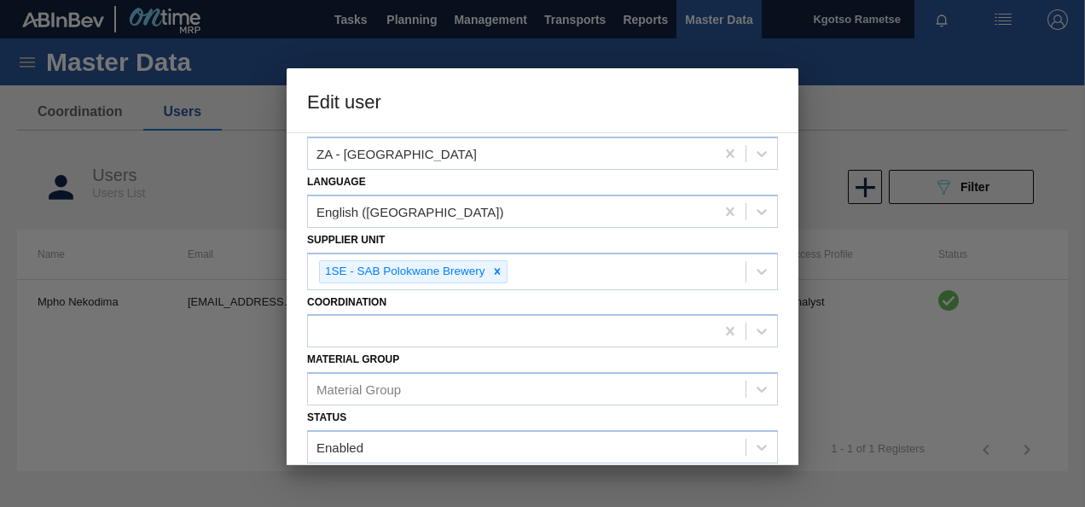
scroll to position [328, 0]
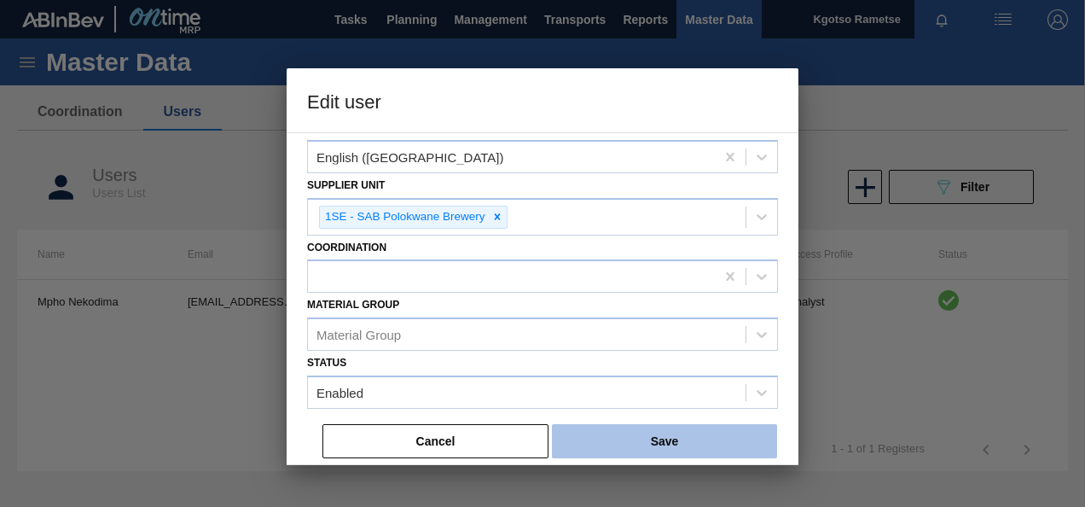
click at [608, 449] on button "Save" at bounding box center [664, 441] width 225 height 34
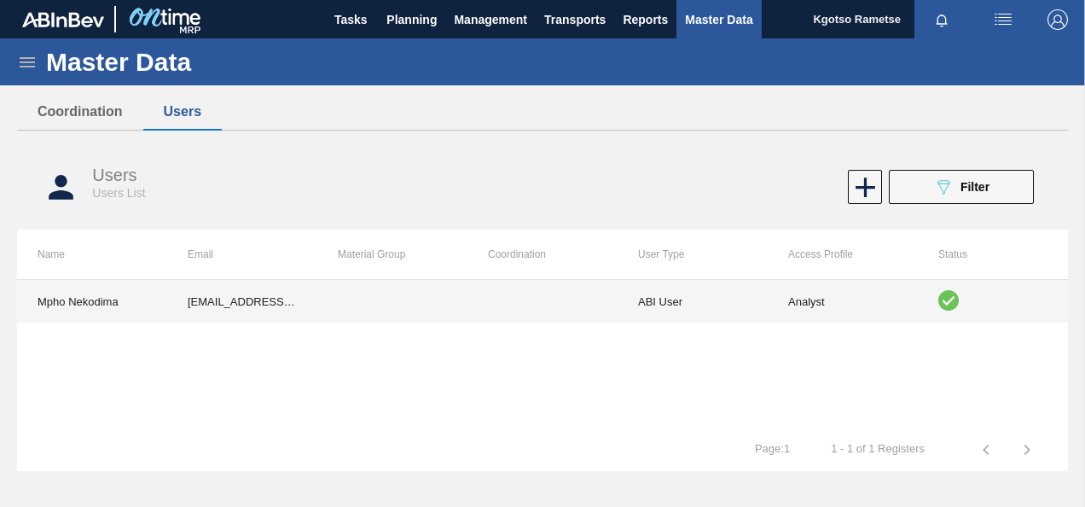
click at [637, 309] on td "ABI User" at bounding box center [693, 301] width 150 height 43
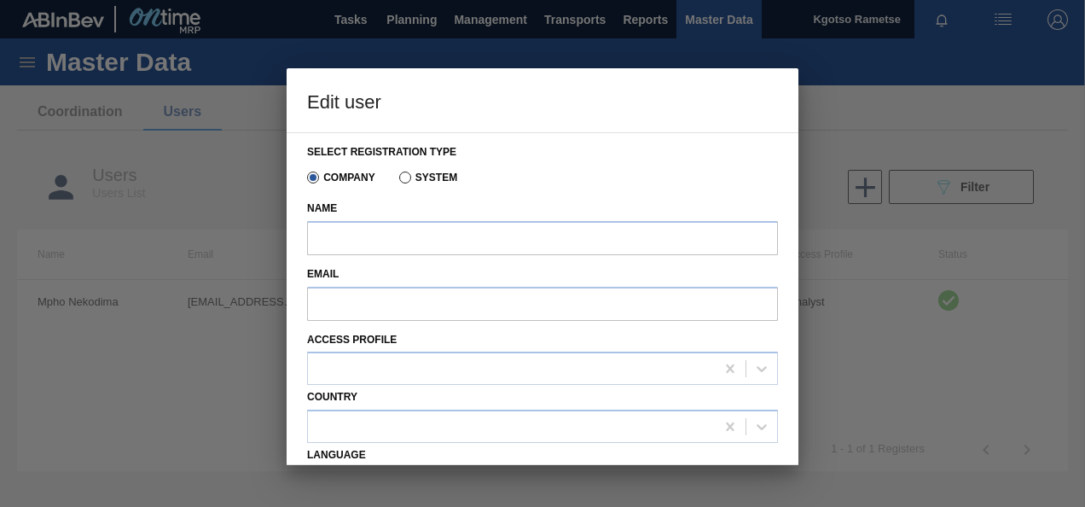
type input "Mpho Nekodima"
type input "Mpho.Nekodima@za.ab-inbev.com"
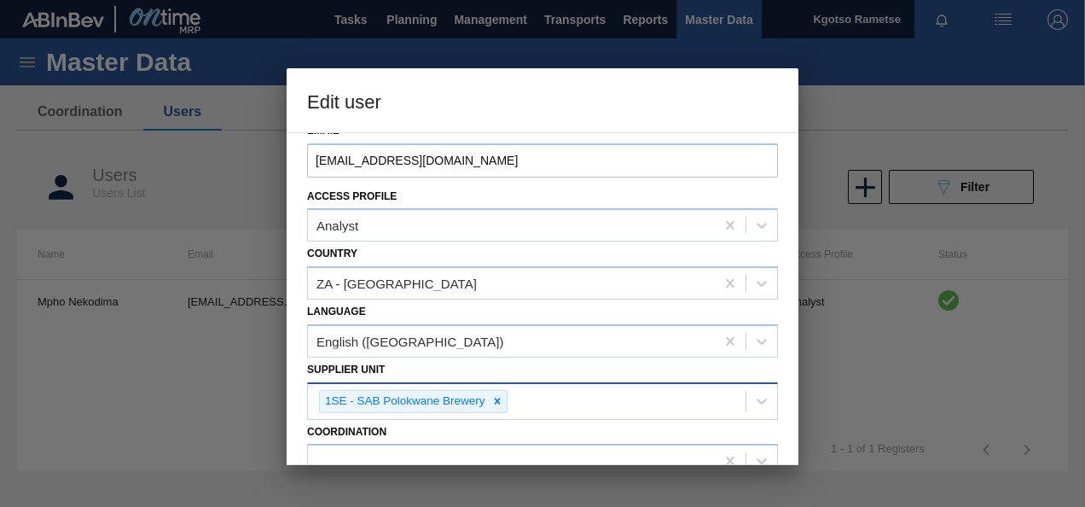
scroll to position [171, 0]
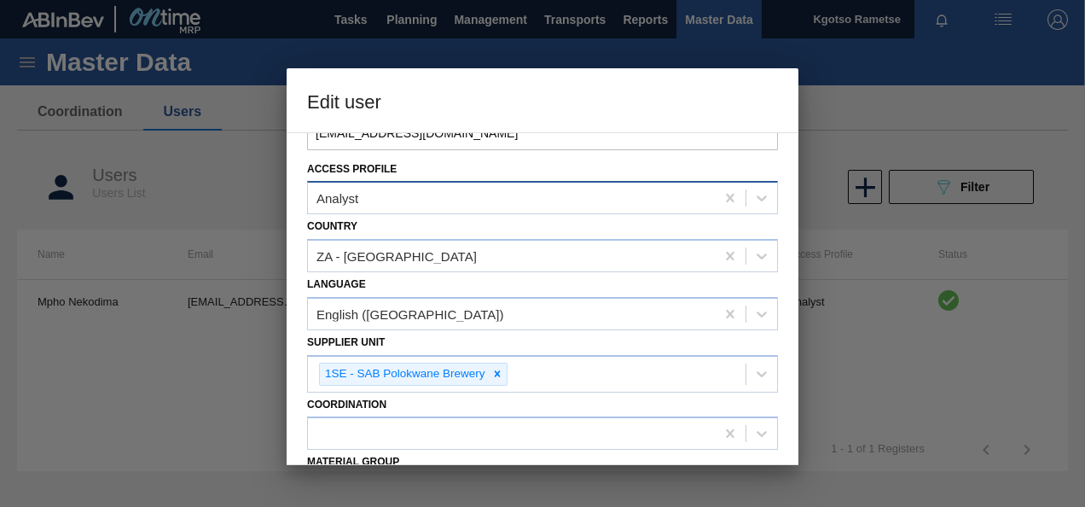
click at [375, 206] on div "Analyst" at bounding box center [511, 198] width 407 height 25
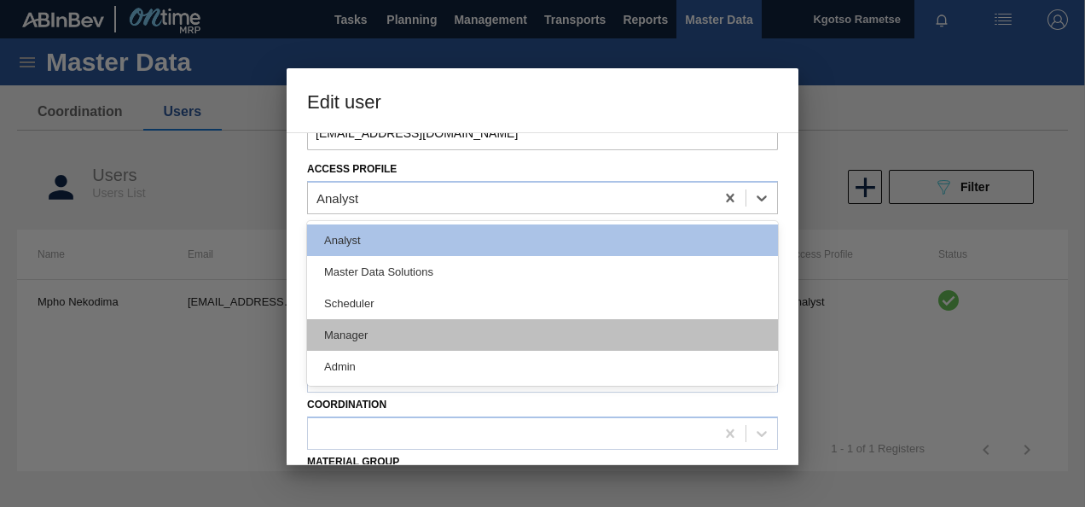
click at [370, 328] on div "Manager" at bounding box center [542, 335] width 471 height 32
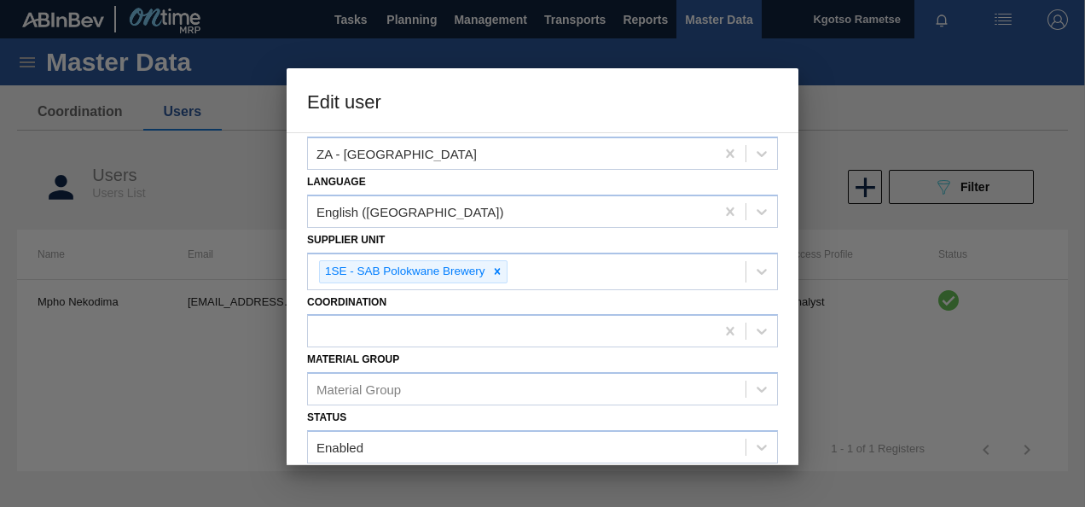
scroll to position [328, 0]
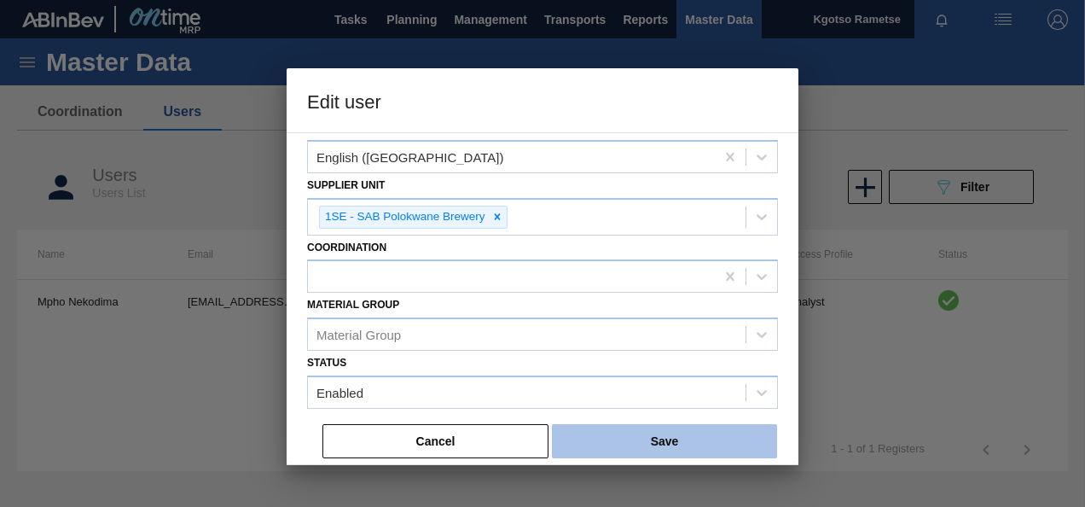
click at [584, 439] on button "Save" at bounding box center [664, 441] width 225 height 34
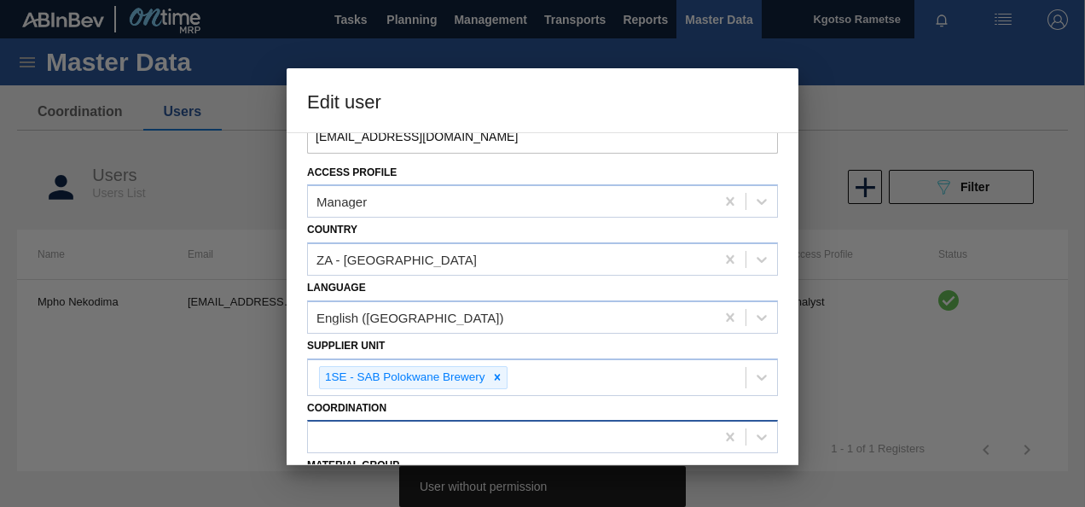
scroll to position [157, 0]
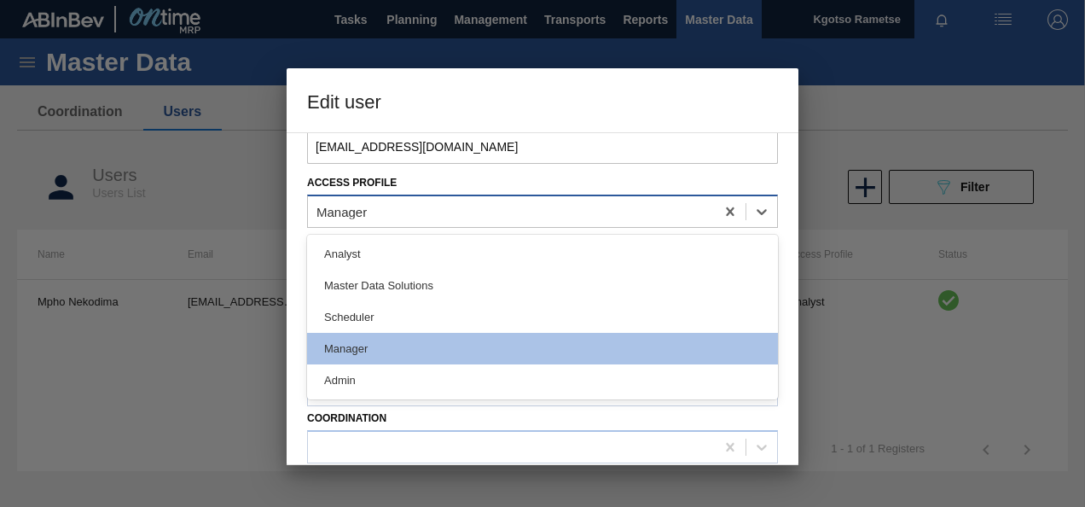
click at [471, 208] on div "Manager" at bounding box center [511, 212] width 407 height 25
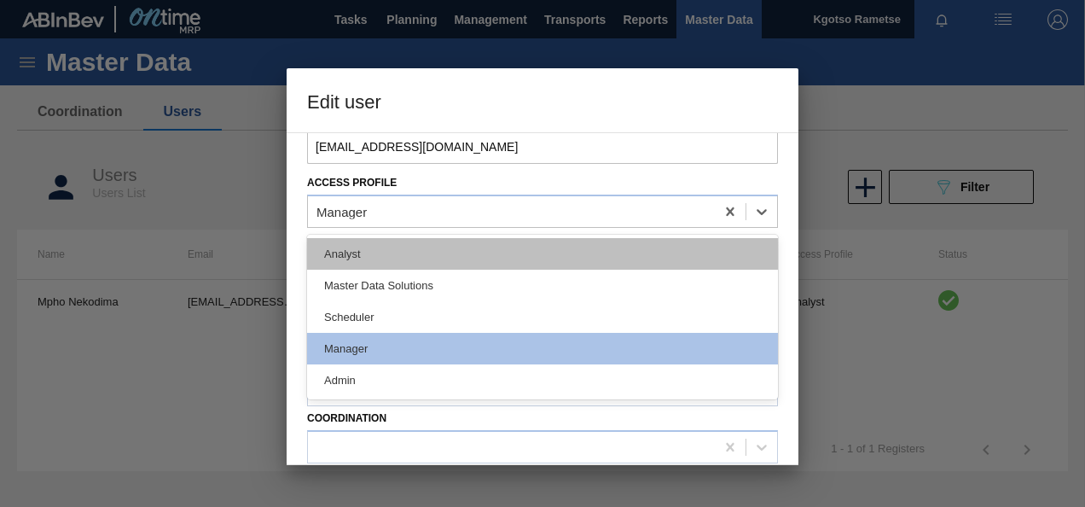
click at [404, 248] on div "Analyst" at bounding box center [542, 254] width 471 height 32
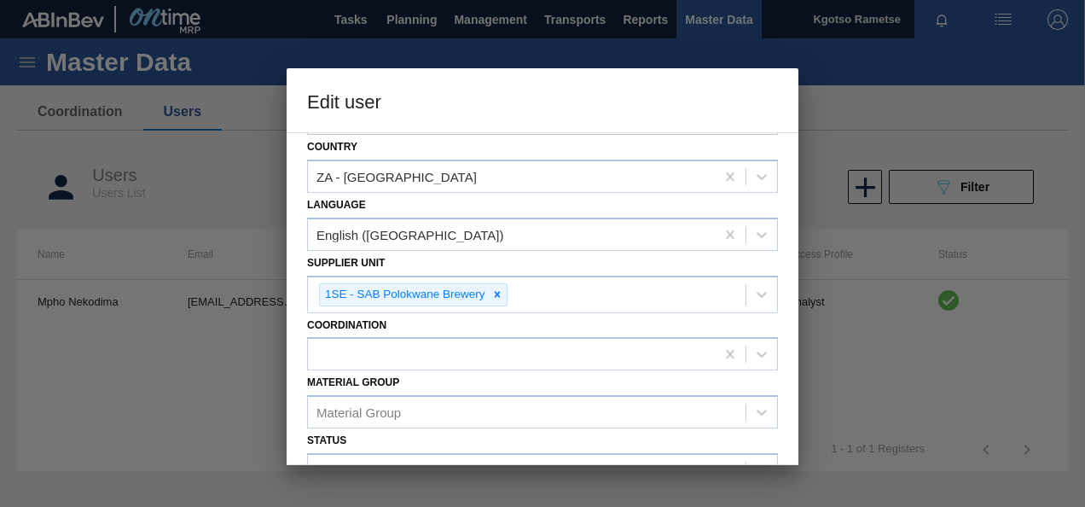
scroll to position [328, 0]
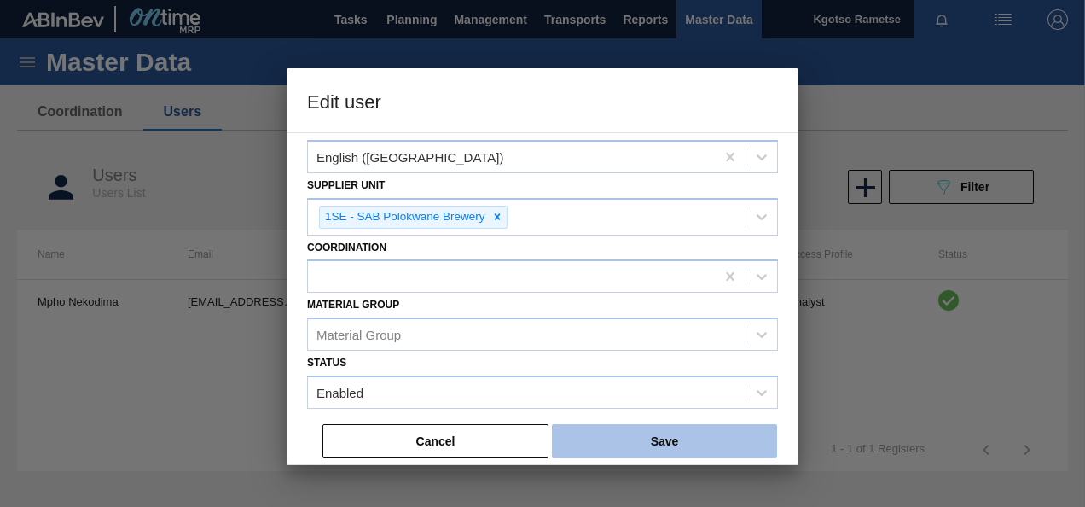
click at [640, 435] on button "Save" at bounding box center [664, 441] width 225 height 34
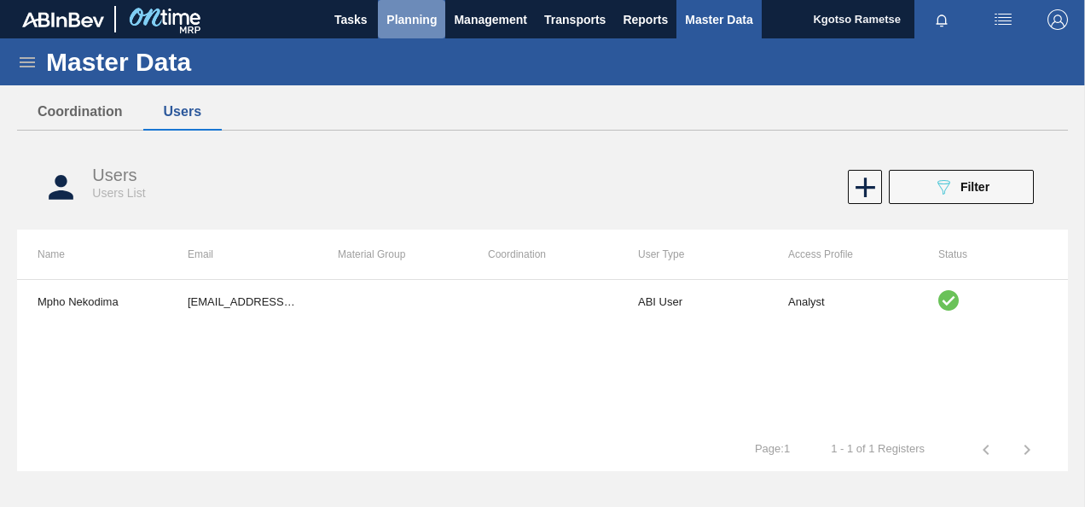
click at [408, 28] on span "Planning" at bounding box center [412, 19] width 50 height 20
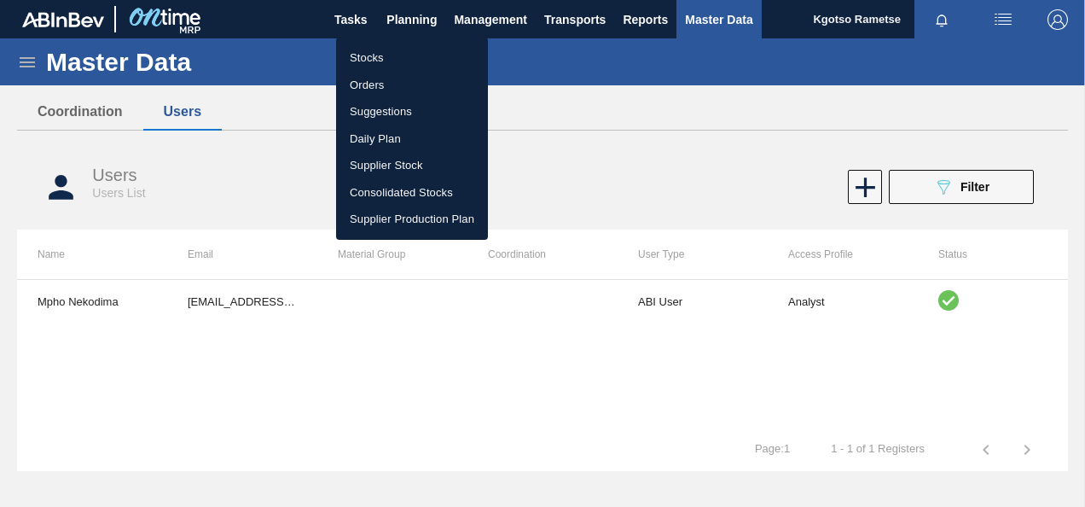
click at [375, 55] on li "Stocks" at bounding box center [412, 57] width 152 height 27
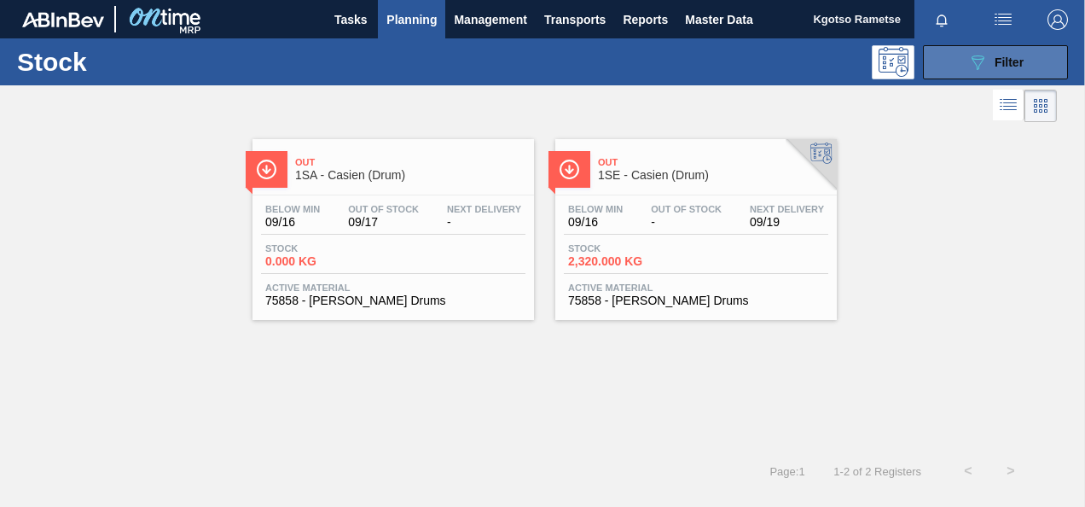
click at [990, 72] on div "089F7B8B-B2A5-4AFE-B5C0-19BA573D28AC Filter" at bounding box center [996, 62] width 56 height 20
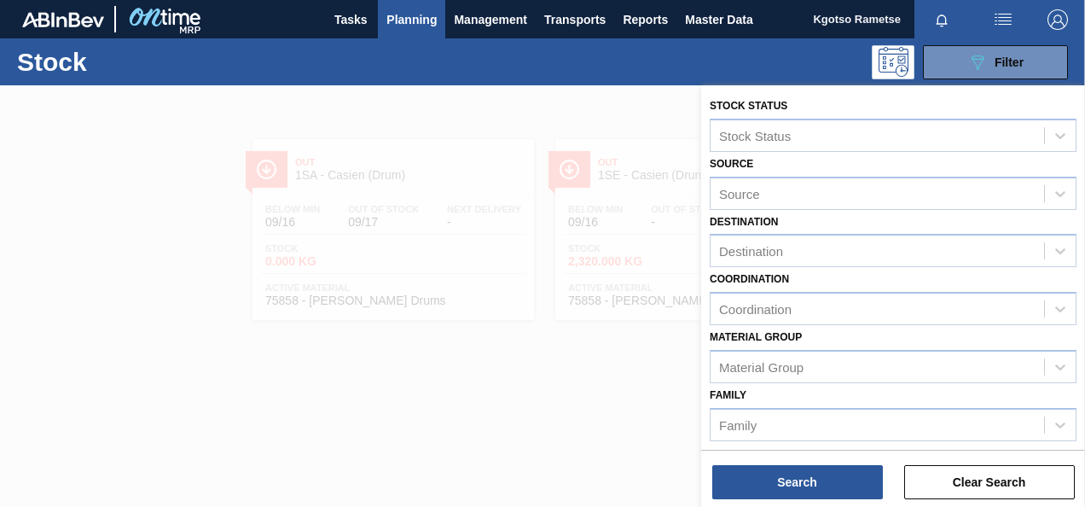
scroll to position [309, 0]
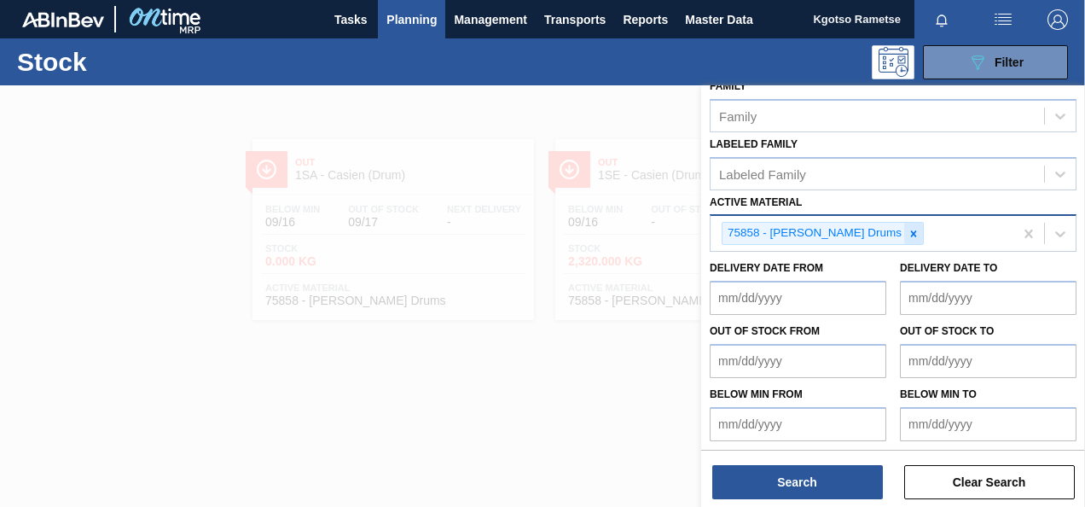
click at [908, 228] on icon at bounding box center [914, 234] width 12 height 12
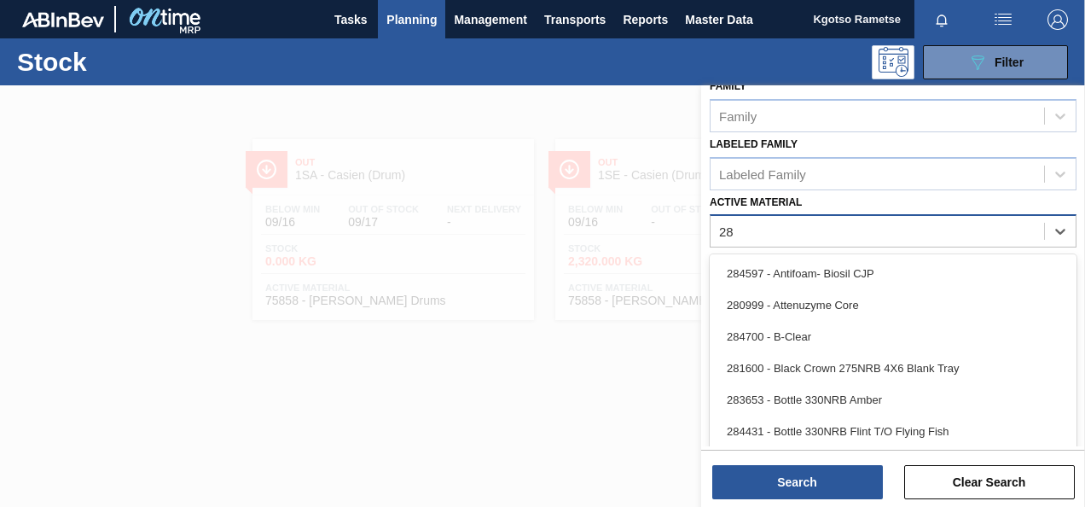
type Material "2"
type Material "glue"
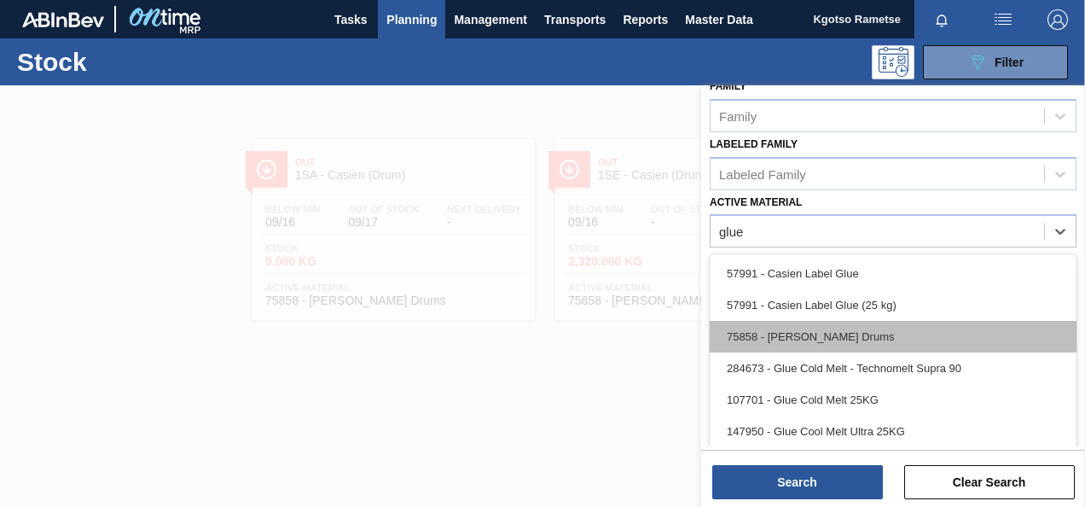
click at [782, 326] on div "75858 - [PERSON_NAME] Drums" at bounding box center [893, 337] width 367 height 32
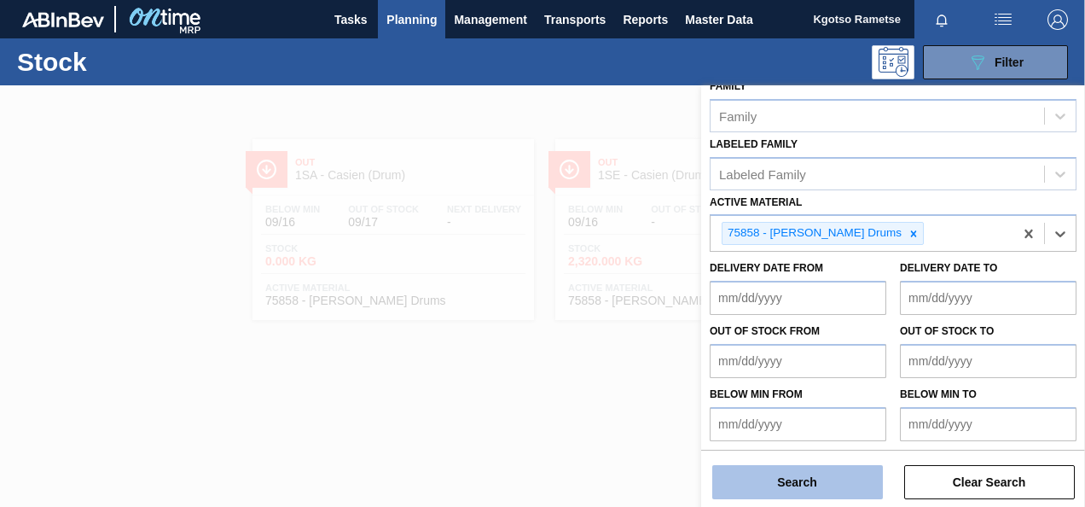
click at [773, 491] on button "Search" at bounding box center [797, 482] width 171 height 34
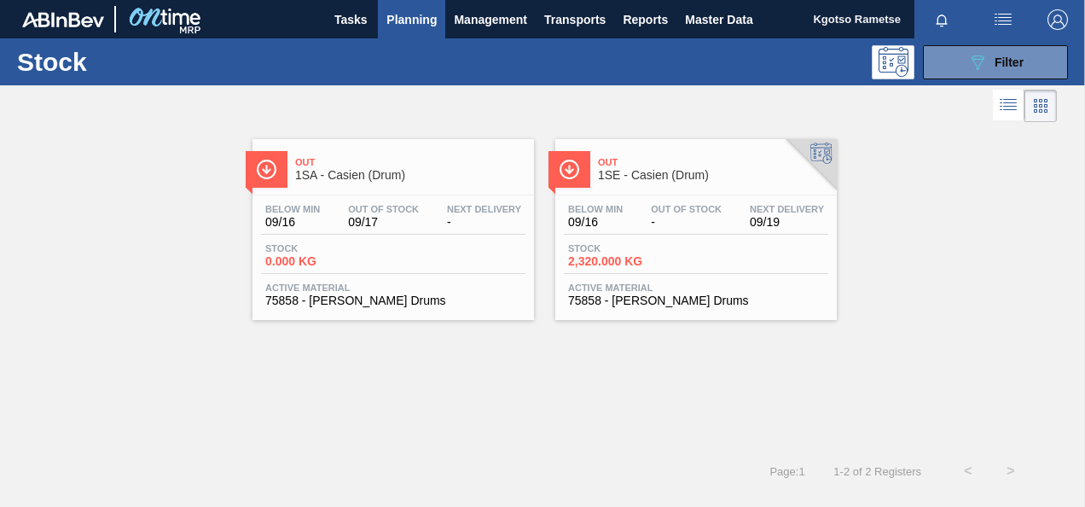
click at [630, 187] on div "Out 1SE - Casien (Drum)" at bounding box center [713, 169] width 230 height 38
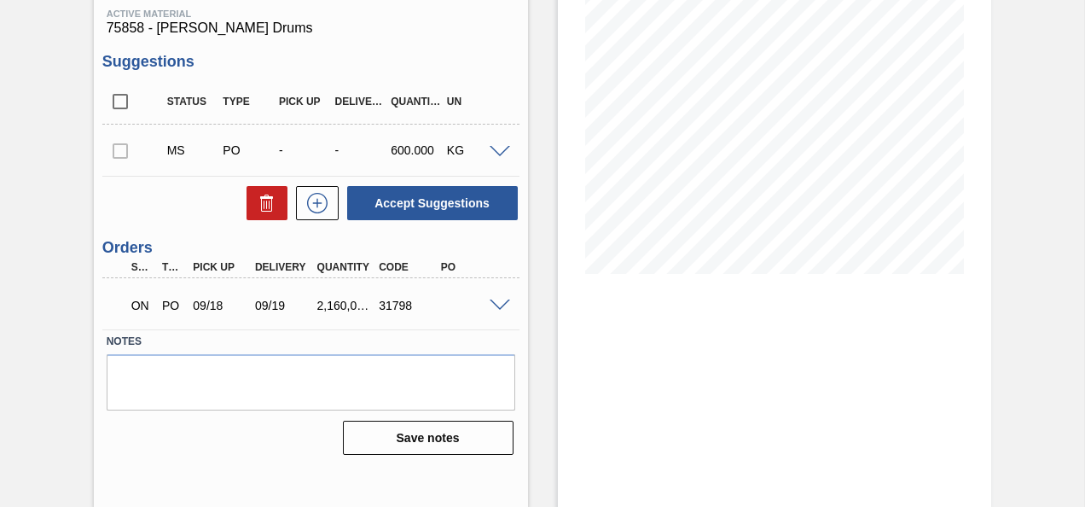
scroll to position [227, 0]
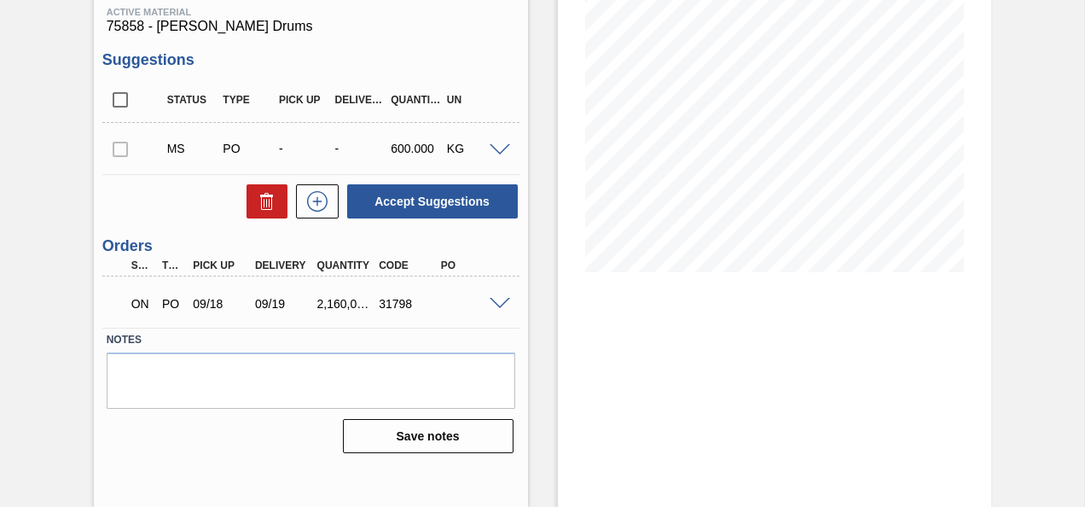
click at [497, 149] on span at bounding box center [500, 150] width 20 height 13
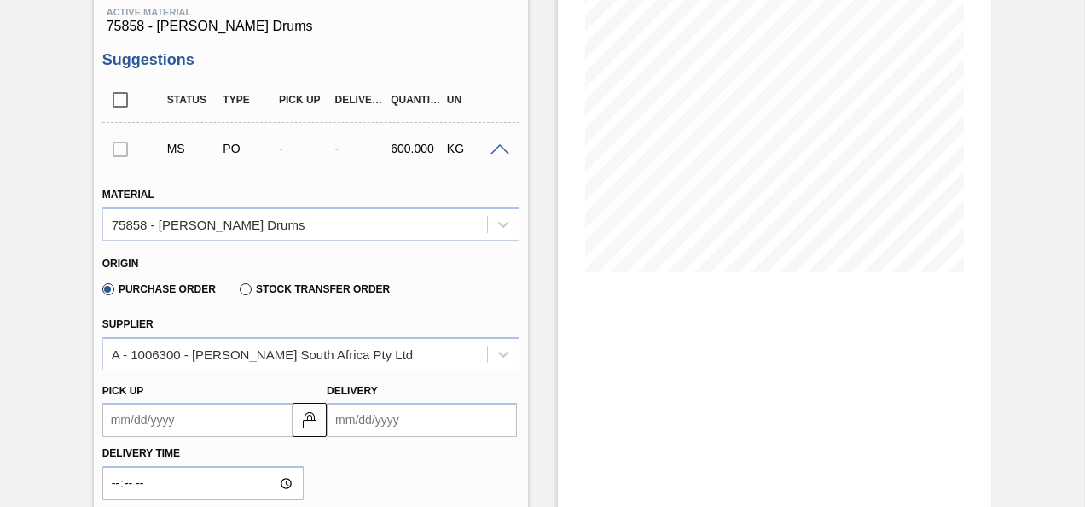
click at [497, 149] on span at bounding box center [500, 150] width 20 height 13
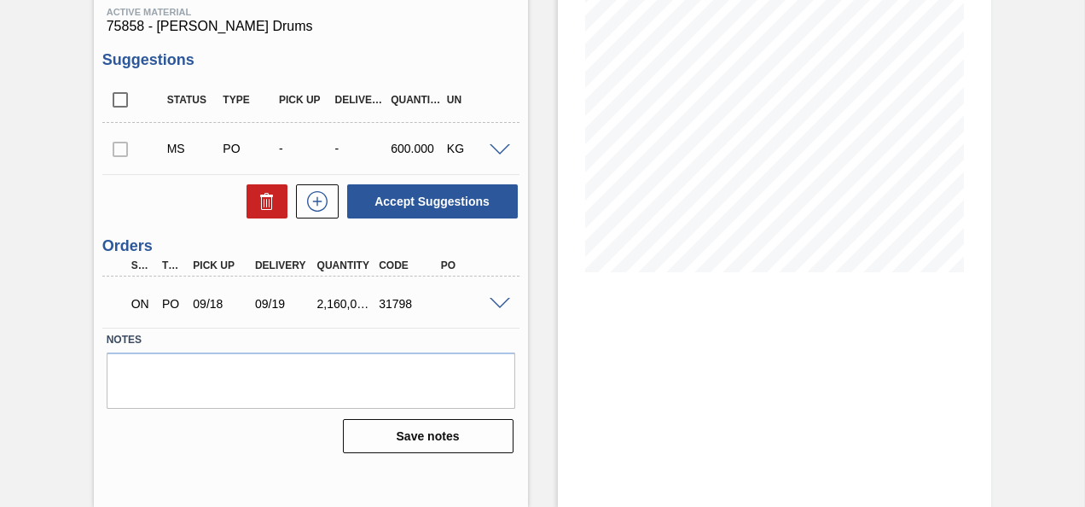
click at [495, 300] on span at bounding box center [500, 304] width 20 height 13
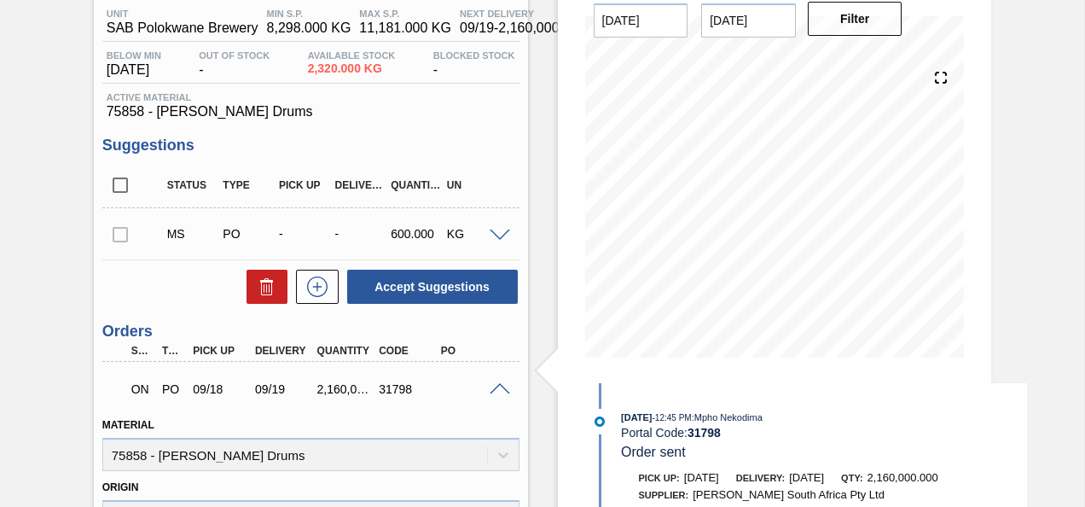
scroll to position [90, 0]
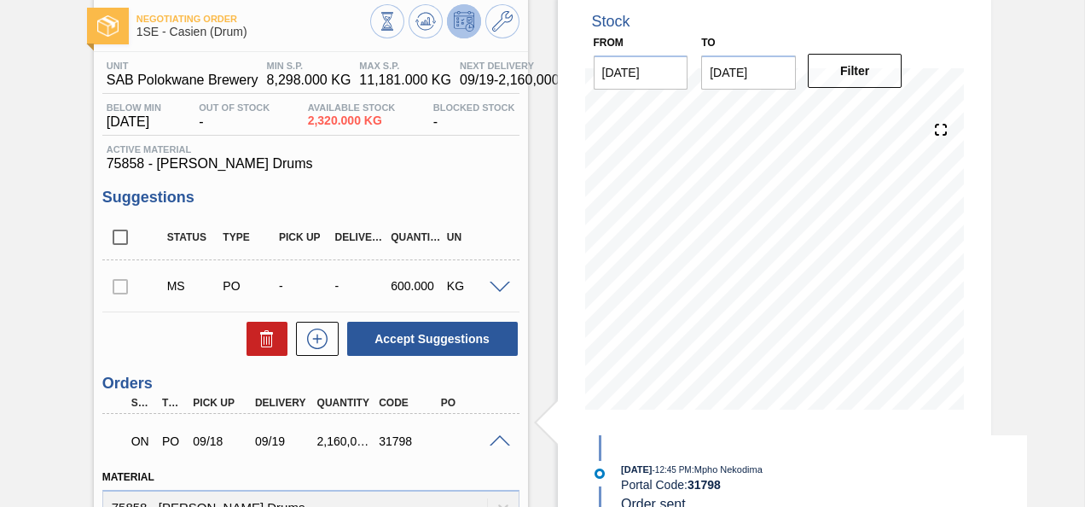
click at [497, 439] on span at bounding box center [500, 441] width 20 height 13
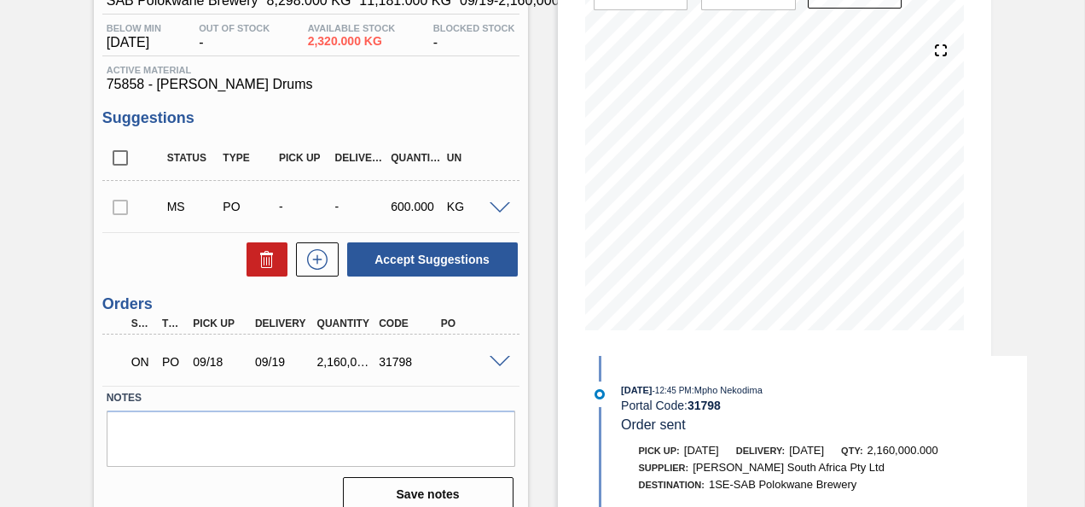
scroll to position [227, 0]
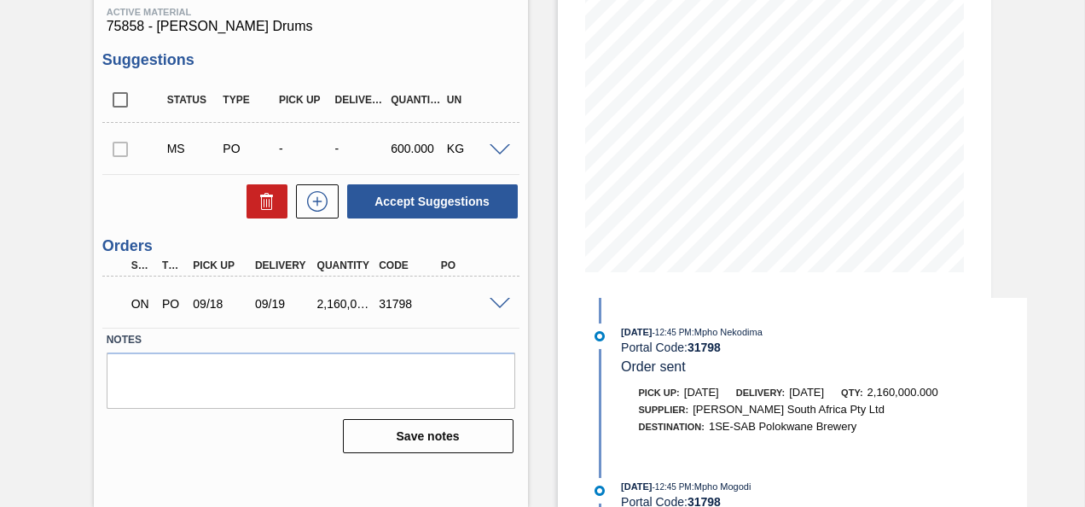
click at [500, 300] on span at bounding box center [500, 304] width 20 height 13
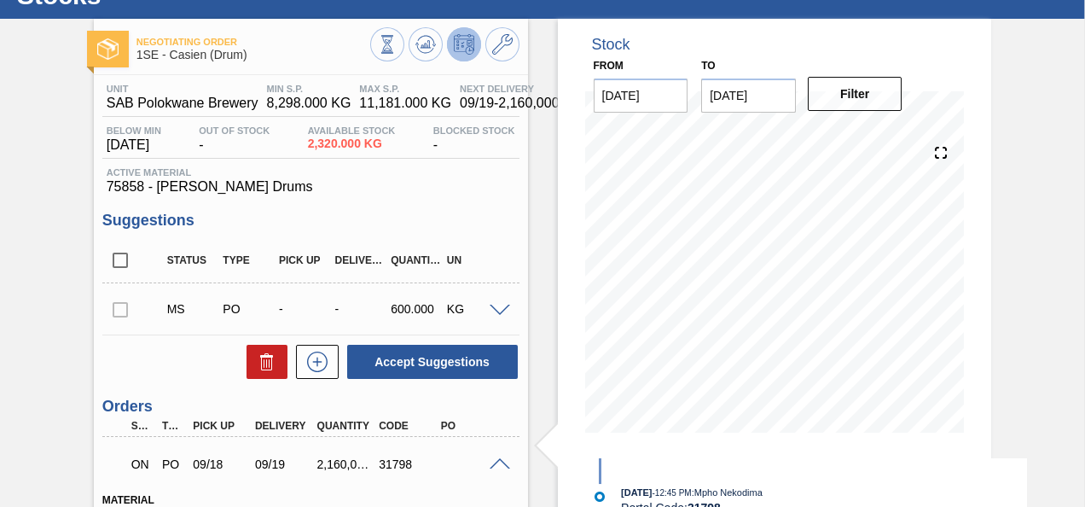
scroll to position [0, 0]
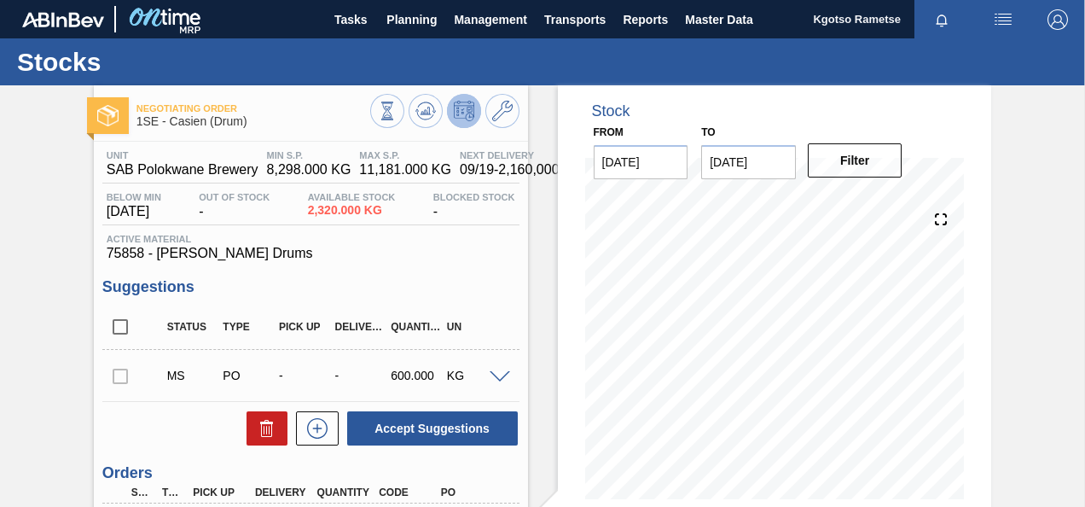
click at [1053, 15] on img "button" at bounding box center [1058, 19] width 20 height 20
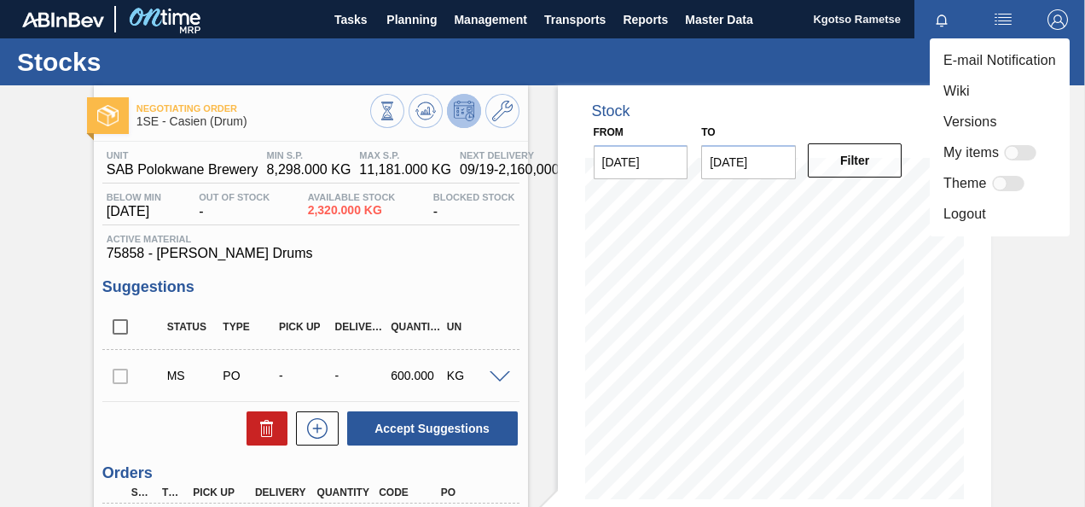
click at [712, 15] on div at bounding box center [542, 253] width 1085 height 507
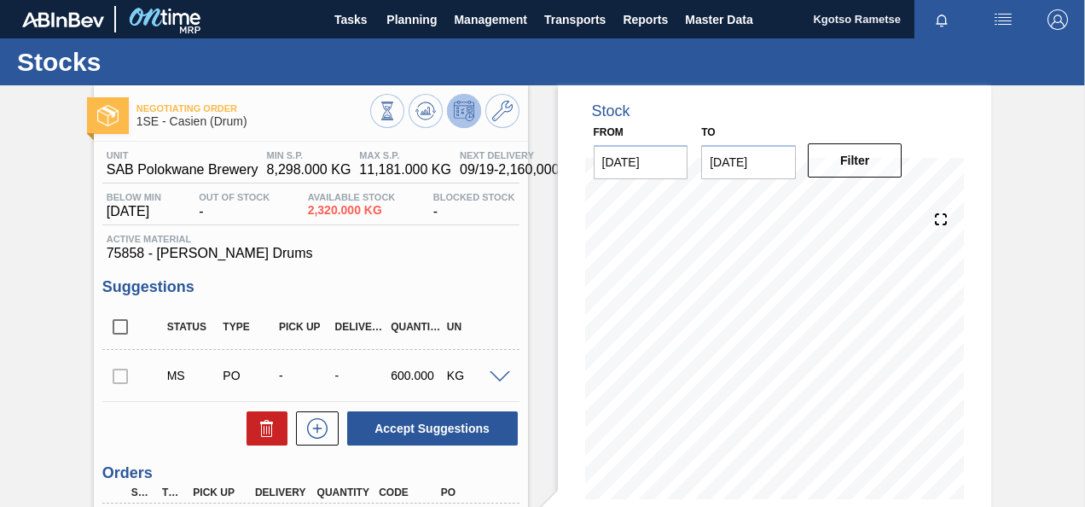
click at [1057, 14] on img "button" at bounding box center [1058, 19] width 20 height 20
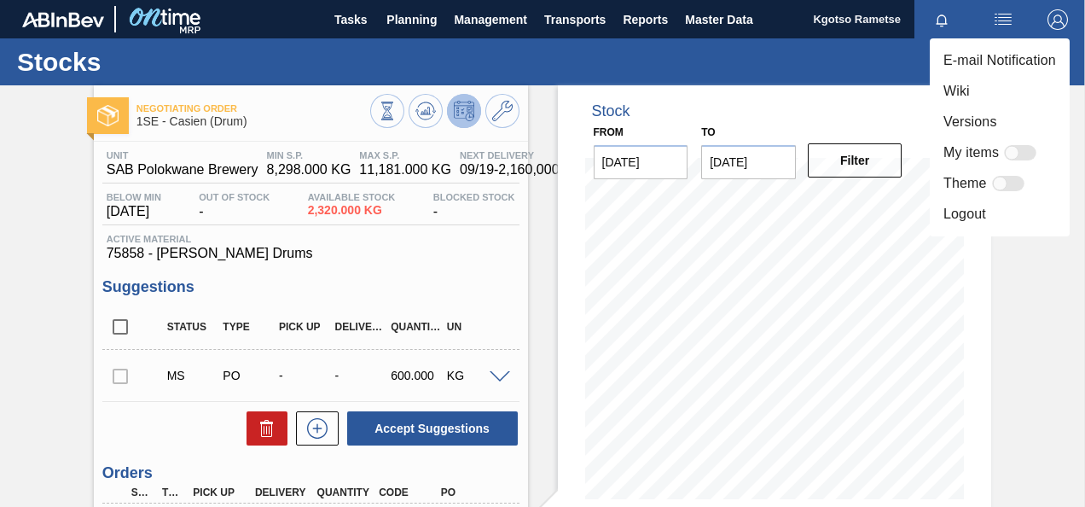
click at [959, 212] on li "Logout" at bounding box center [1000, 214] width 140 height 31
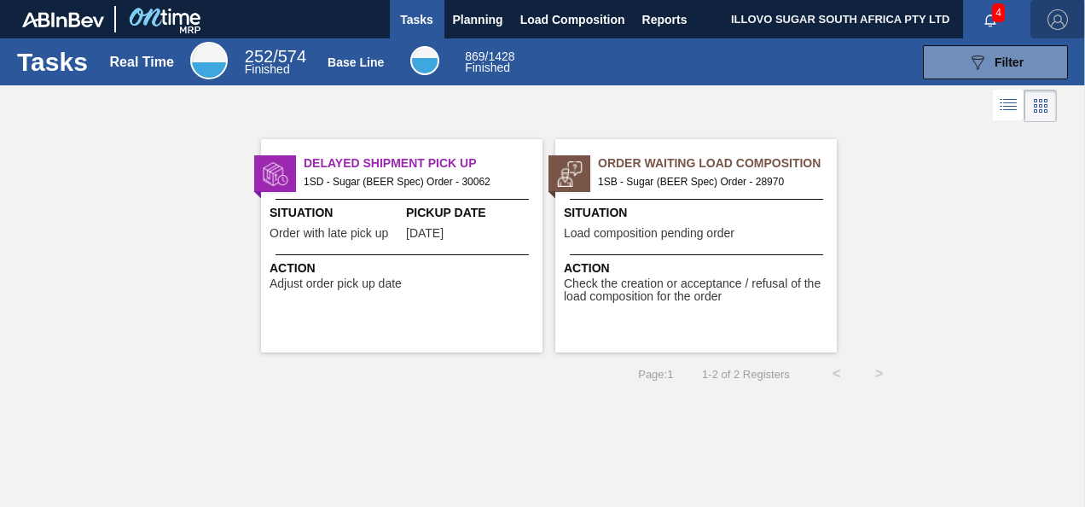
click at [1060, 24] on img "button" at bounding box center [1058, 19] width 20 height 20
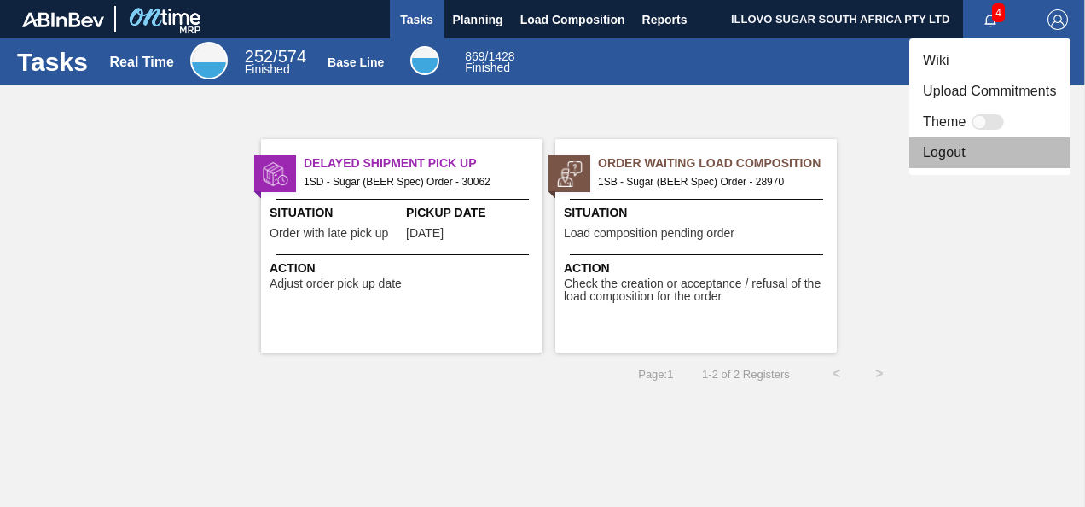
click at [947, 147] on li "Logout" at bounding box center [990, 152] width 161 height 31
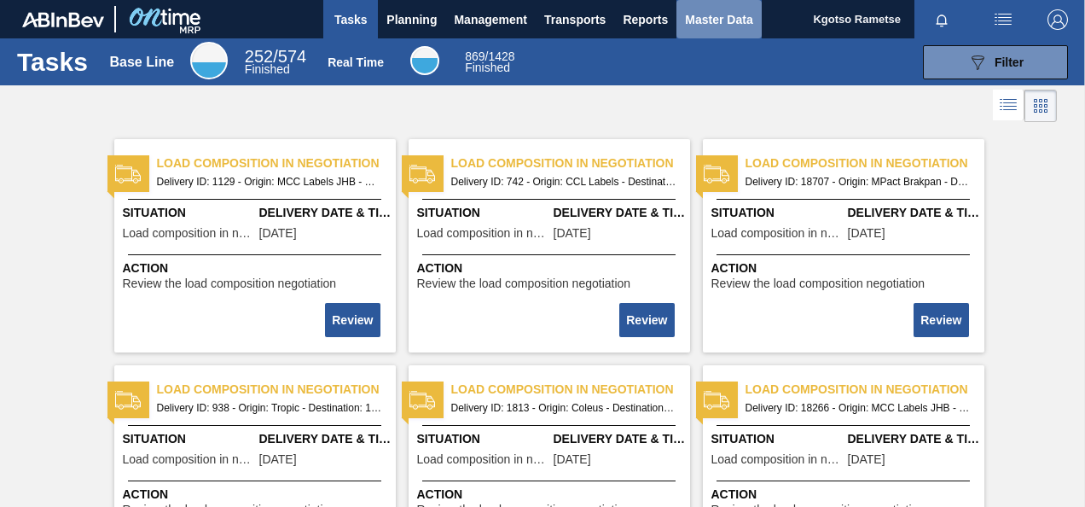
click at [715, 17] on span "Master Data" at bounding box center [718, 19] width 67 height 20
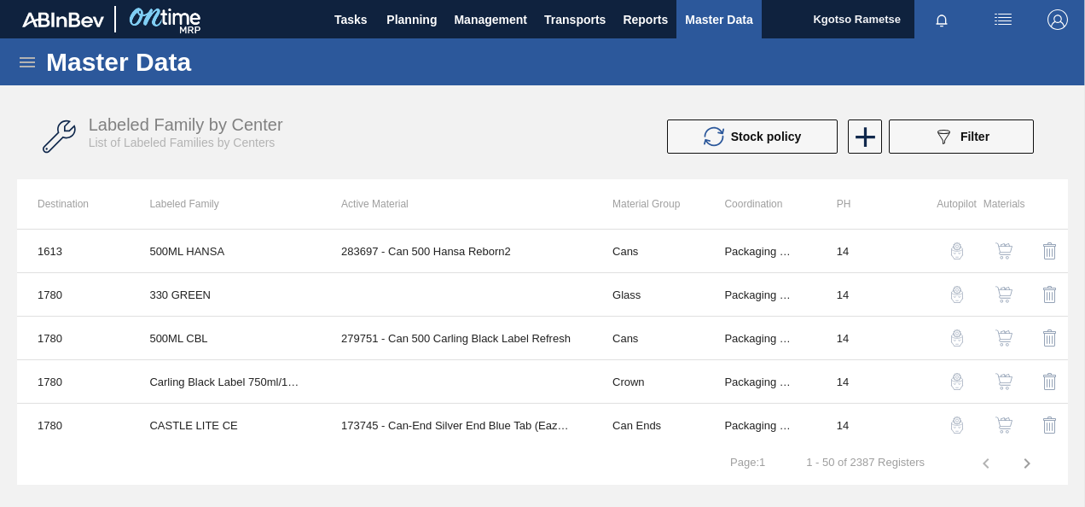
click at [34, 55] on icon at bounding box center [27, 62] width 20 height 20
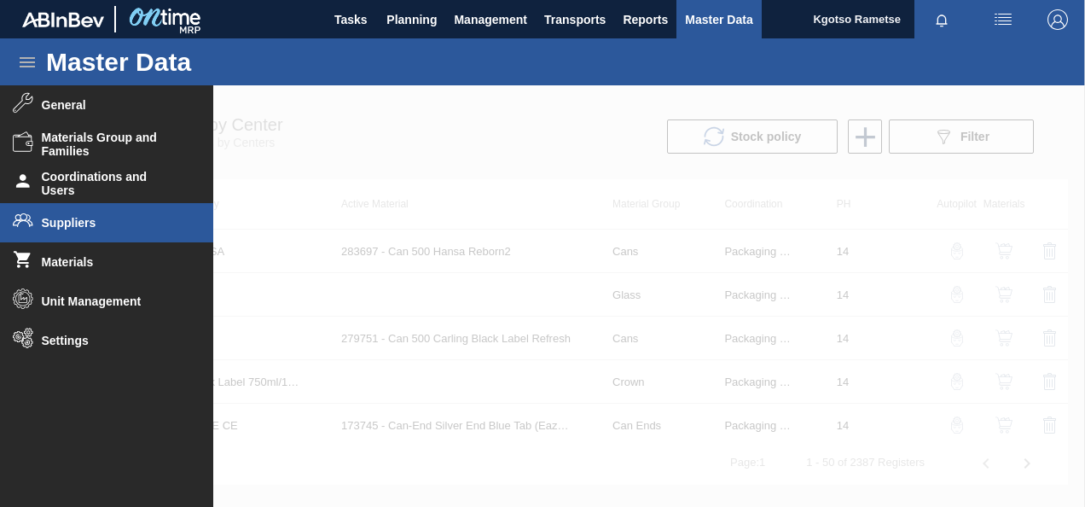
click at [78, 230] on li "Suppliers" at bounding box center [106, 222] width 213 height 39
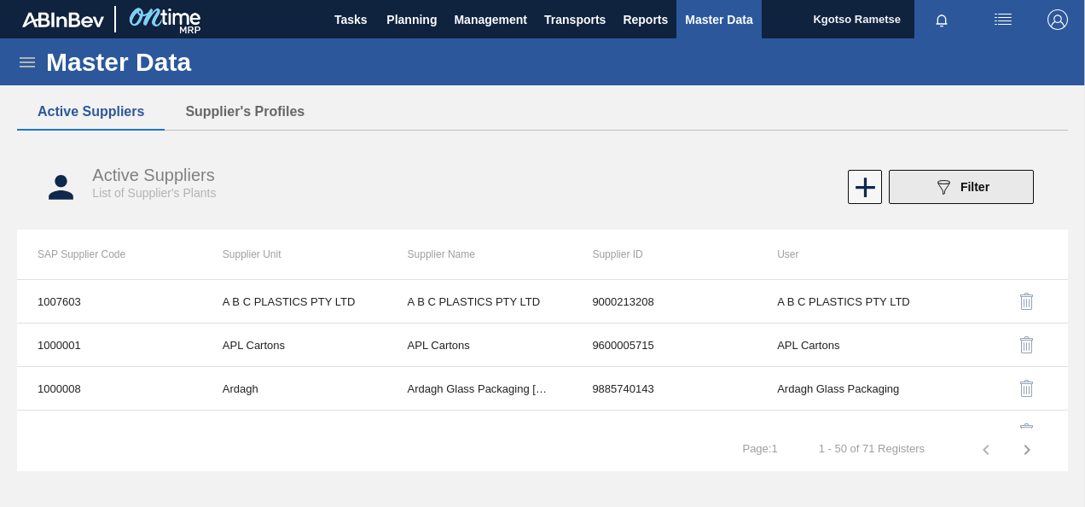
click at [962, 190] on span "Filter" at bounding box center [975, 187] width 29 height 14
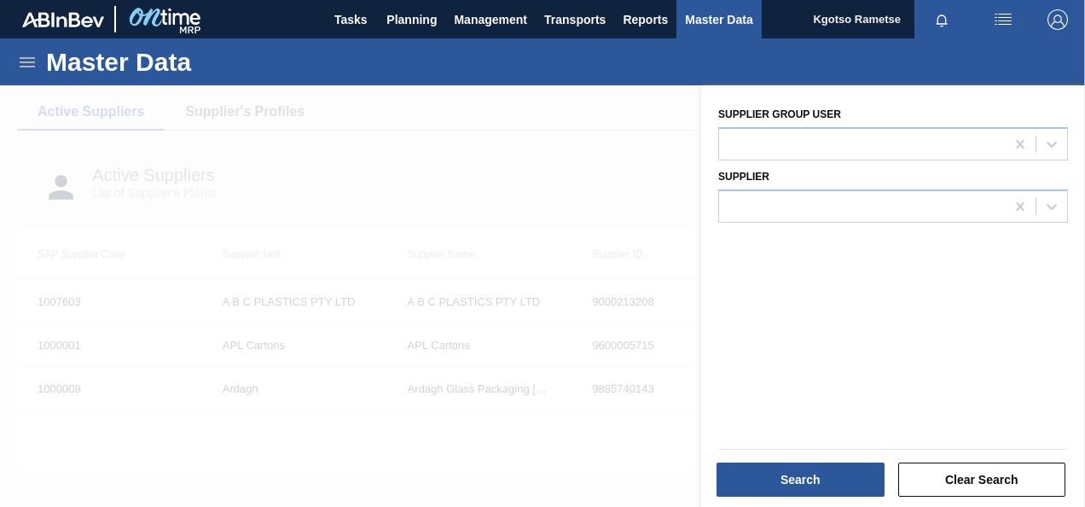
drag, startPoint x: 254, startPoint y: 140, endPoint x: 253, endPoint y: 118, distance: 22.2
click at [254, 141] on div at bounding box center [542, 338] width 1085 height 507
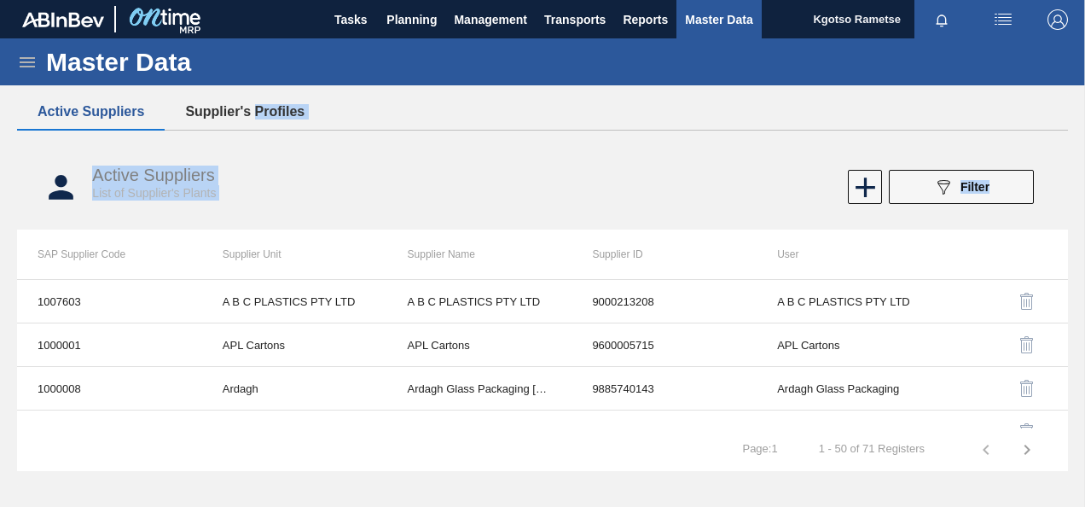
click at [253, 105] on div "Active Suppliers Supplier's Profiles Active Suppliers List of Supplier's Plants…" at bounding box center [542, 240] width 1051 height 293
click at [253, 110] on button "Supplier's Profiles" at bounding box center [245, 112] width 160 height 36
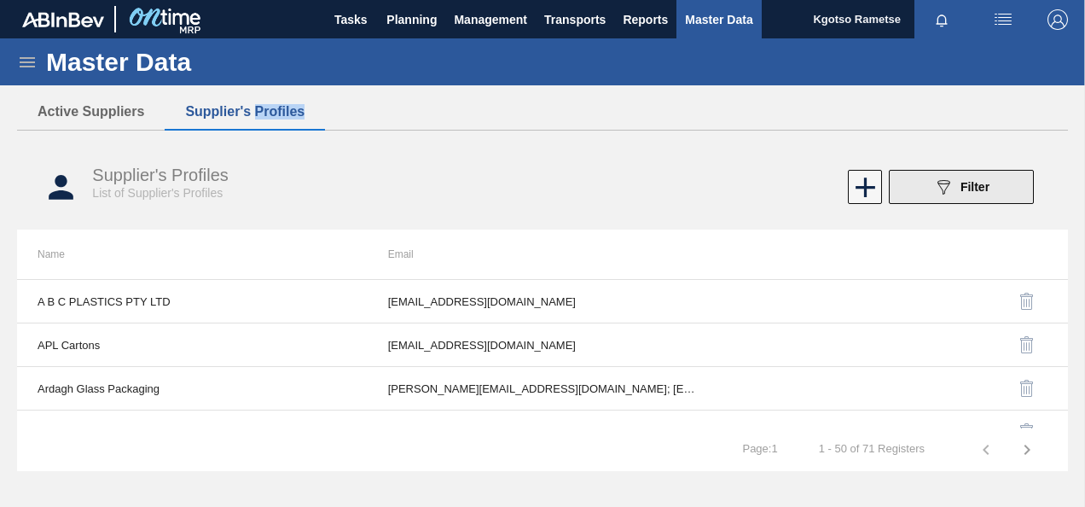
click at [981, 196] on div "089F7B8B-B2A5-4AFE-B5C0-19BA573D28AC Filter" at bounding box center [961, 187] width 56 height 20
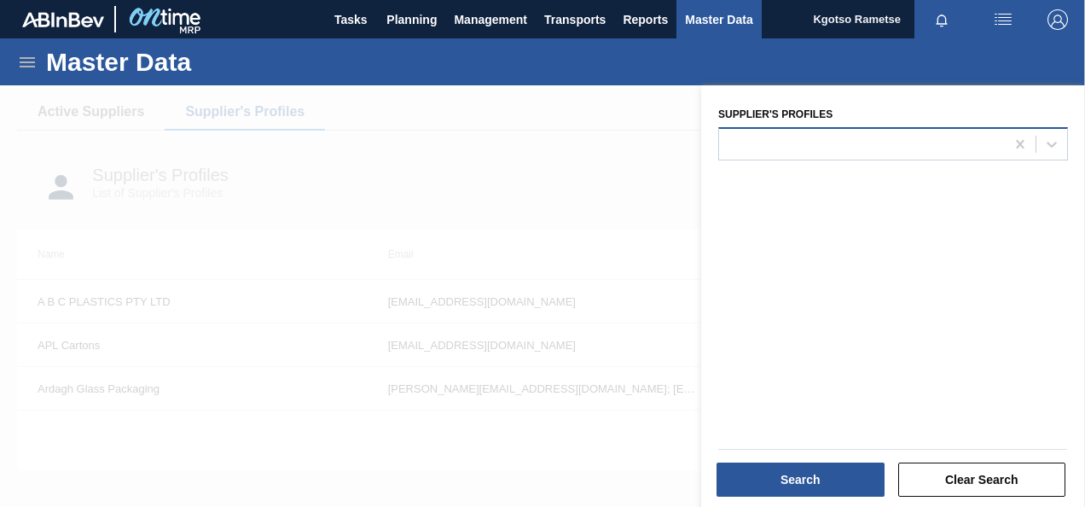
click at [728, 150] on Profiles "Supplier's Profiles" at bounding box center [729, 144] width 2 height 15
type Profiles "il"
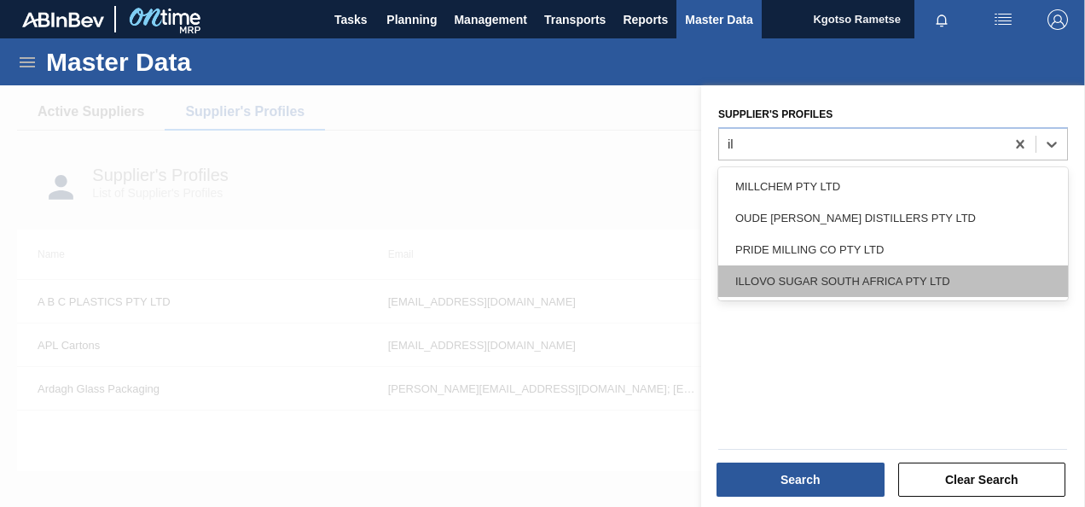
click at [771, 286] on div "ILLOVO SUGAR SOUTH AFRICA PTY LTD" at bounding box center [893, 281] width 350 height 32
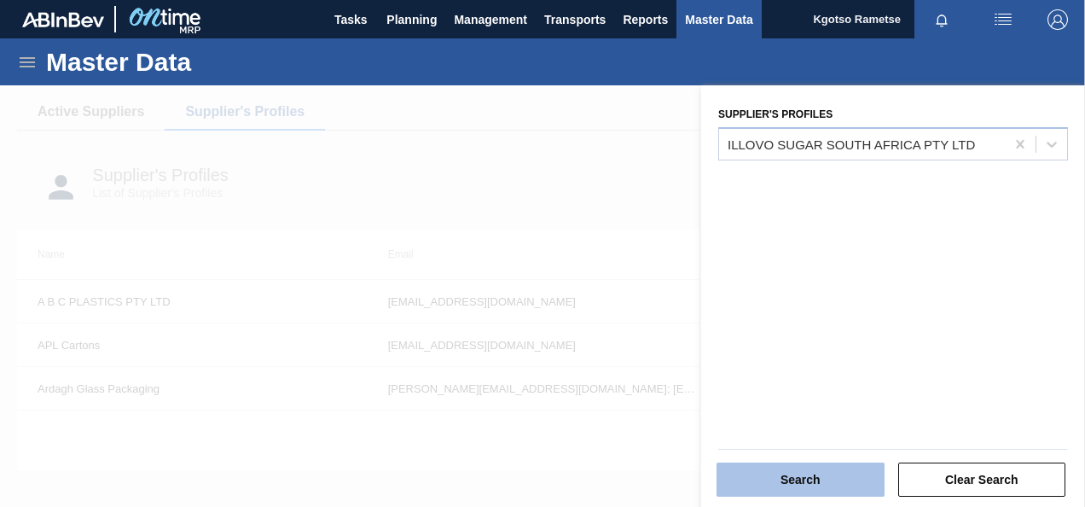
click at [784, 490] on button "Search" at bounding box center [801, 479] width 168 height 34
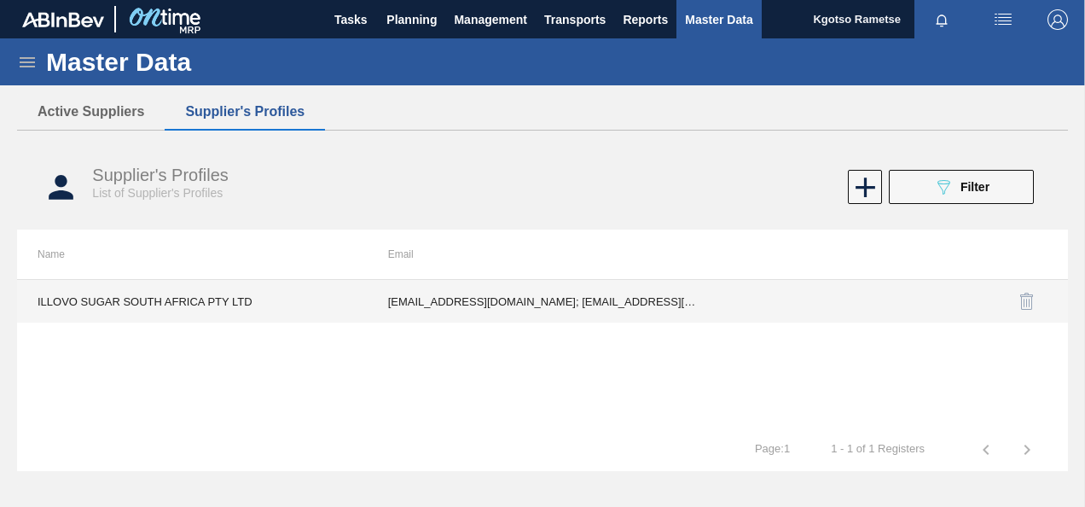
click at [517, 304] on td "vmazibuko@illovo.co.za; bmabizela@illovo.co.za; tduma@illovo.co.za; bongdlamini…" at bounding box center [543, 301] width 351 height 43
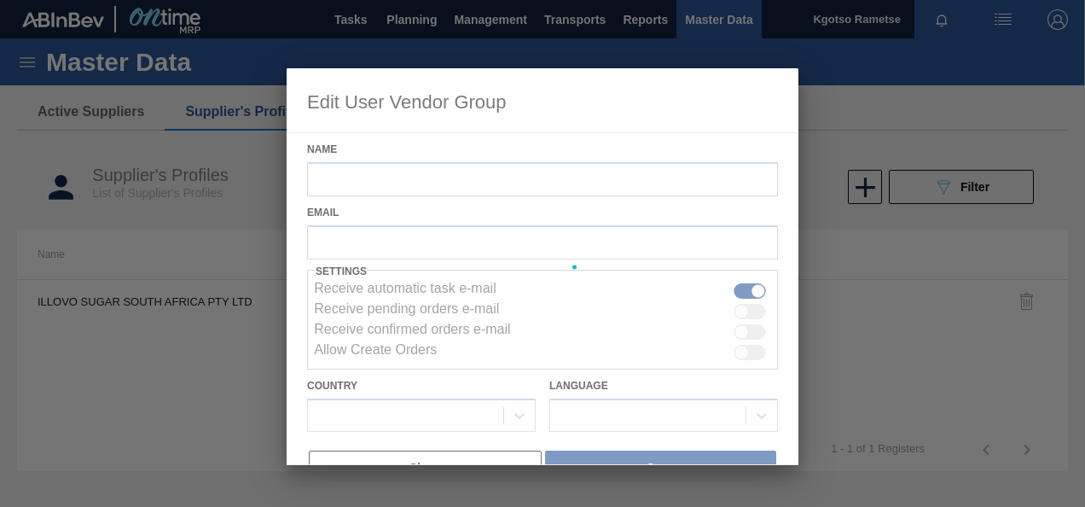
type input "ILLOVO SUGAR SOUTH AFRICA PTY LTD"
checkbox input "true"
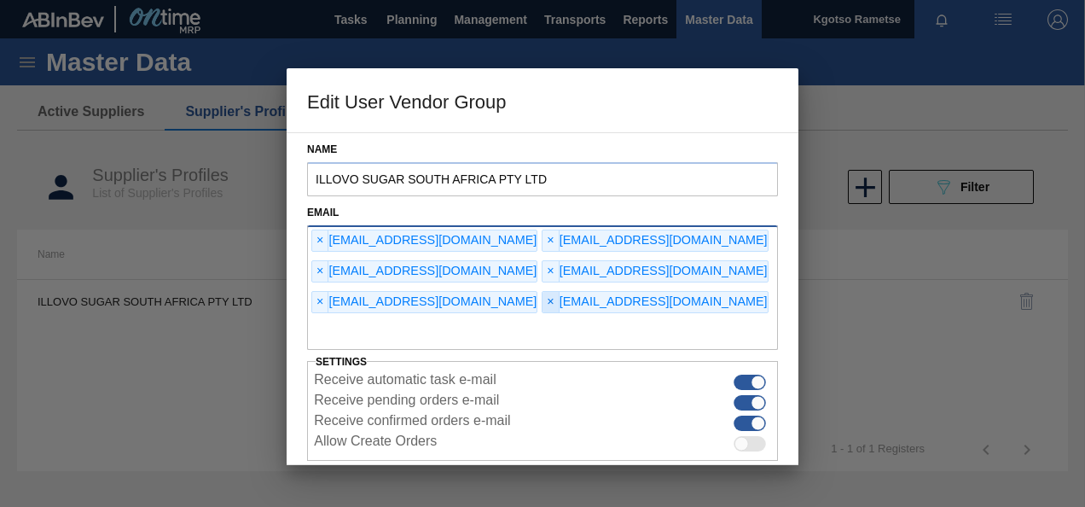
click at [543, 302] on span "×" at bounding box center [551, 302] width 16 height 20
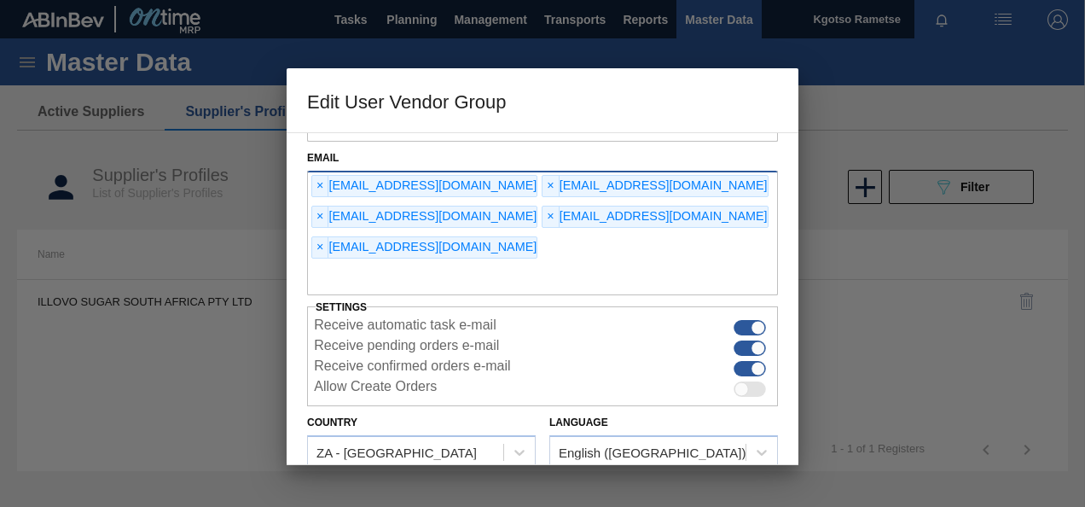
scroll to position [101, 0]
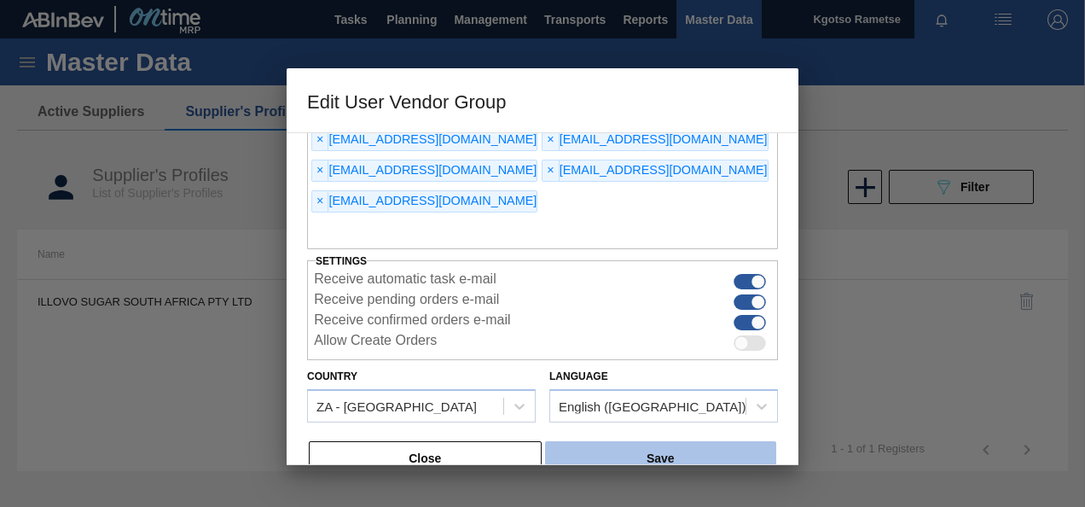
click at [555, 441] on button "Save" at bounding box center [660, 458] width 231 height 34
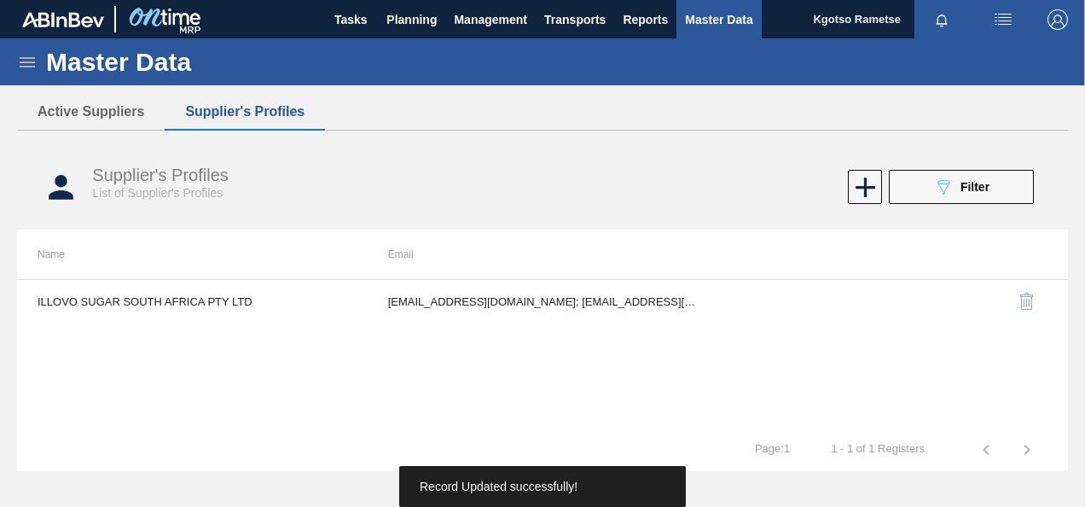
click at [979, 205] on div "Supplier's Profiles List of Supplier's Profiles 089F7B8B-B2A5-4AFE-B5C0-19BA573…" at bounding box center [542, 187] width 1051 height 64
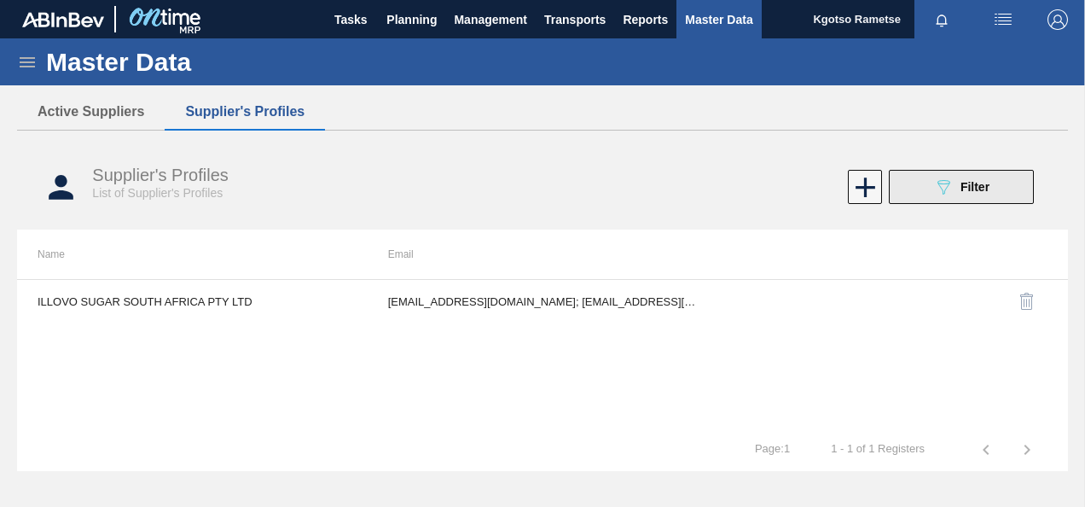
click at [961, 188] on span "Filter" at bounding box center [975, 187] width 29 height 14
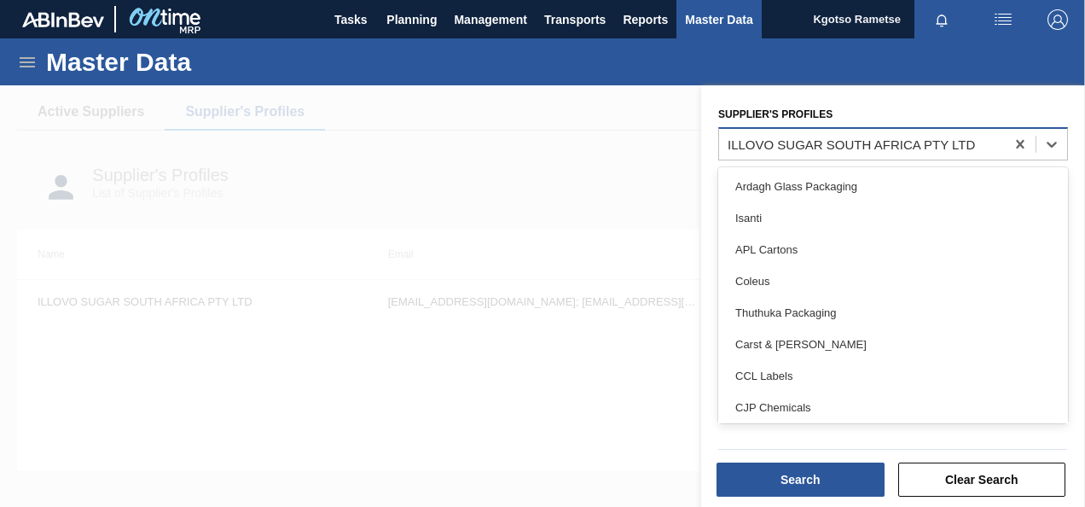
click at [867, 148] on div "ILLOVO SUGAR SOUTH AFRICA PTY LTD" at bounding box center [851, 144] width 247 height 15
type Profiles "hen"
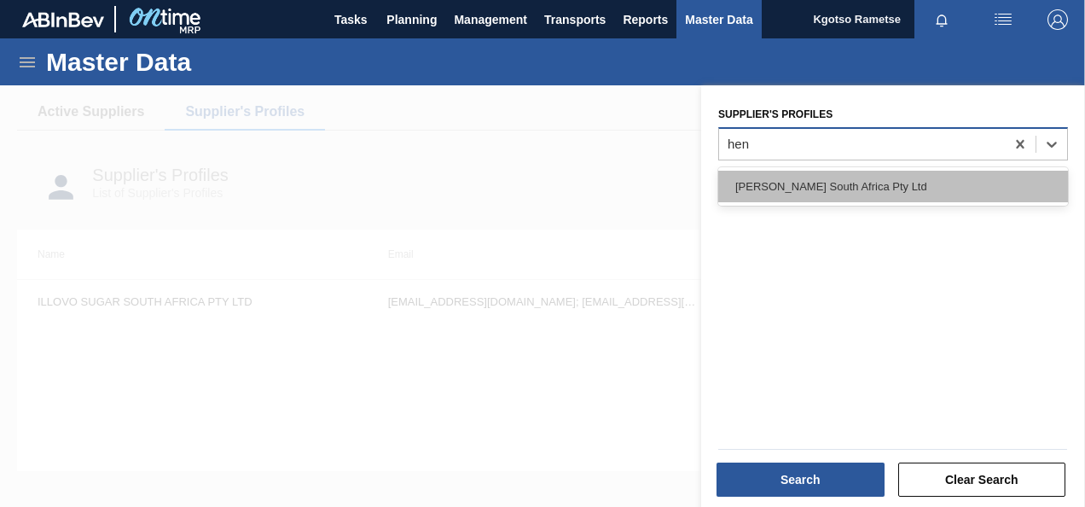
click at [860, 179] on div "Henkel South Africa Pty Ltd" at bounding box center [893, 187] width 350 height 32
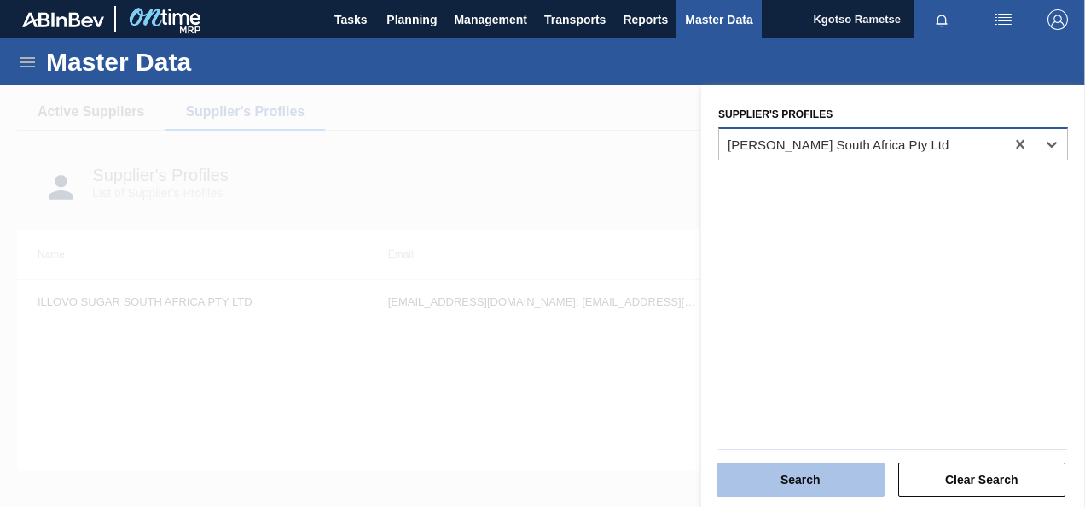
click at [760, 474] on button "Search" at bounding box center [801, 479] width 168 height 34
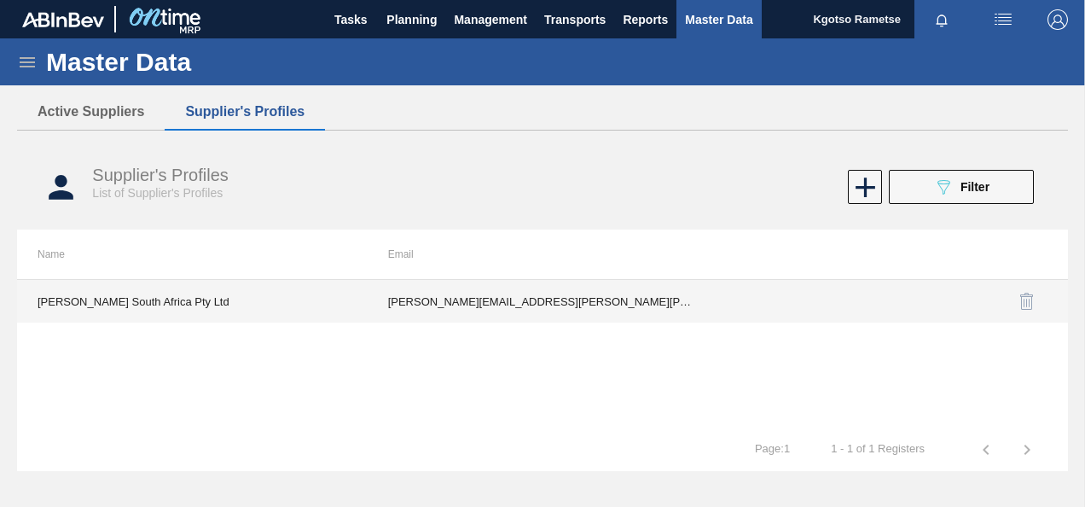
click at [558, 293] on td "trevor.bolton@henkel.com; utsales.orders@henkel.com; hasan.mulla@henkel.com; lo…" at bounding box center [543, 301] width 351 height 43
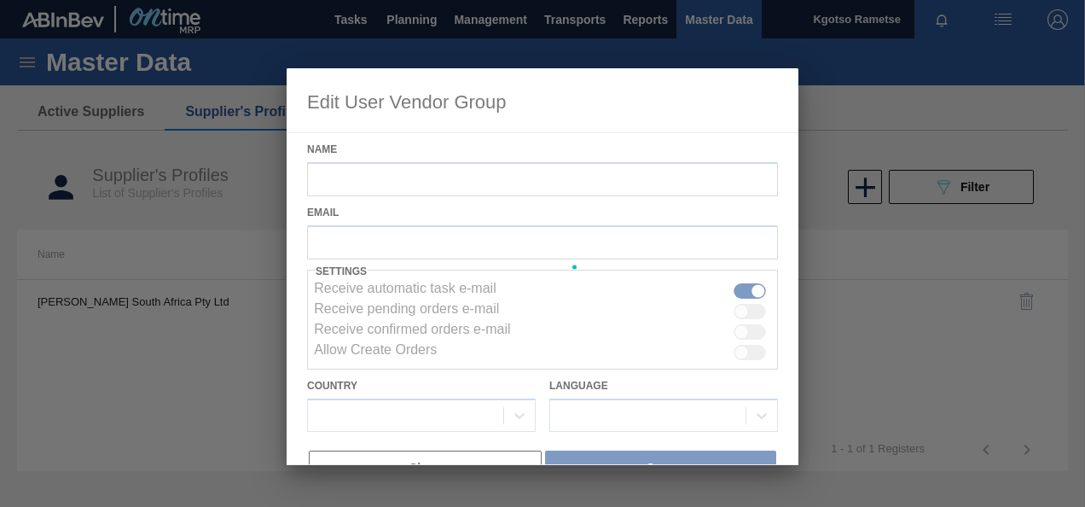
type input "Henkel South Africa Pty Ltd"
checkbox input "true"
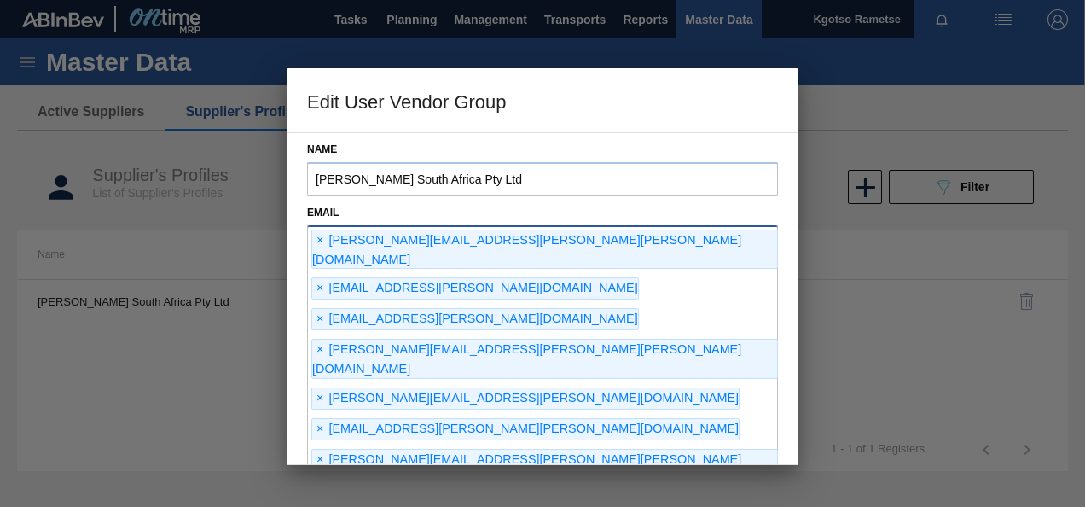
type input "kgotso.rametse201@gmail.com"
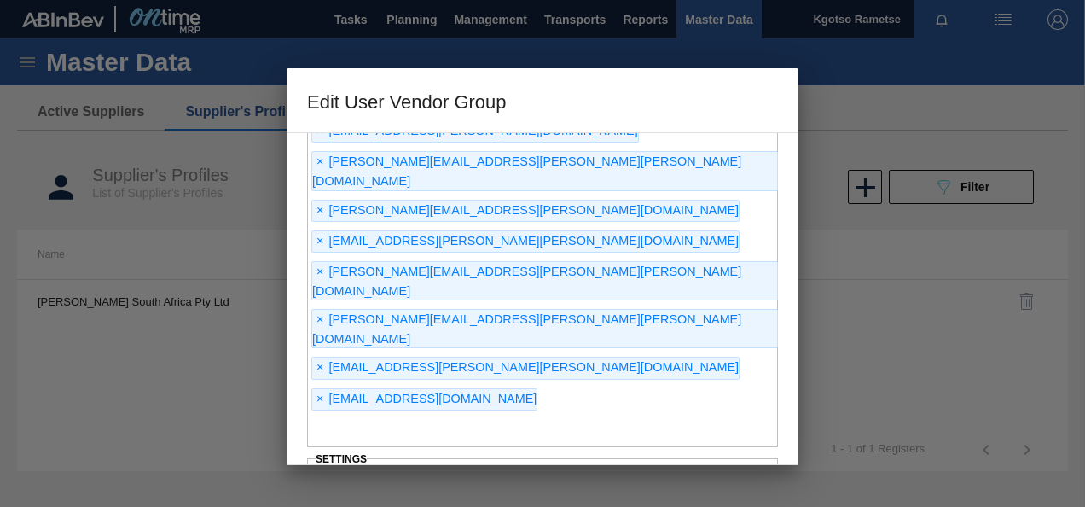
scroll to position [191, 0]
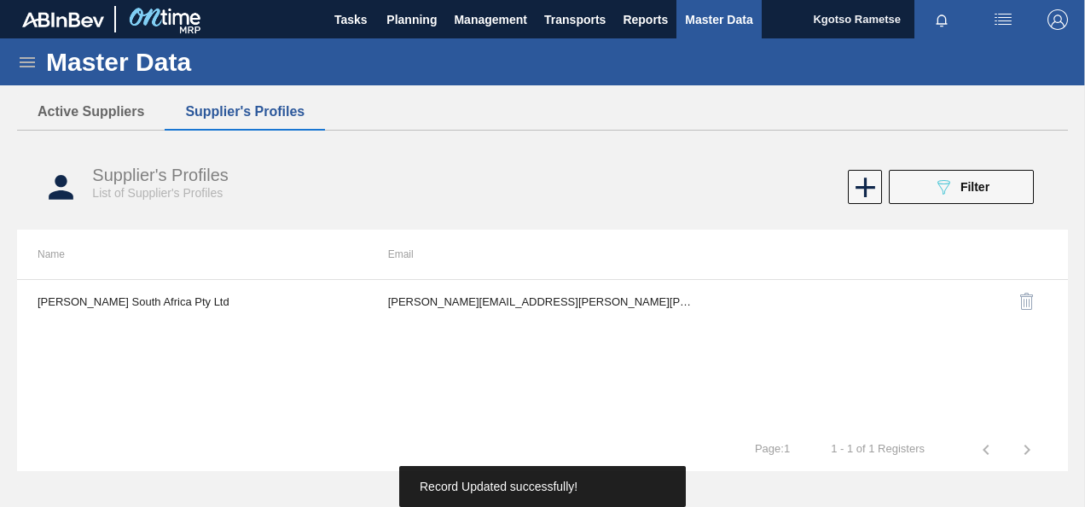
click at [1051, 16] on img "button" at bounding box center [1058, 19] width 20 height 20
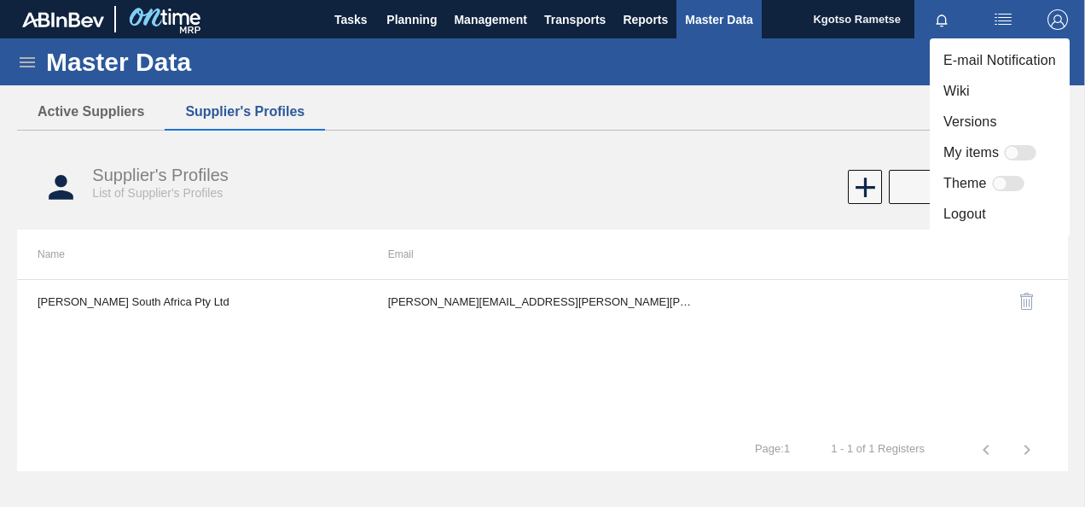
click at [969, 208] on li "Logout" at bounding box center [1000, 214] width 140 height 31
click at [951, 207] on li "Logout" at bounding box center [1000, 214] width 140 height 31
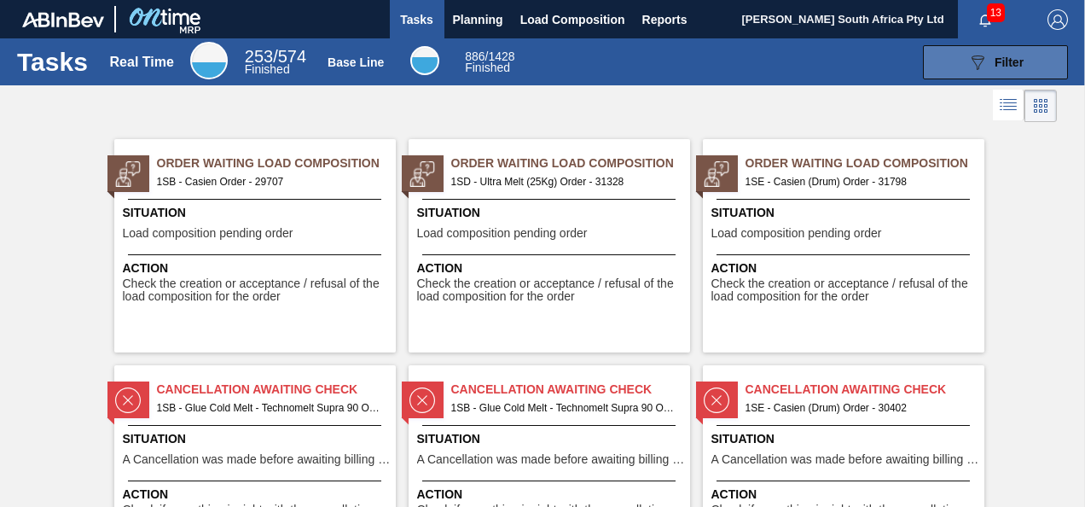
click at [1022, 63] on button "089F7B8B-B2A5-4AFE-B5C0-19BA573D28AC Filter" at bounding box center [995, 62] width 145 height 34
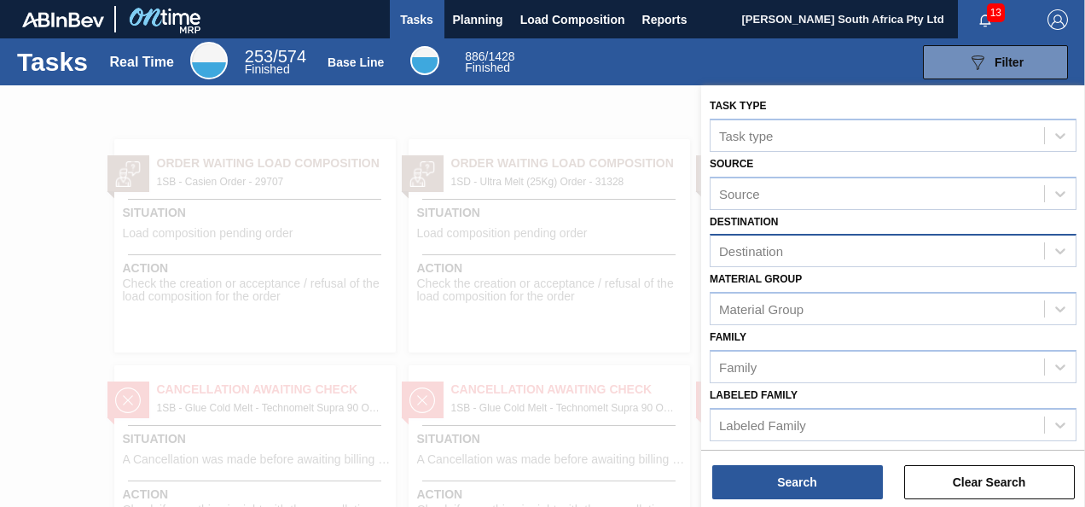
click at [778, 253] on div "Destination" at bounding box center [751, 251] width 64 height 15
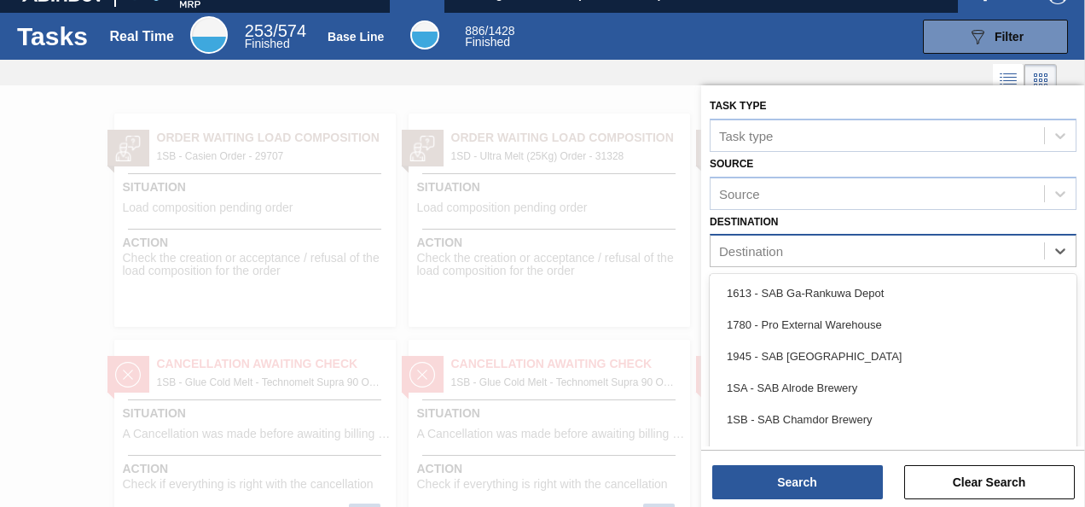
scroll to position [29, 0]
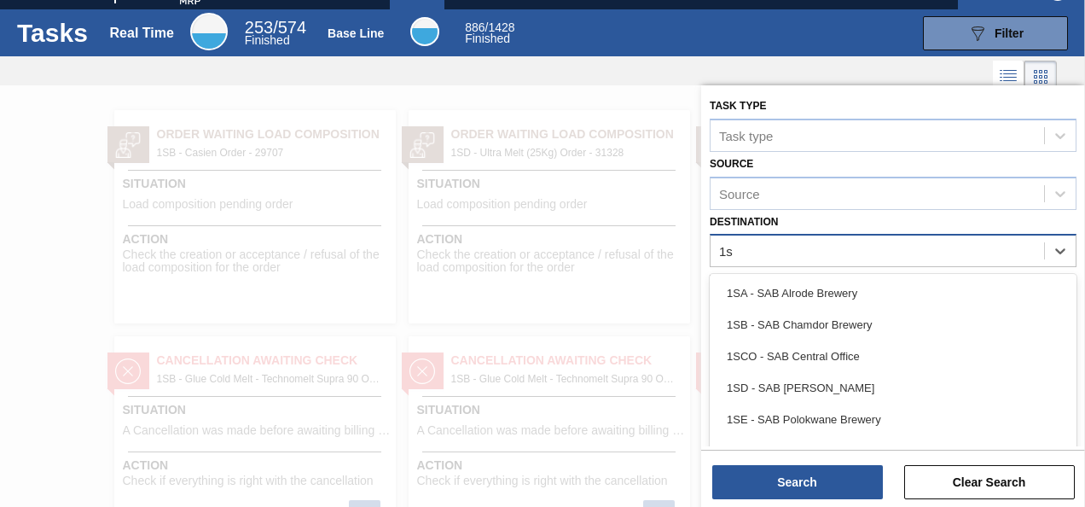
type input "1se"
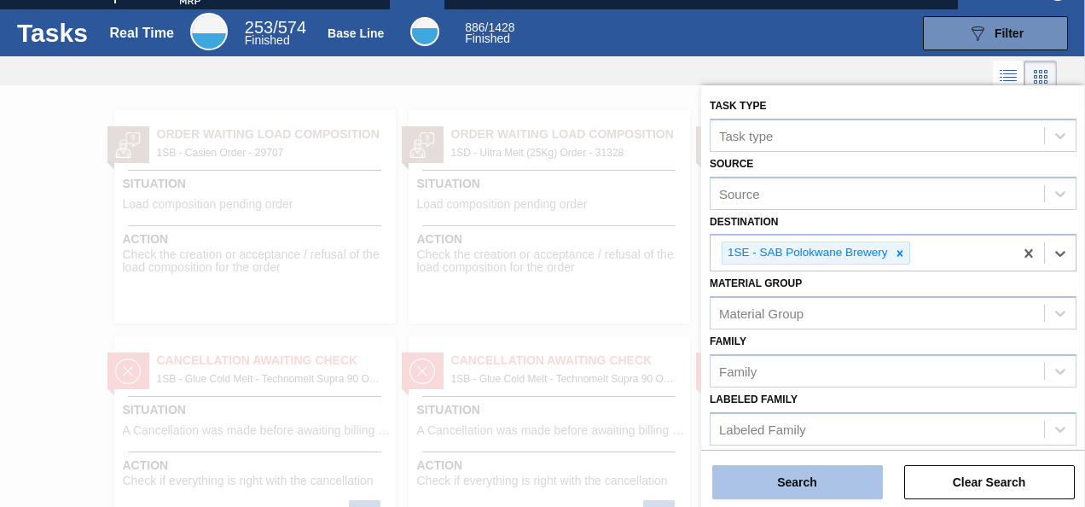
click at [785, 480] on button "Search" at bounding box center [797, 482] width 171 height 34
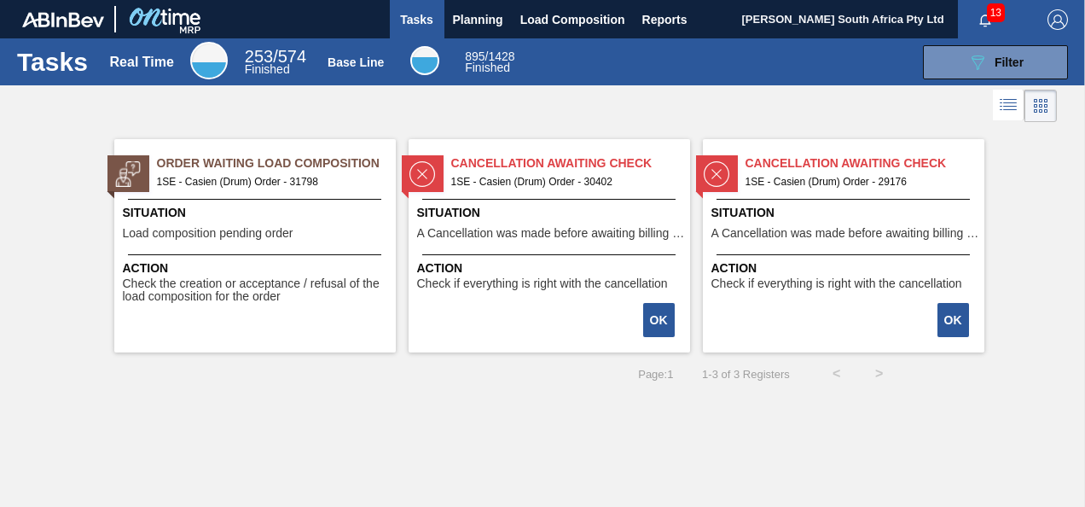
click at [266, 211] on span "Situation" at bounding box center [257, 213] width 269 height 18
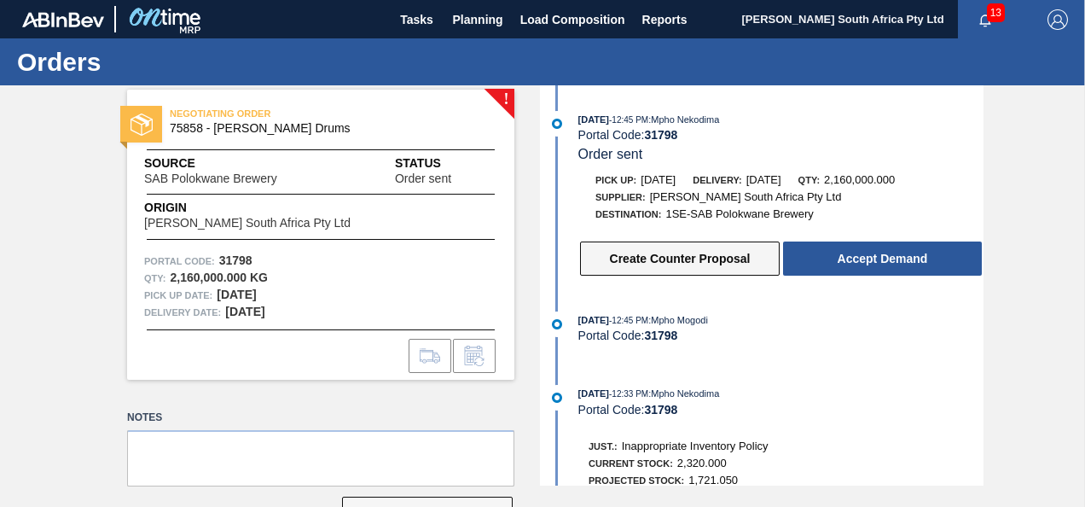
click at [693, 262] on button "Create Counter Proposal" at bounding box center [680, 258] width 200 height 34
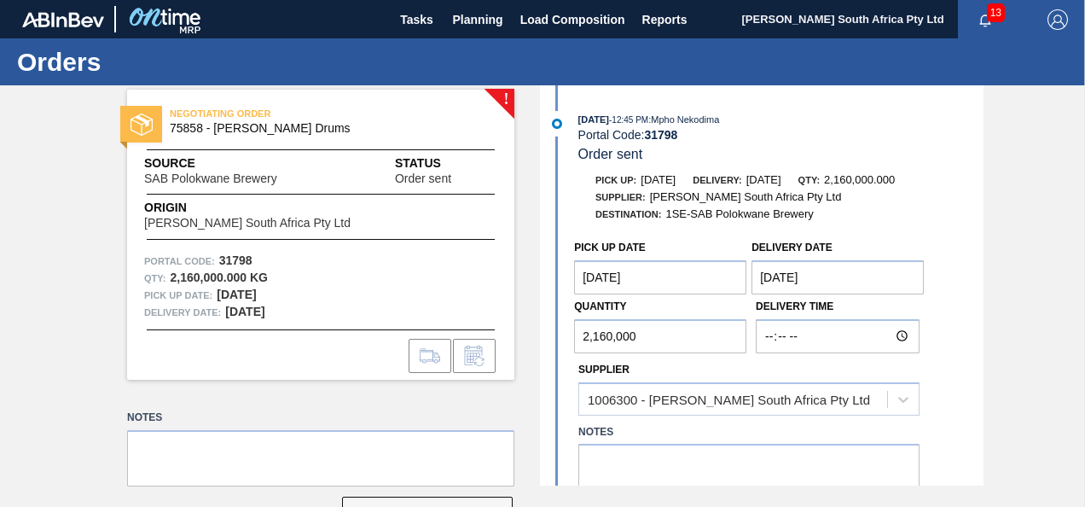
drag, startPoint x: 640, startPoint y: 343, endPoint x: 503, endPoint y: 351, distance: 137.6
click at [503, 351] on div "! NEGOTIATING ORDER 75858 - Glue Casien Drums Source SAB Polokwane Brewery Stat…" at bounding box center [542, 285] width 1085 height 400
type input "3,600"
click at [649, 278] on Date "[DATE]" at bounding box center [660, 277] width 172 height 34
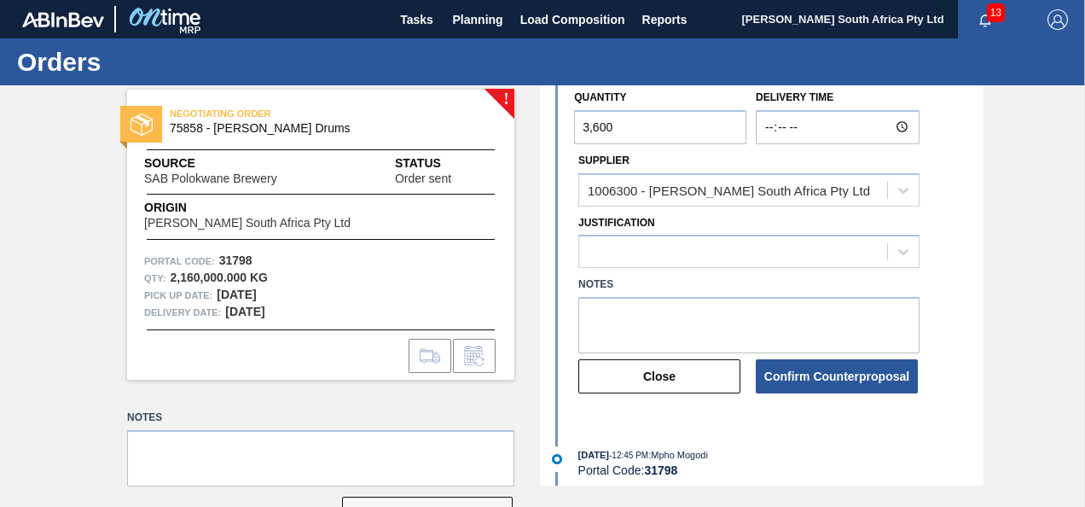
scroll to position [234, 0]
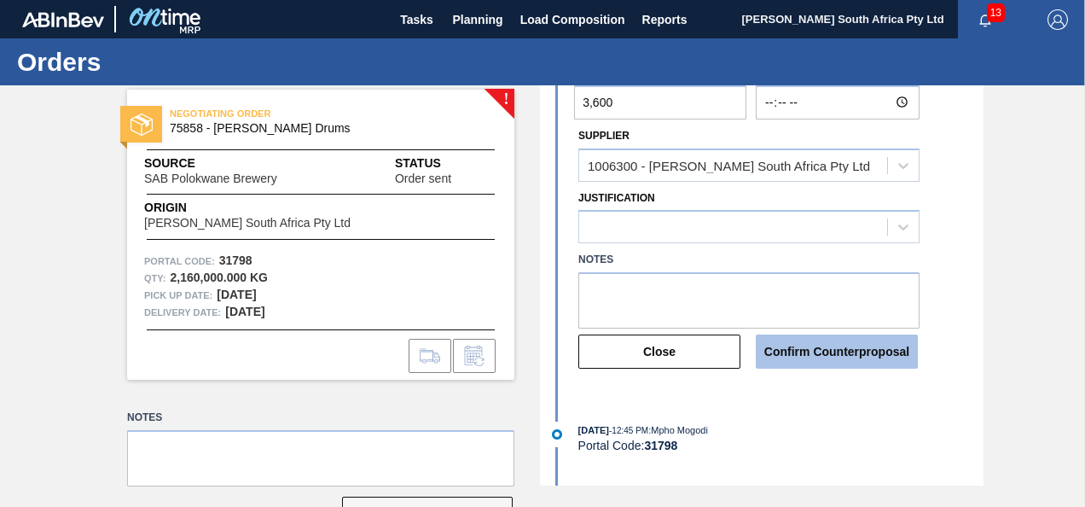
click at [802, 351] on button "Confirm Counterproposal" at bounding box center [837, 351] width 162 height 34
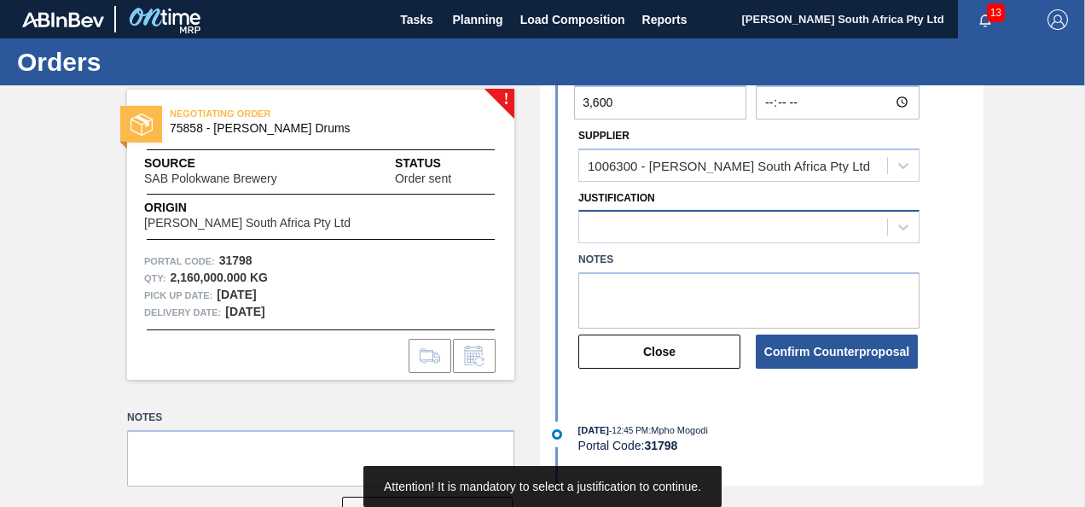
click at [648, 229] on div at bounding box center [733, 227] width 308 height 25
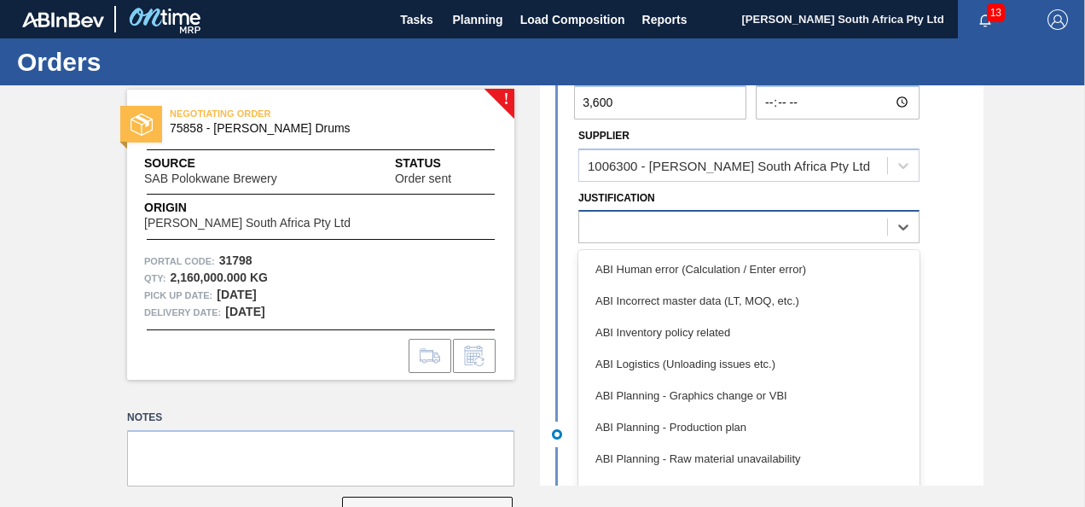
scroll to position [8, 0]
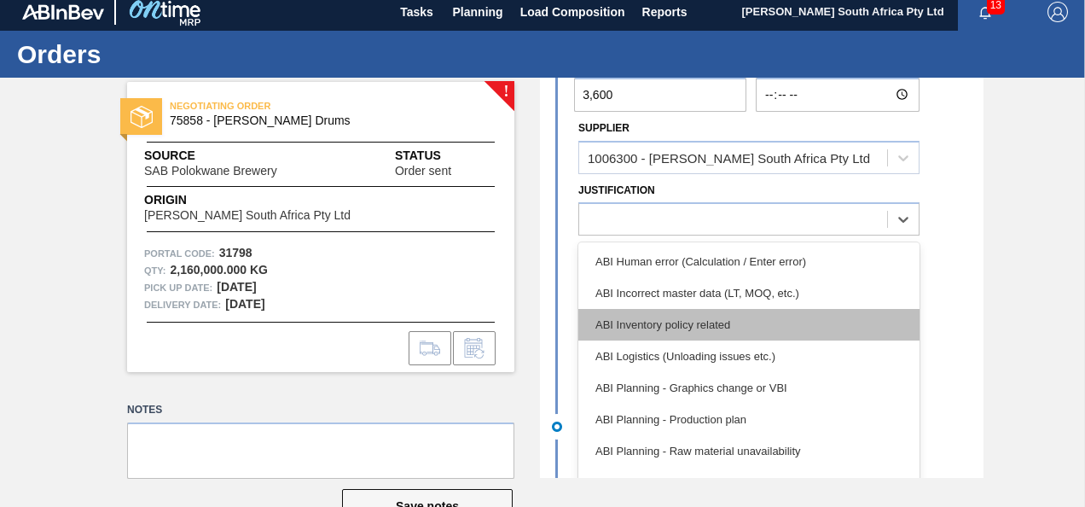
click at [652, 329] on div "ABI Inventory policy related" at bounding box center [748, 325] width 341 height 32
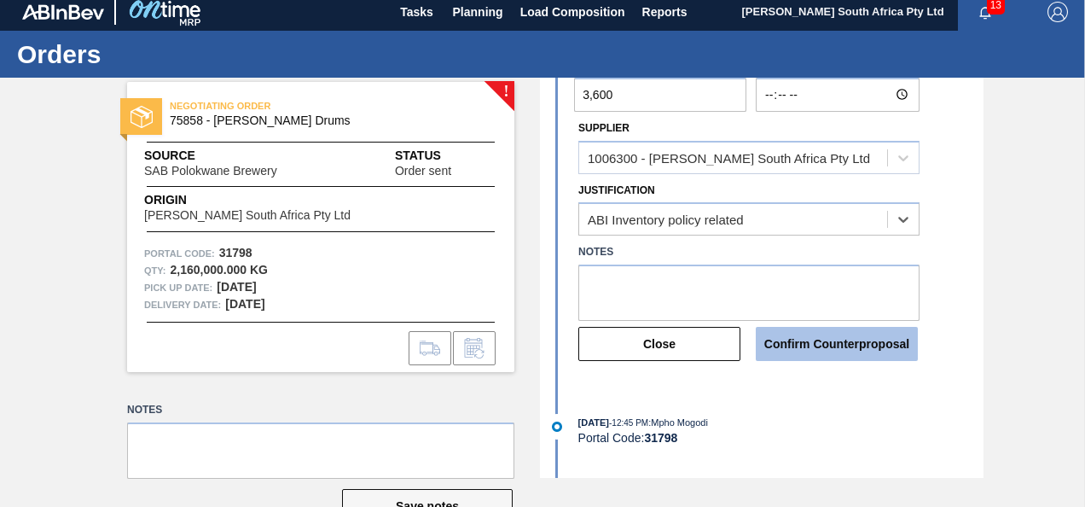
click at [829, 347] on button "Confirm Counterproposal" at bounding box center [837, 344] width 162 height 34
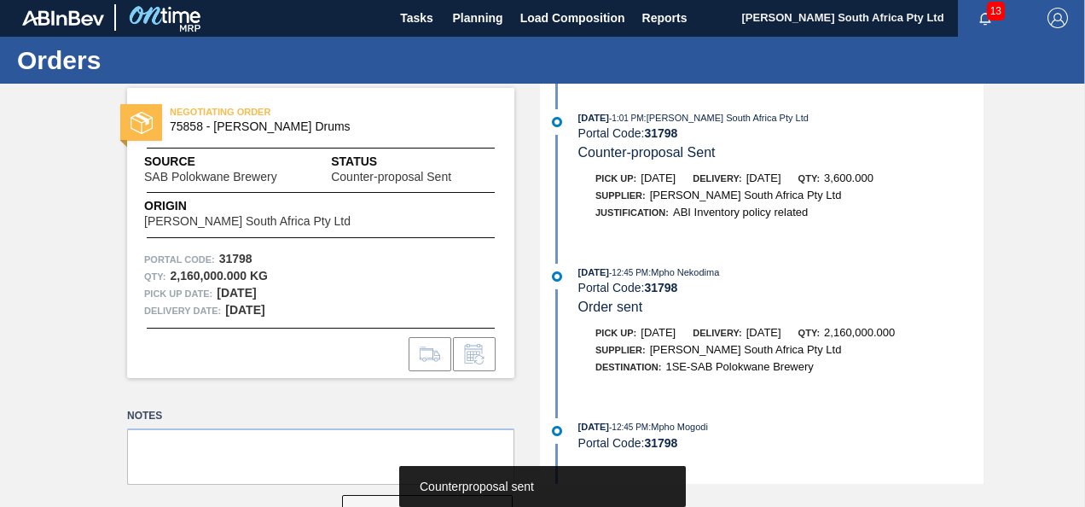
scroll to position [0, 0]
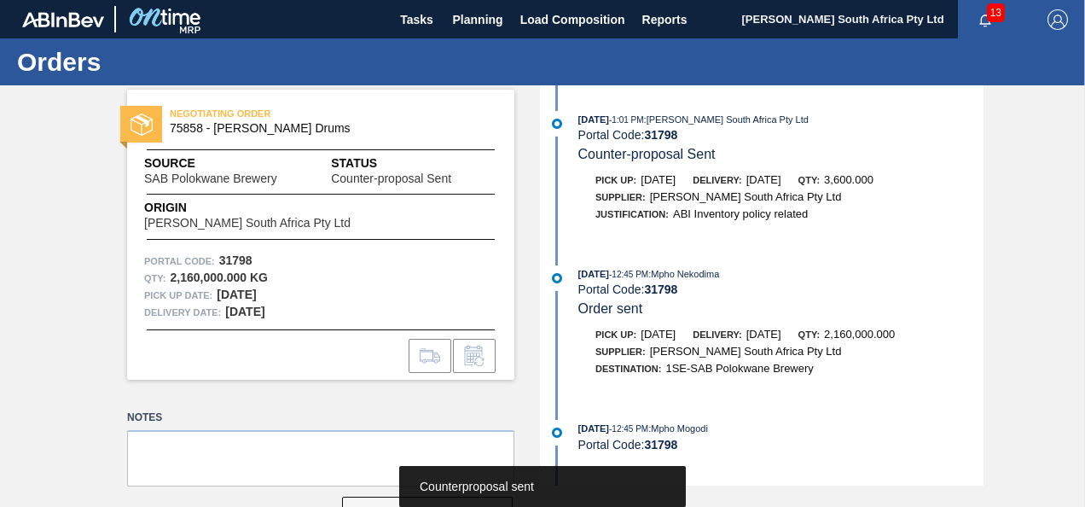
click at [1053, 20] on img "button" at bounding box center [1058, 19] width 20 height 20
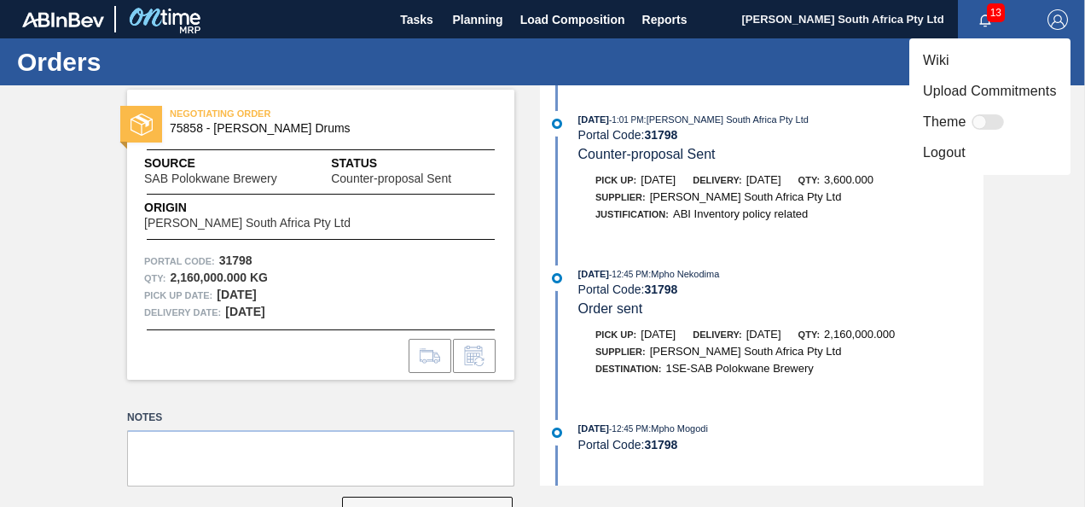
click at [946, 155] on li "Logout" at bounding box center [990, 152] width 161 height 31
